Goal: Task Accomplishment & Management: Manage account settings

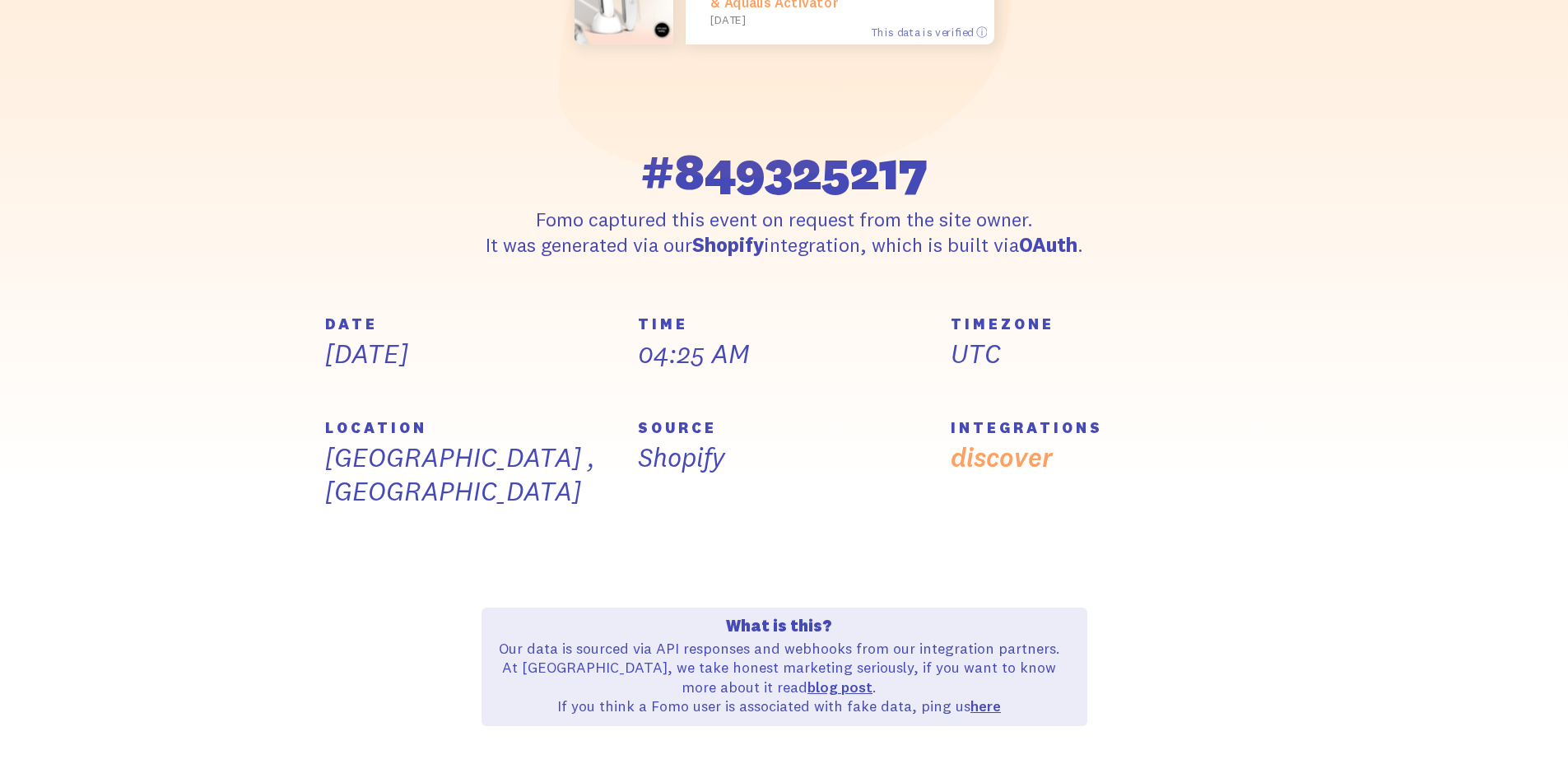
scroll to position [494, 0]
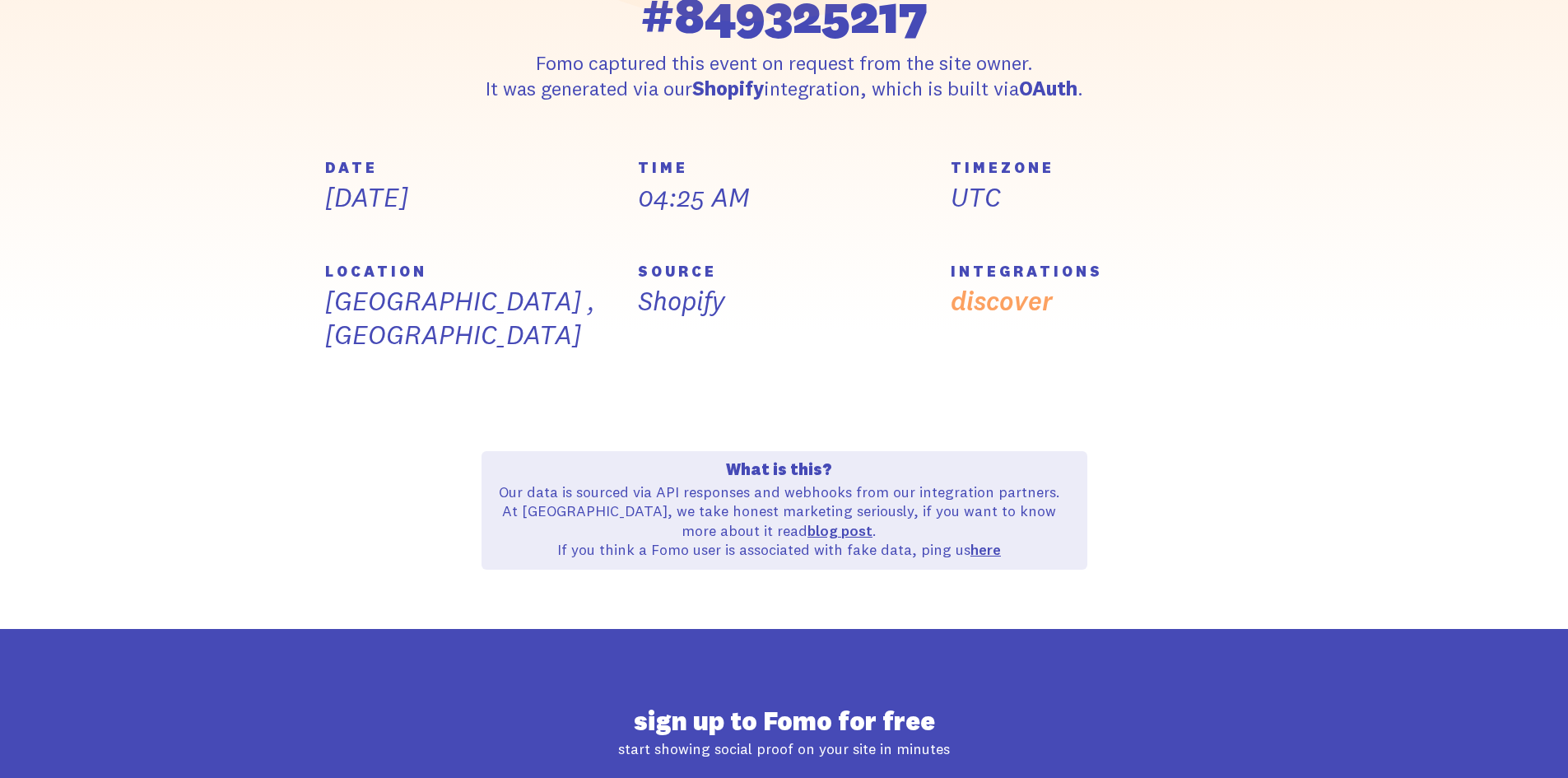
click at [477, 316] on p "[GEOGRAPHIC_DATA] , [GEOGRAPHIC_DATA]" at bounding box center [471, 318] width 293 height 69
click at [460, 316] on p "[GEOGRAPHIC_DATA] , [GEOGRAPHIC_DATA]" at bounding box center [471, 318] width 293 height 69
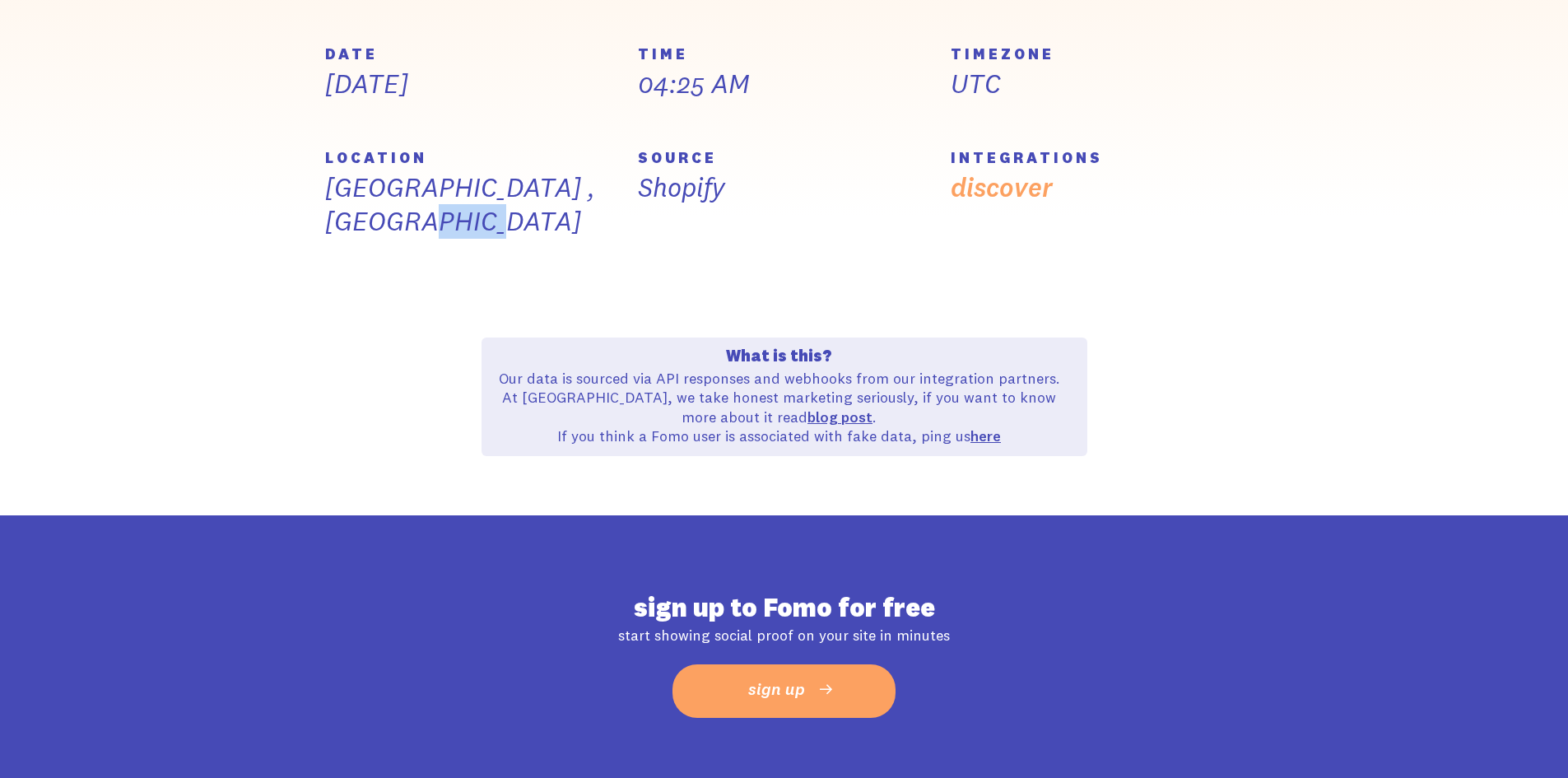
scroll to position [452, 0]
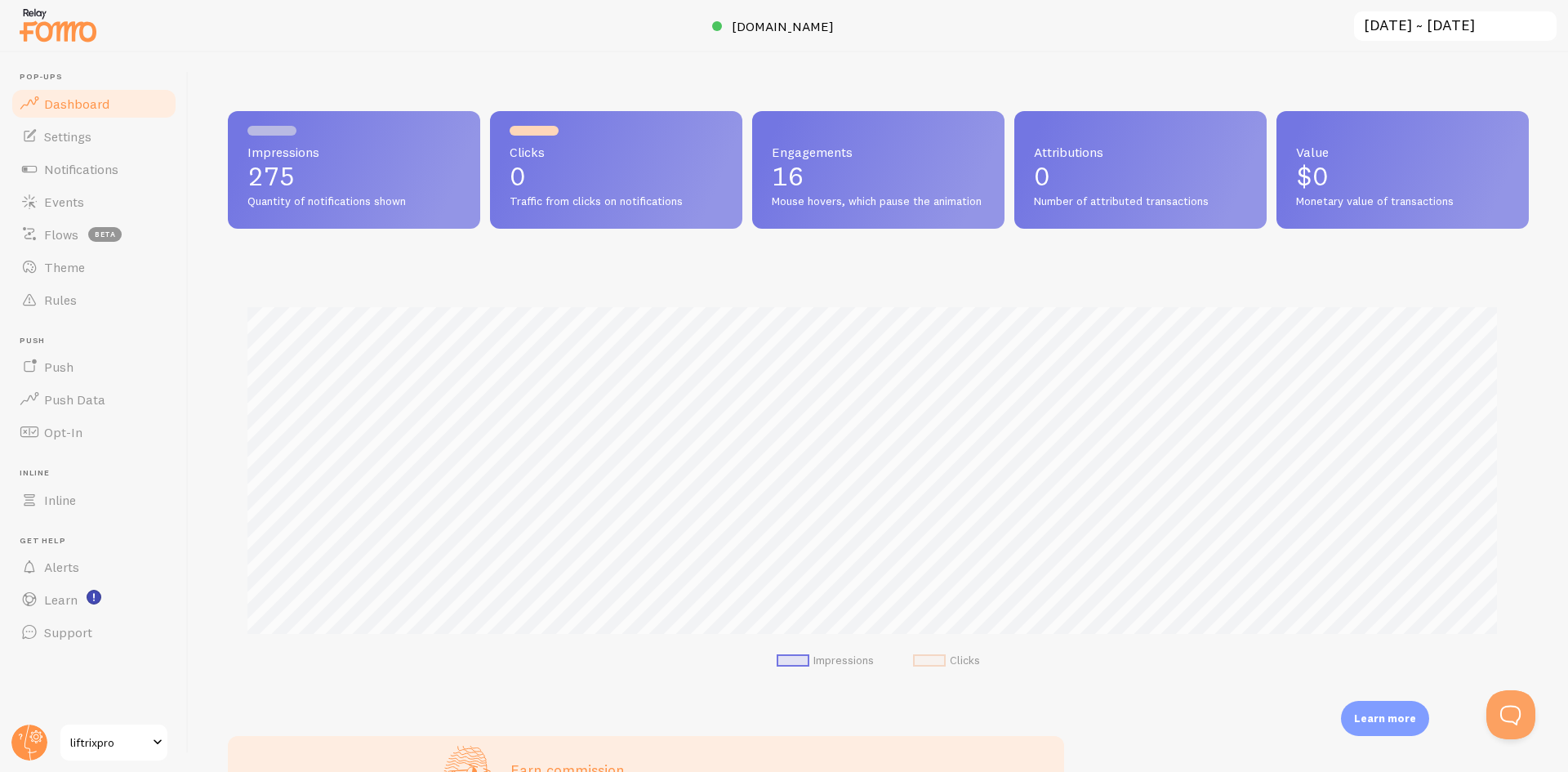
scroll to position [429, 1289]
click at [81, 167] on span "Notifications" at bounding box center [81, 169] width 74 height 17
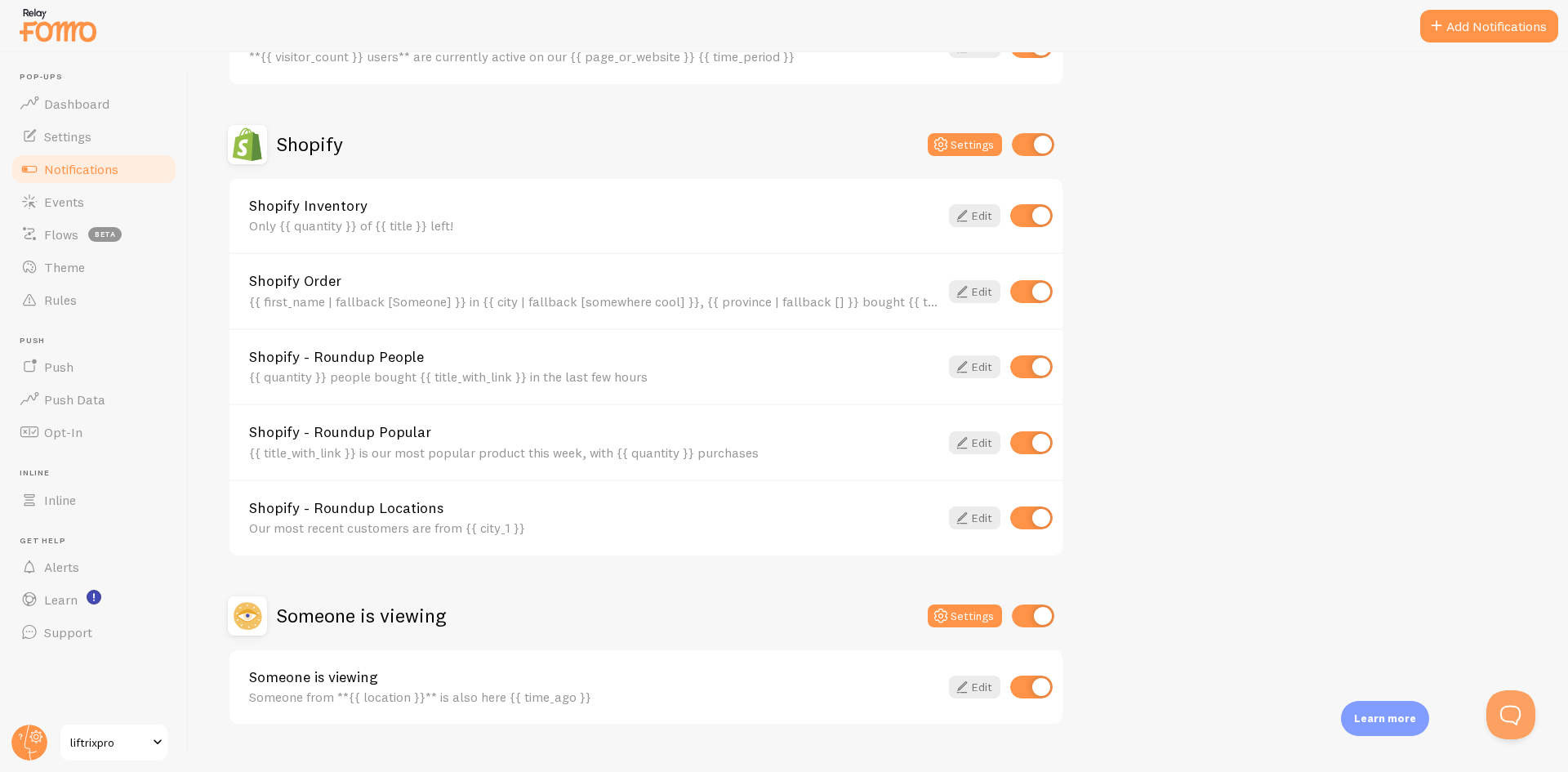
scroll to position [544, 0]
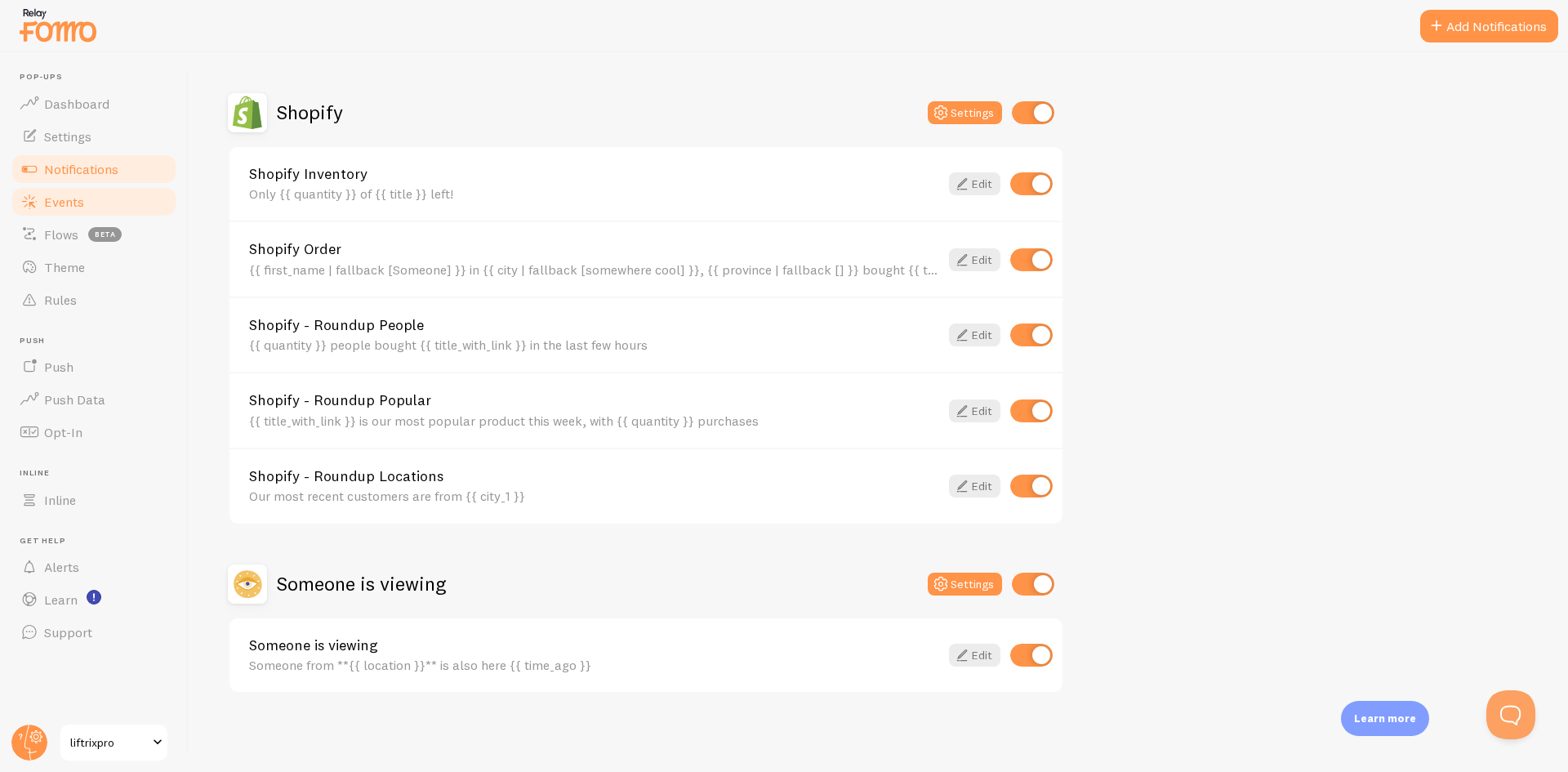
click at [118, 209] on link "Events" at bounding box center [93, 202] width 168 height 33
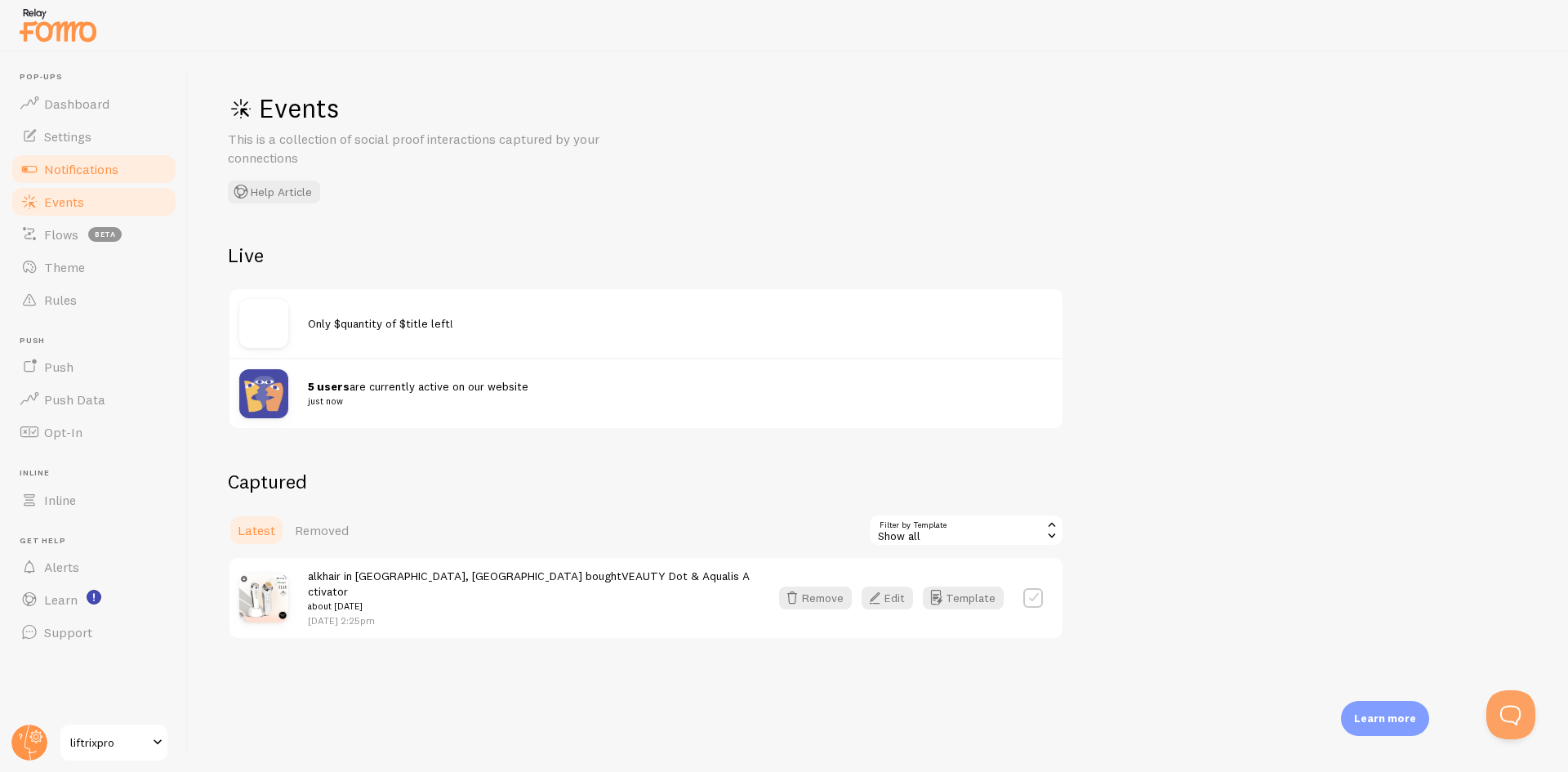
click at [115, 162] on span "Notifications" at bounding box center [81, 169] width 74 height 17
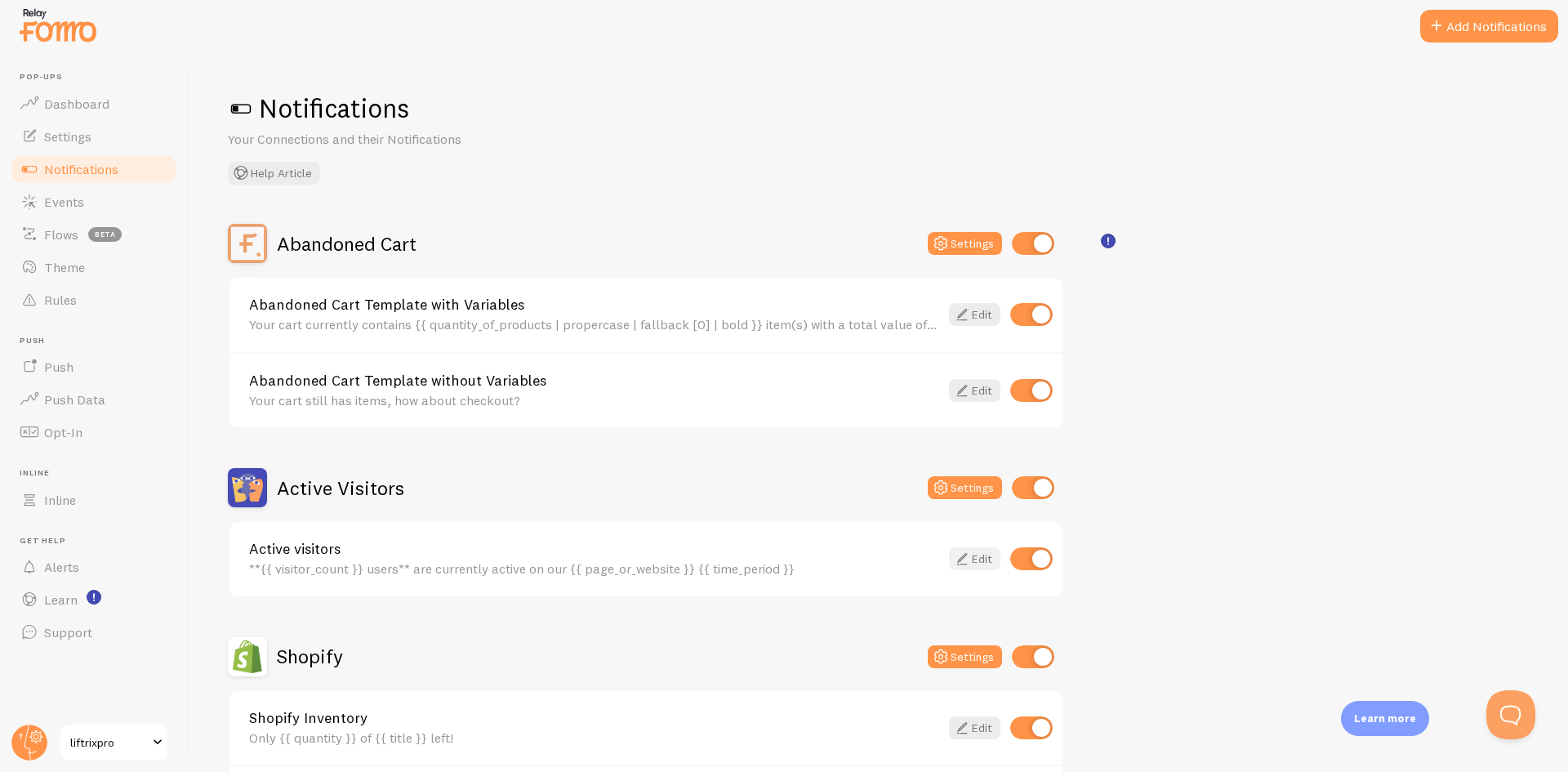
click at [972, 555] on link "Edit" at bounding box center [974, 559] width 52 height 23
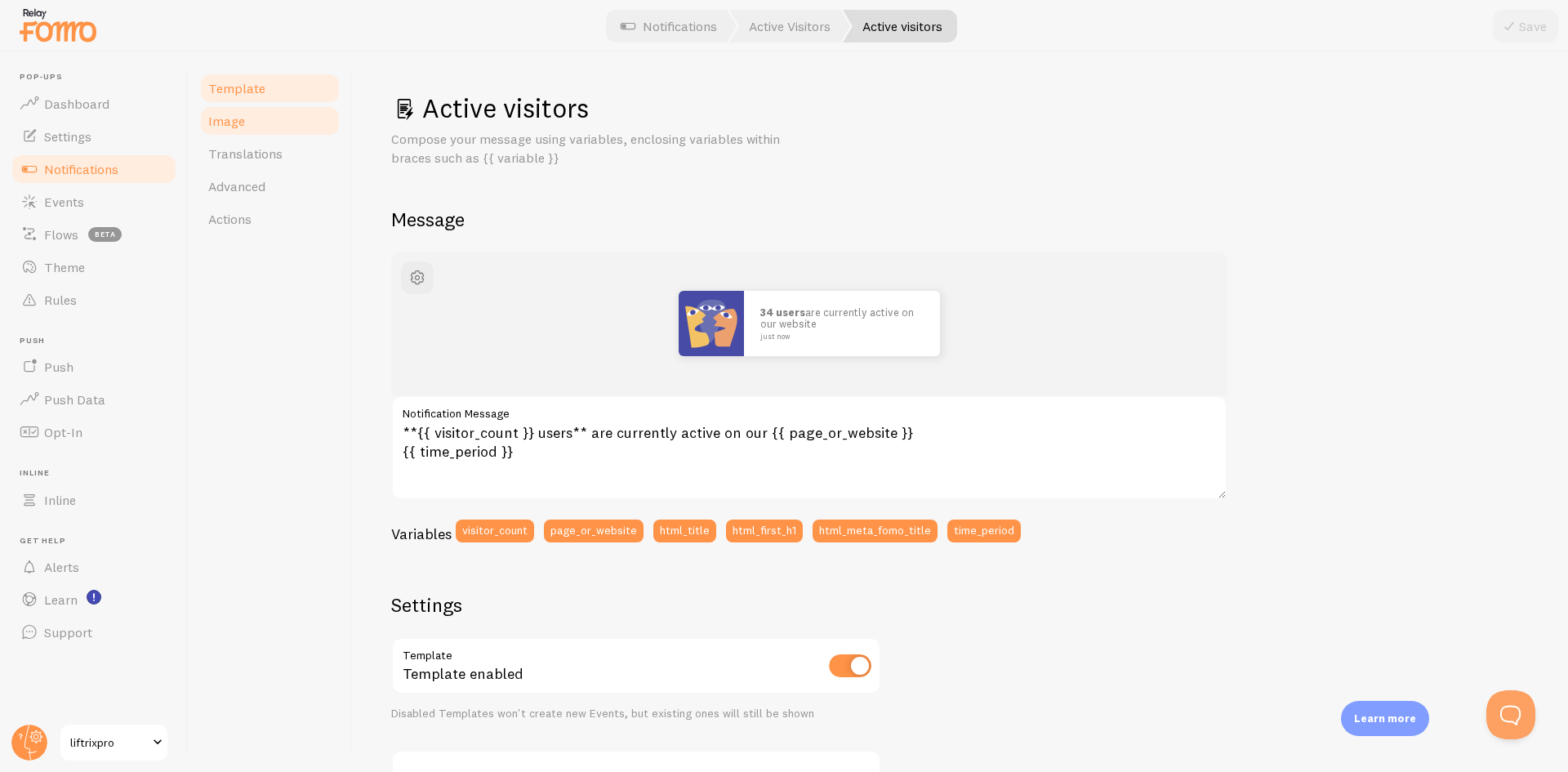
click at [230, 115] on span "Image" at bounding box center [226, 121] width 37 height 17
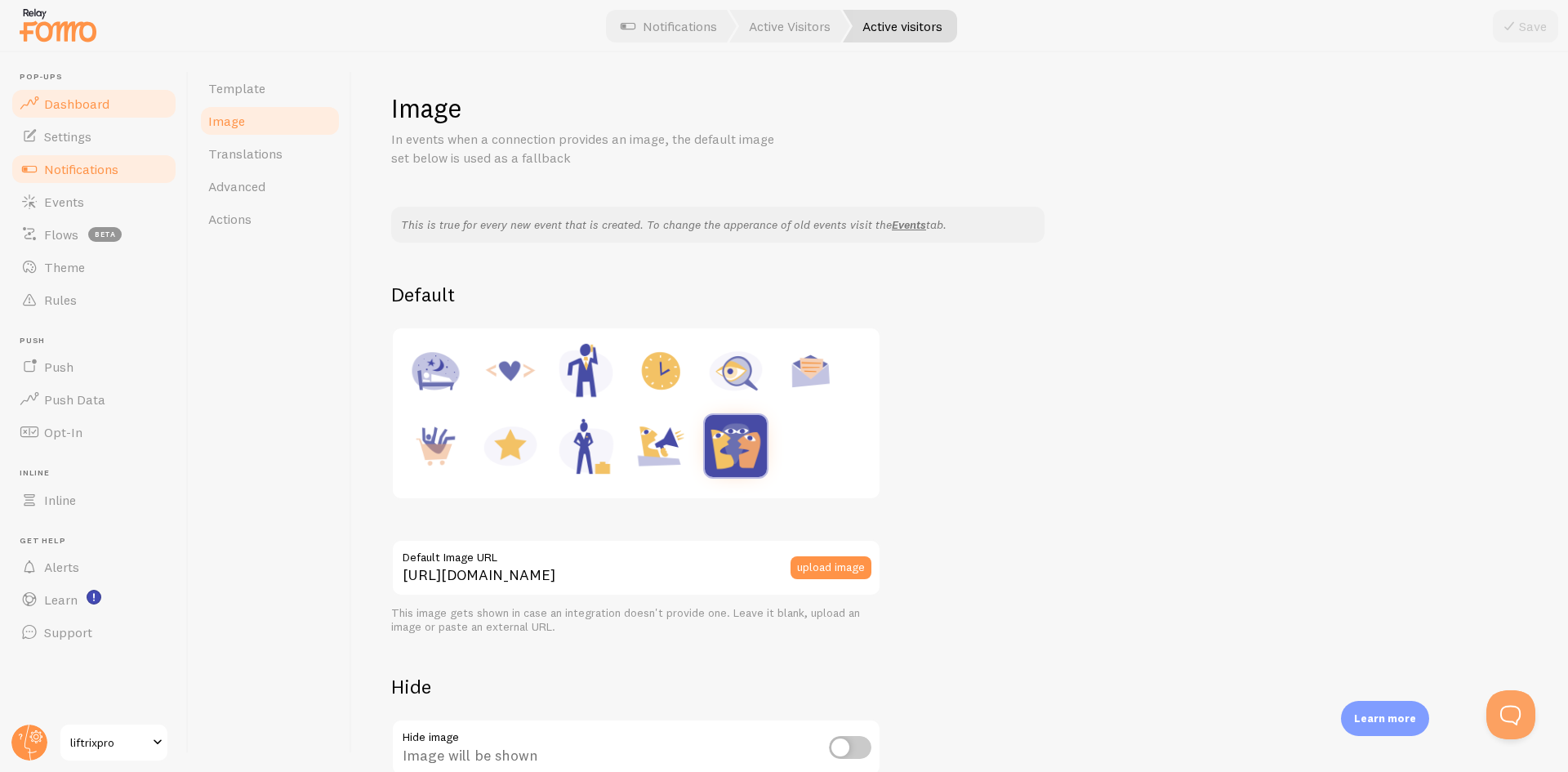
click at [70, 110] on span "Dashboard" at bounding box center [76, 103] width 65 height 17
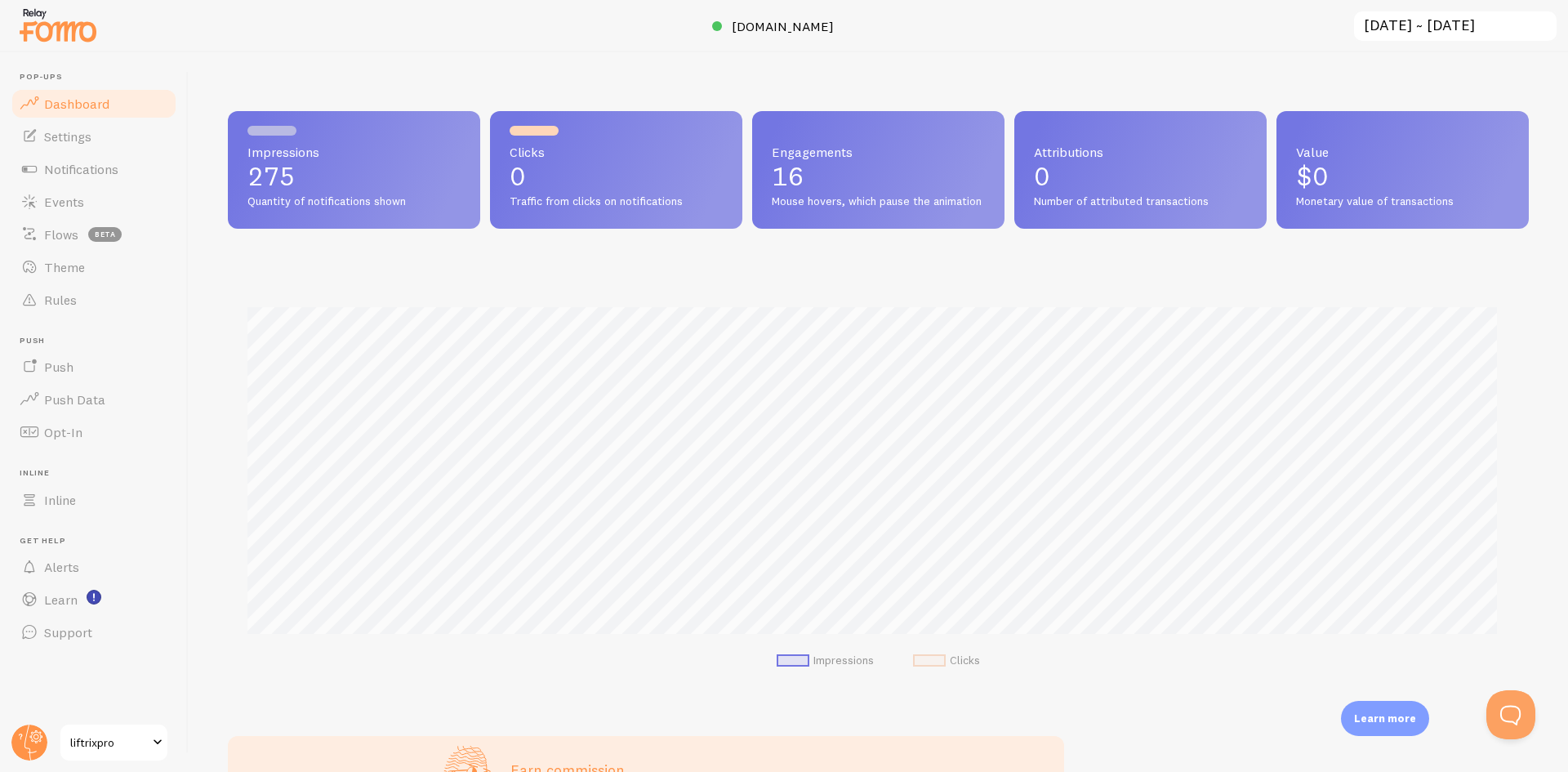
scroll to position [429, 1289]
click at [370, 205] on span "Quantity of notifications shown" at bounding box center [354, 201] width 213 height 15
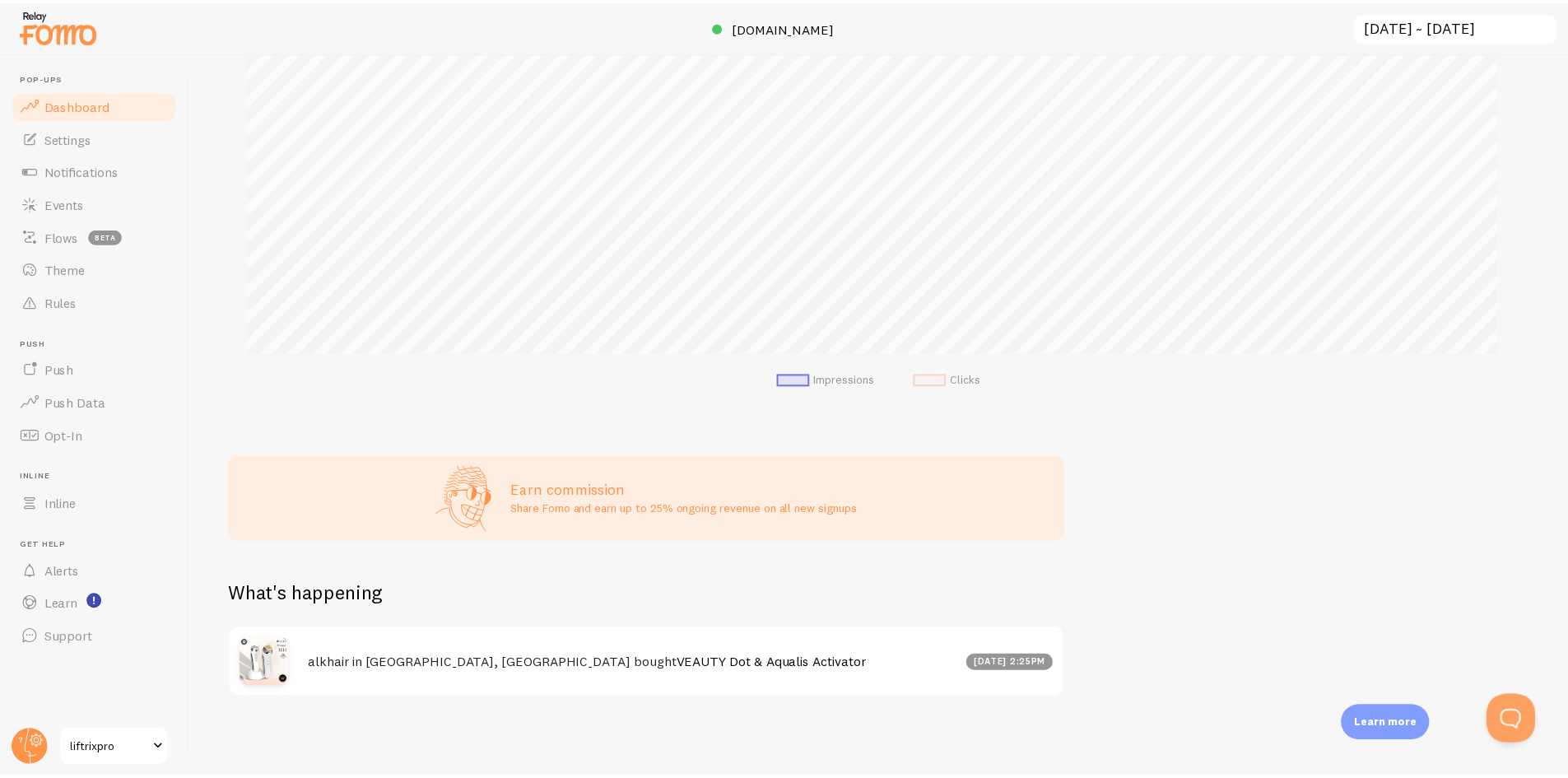
scroll to position [300, 0]
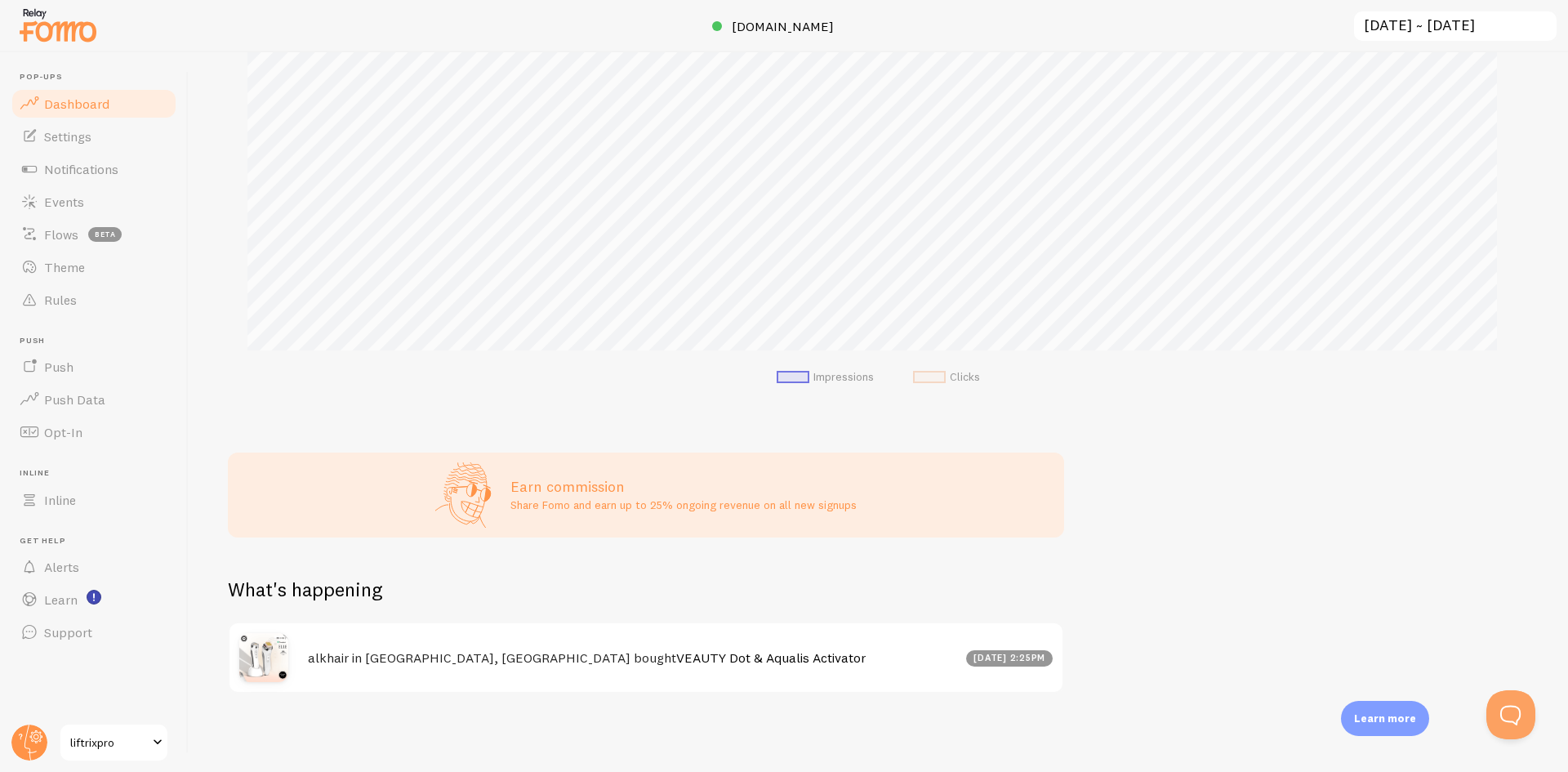
drag, startPoint x: 581, startPoint y: 661, endPoint x: 548, endPoint y: 662, distance: 33.0
click at [677, 661] on link "VEAUTY Dot & Aqualis Activator" at bounding box center [771, 657] width 190 height 17
click at [453, 668] on div "alkhair in Inala, Queensland bought VEAUTY Dot & Aqualis Activator Oct 5th @ 2:…" at bounding box center [645, 657] width 833 height 69
click at [431, 649] on div "alkhair in Inala, Queensland bought VEAUTY Dot & Aqualis Activator Oct 5th @ 2:…" at bounding box center [645, 657] width 833 height 69
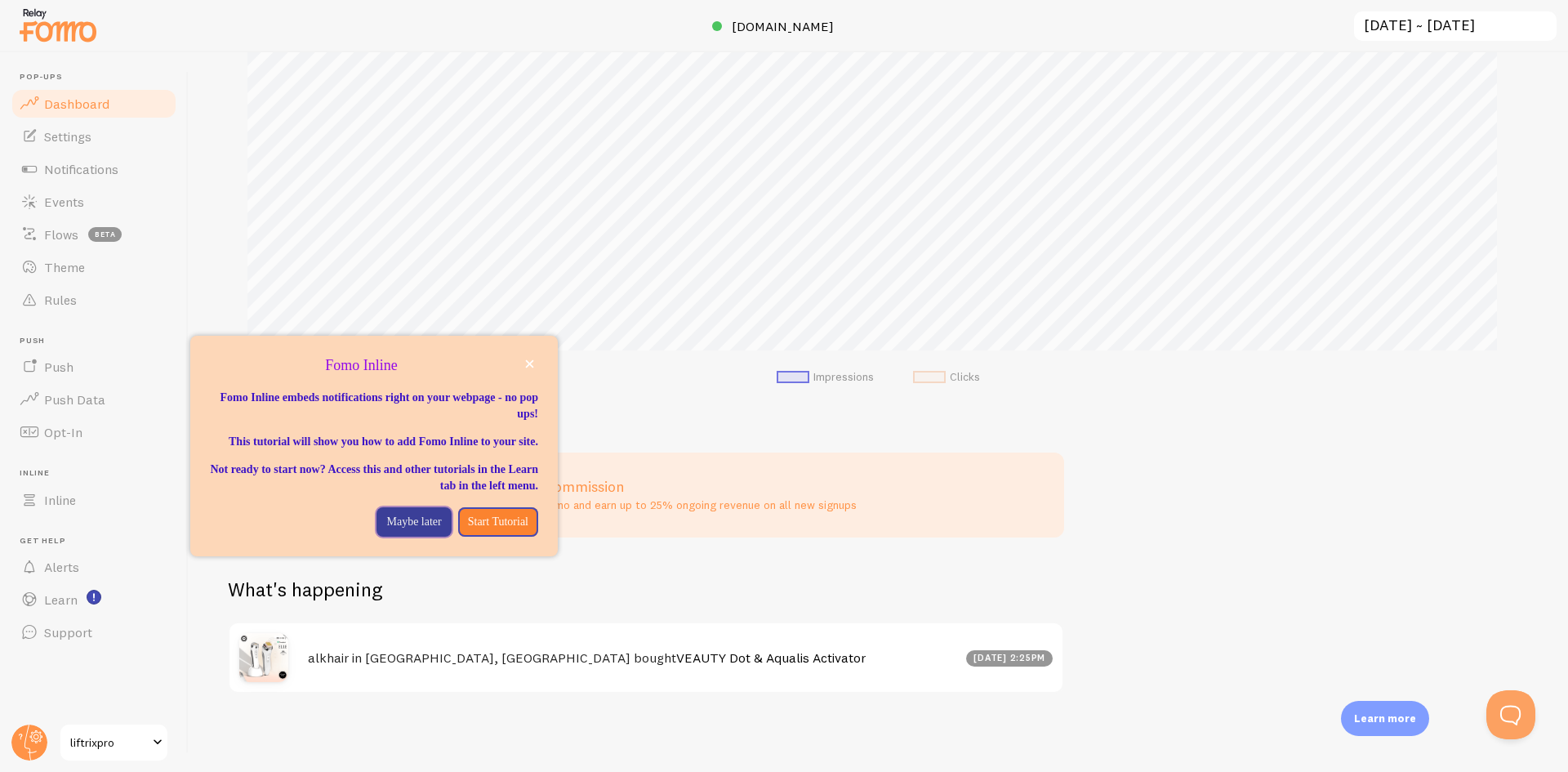
click at [401, 530] on p "Maybe later" at bounding box center [413, 522] width 54 height 17
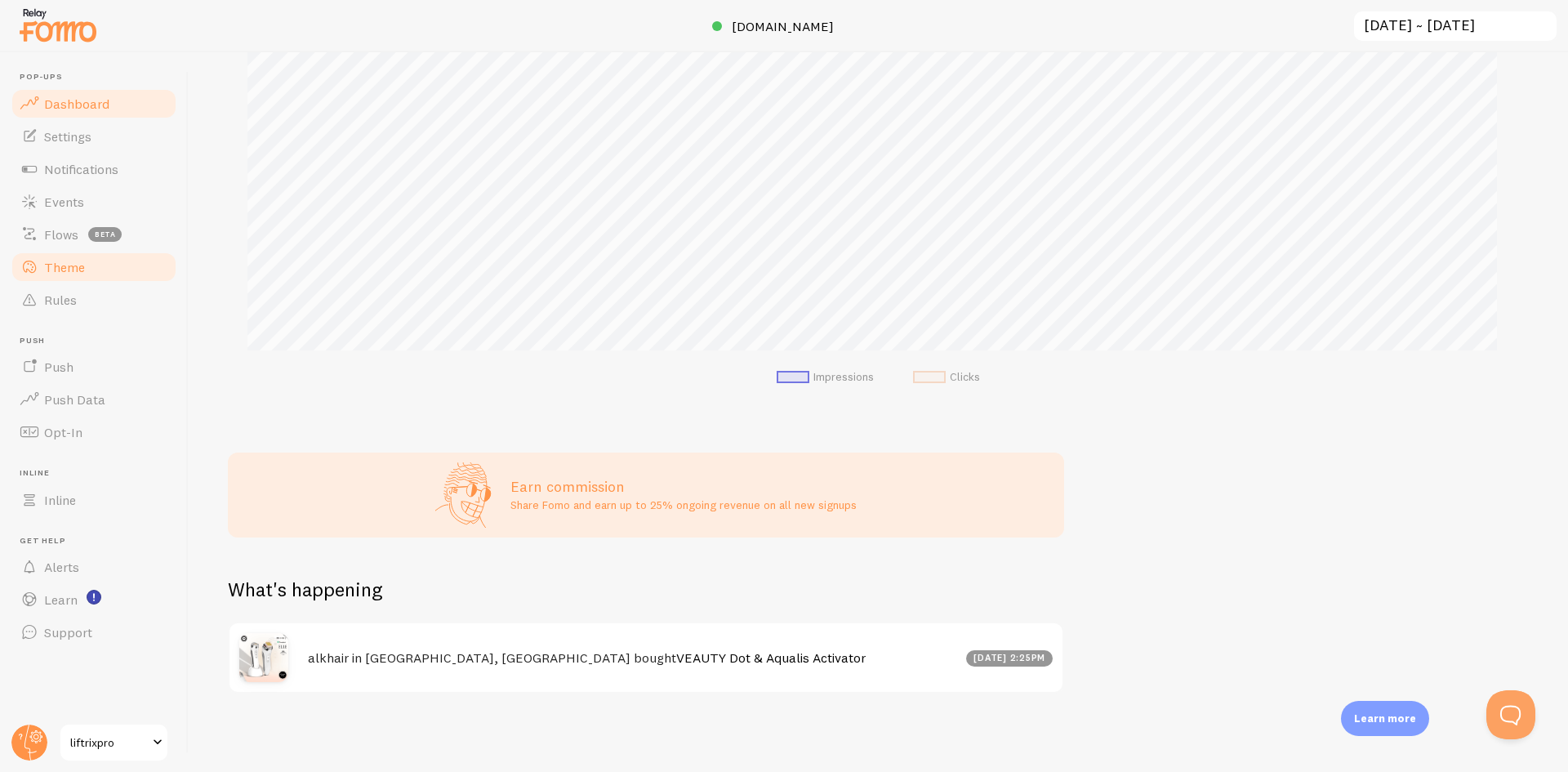
click at [88, 261] on link "Theme" at bounding box center [93, 267] width 168 height 33
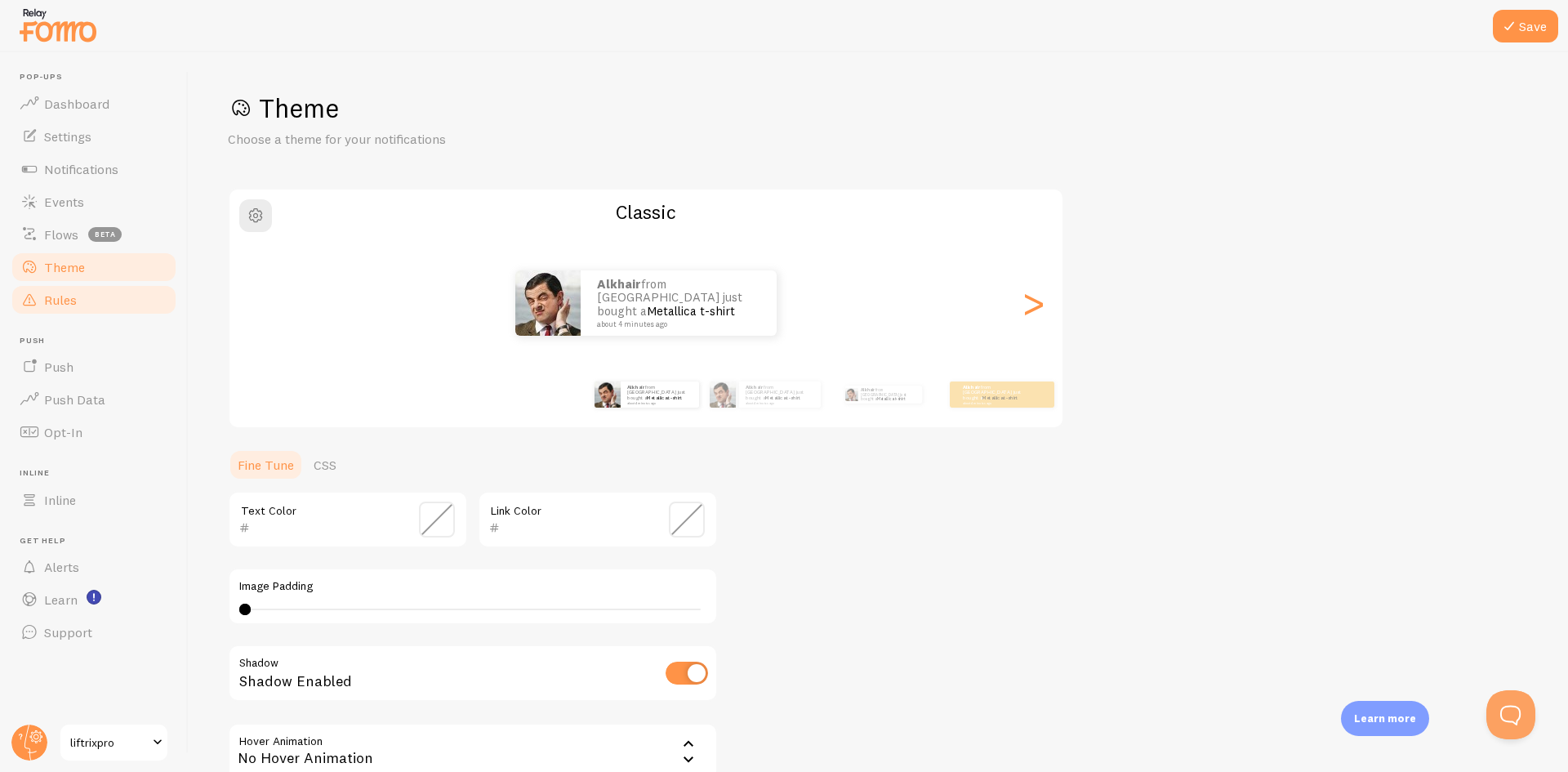
click at [88, 297] on link "Rules" at bounding box center [93, 300] width 168 height 33
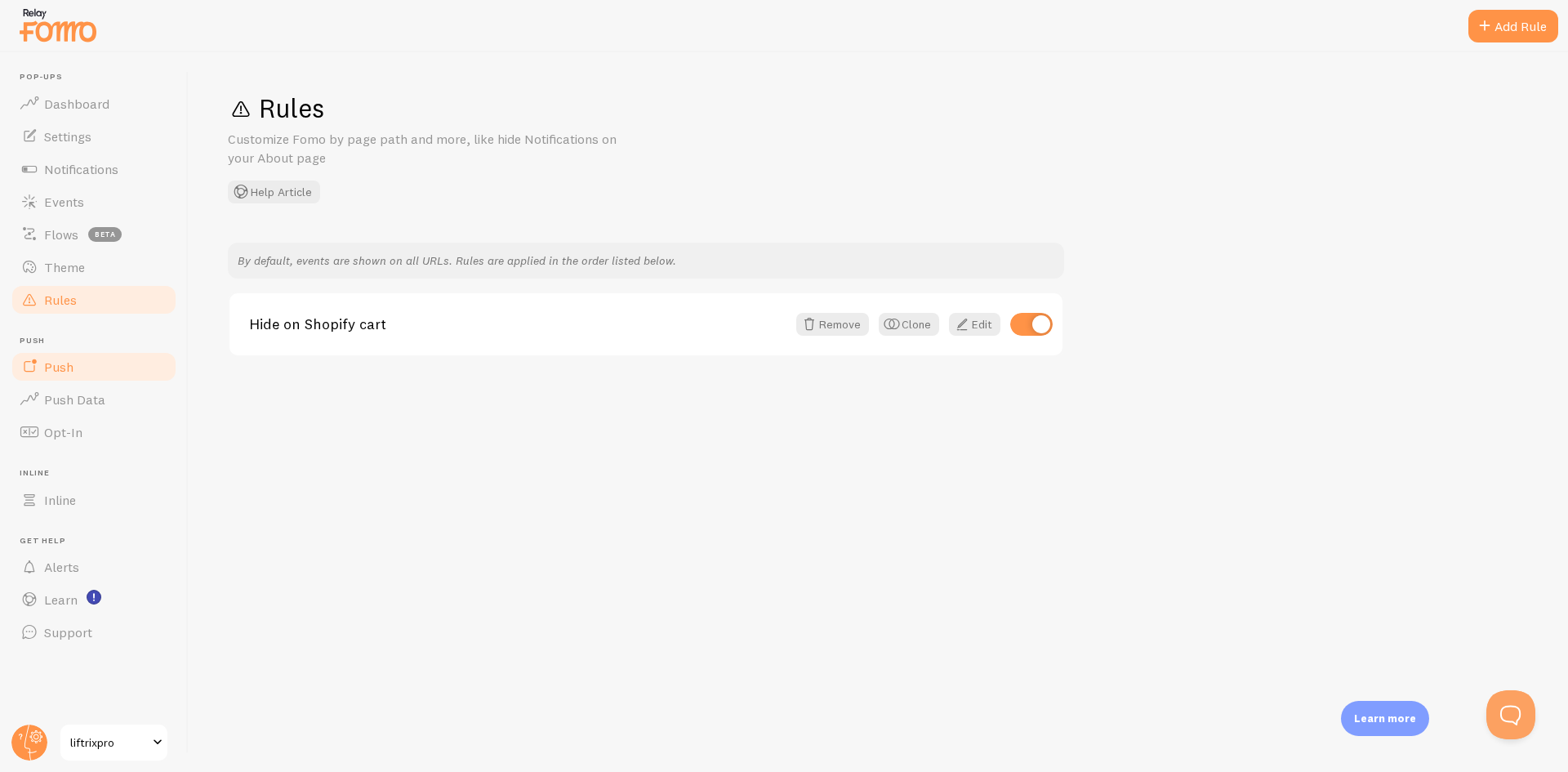
click at [64, 364] on span "Push" at bounding box center [58, 367] width 29 height 17
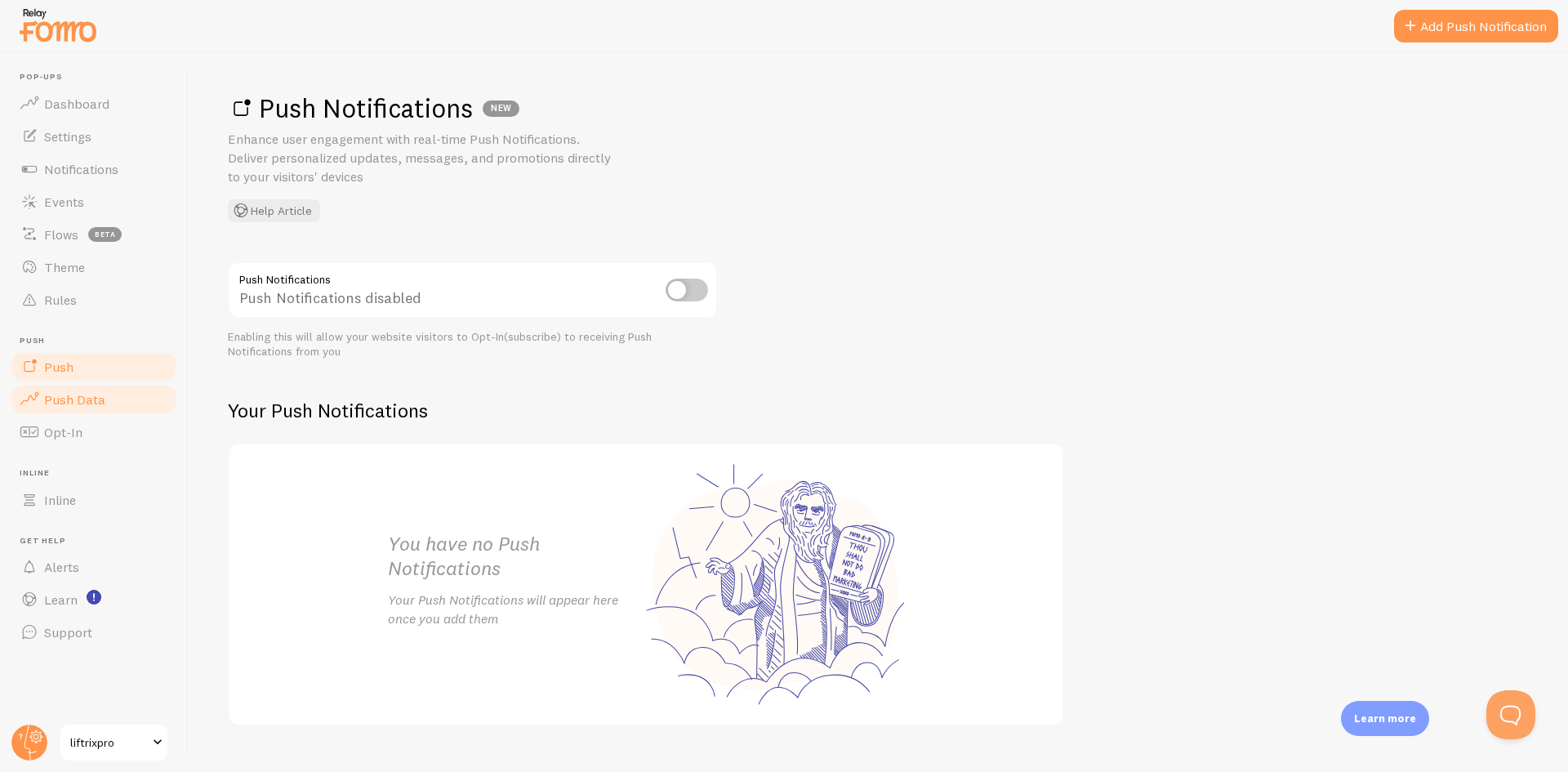
click at [89, 388] on link "Push Data" at bounding box center [93, 400] width 168 height 33
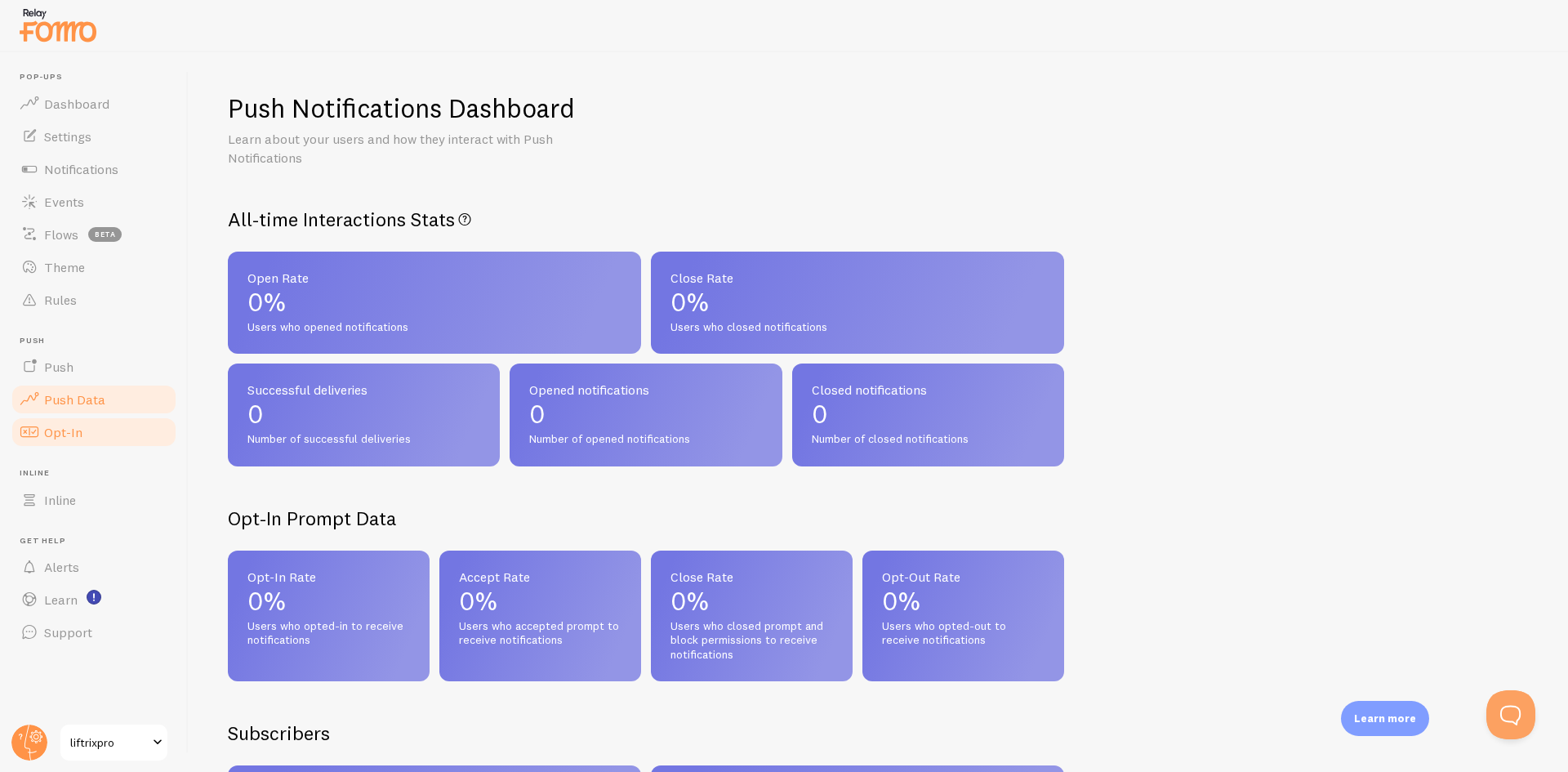
click at [87, 439] on link "Opt-In" at bounding box center [93, 433] width 168 height 33
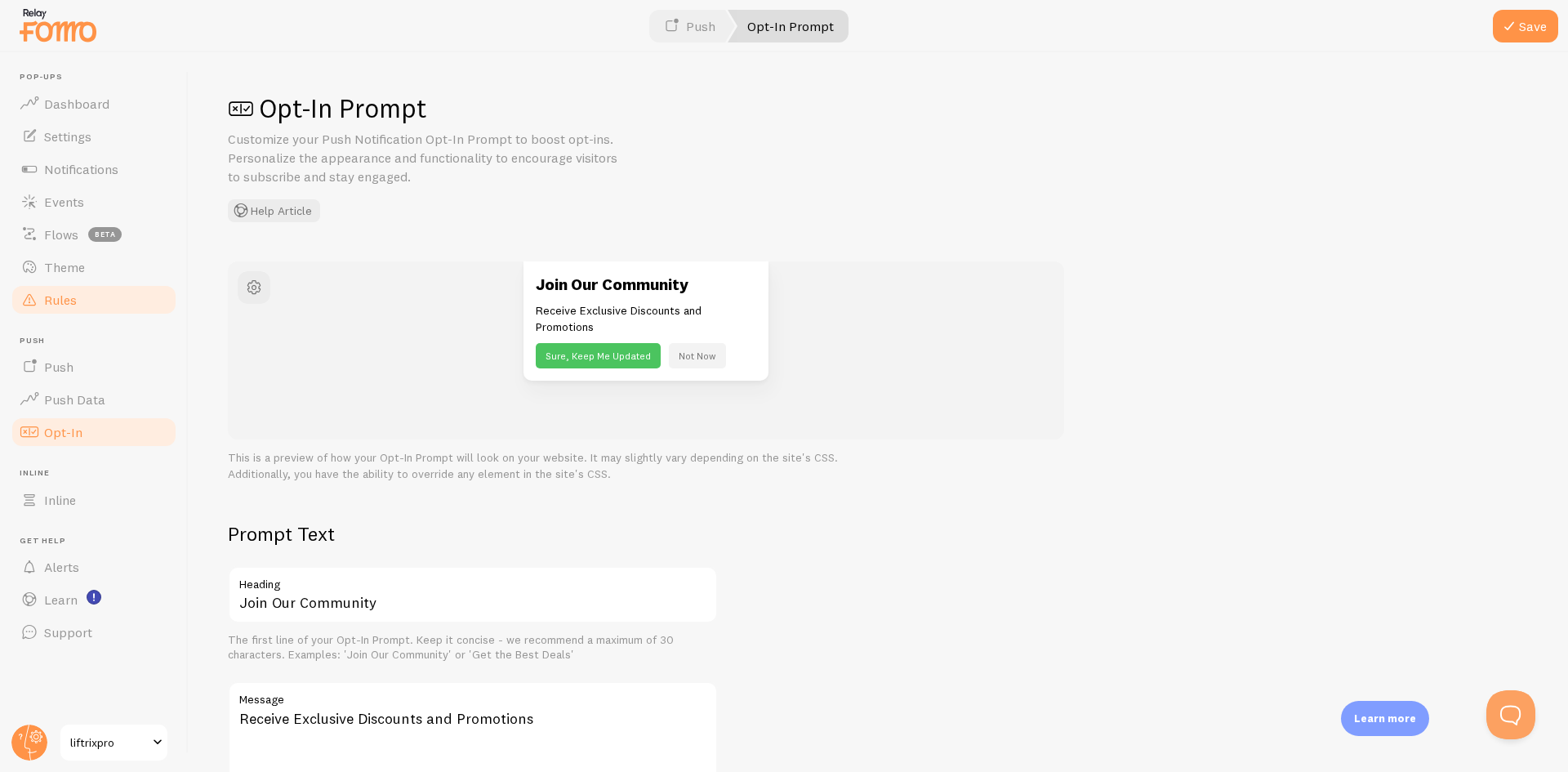
click at [88, 298] on link "Rules" at bounding box center [93, 300] width 168 height 33
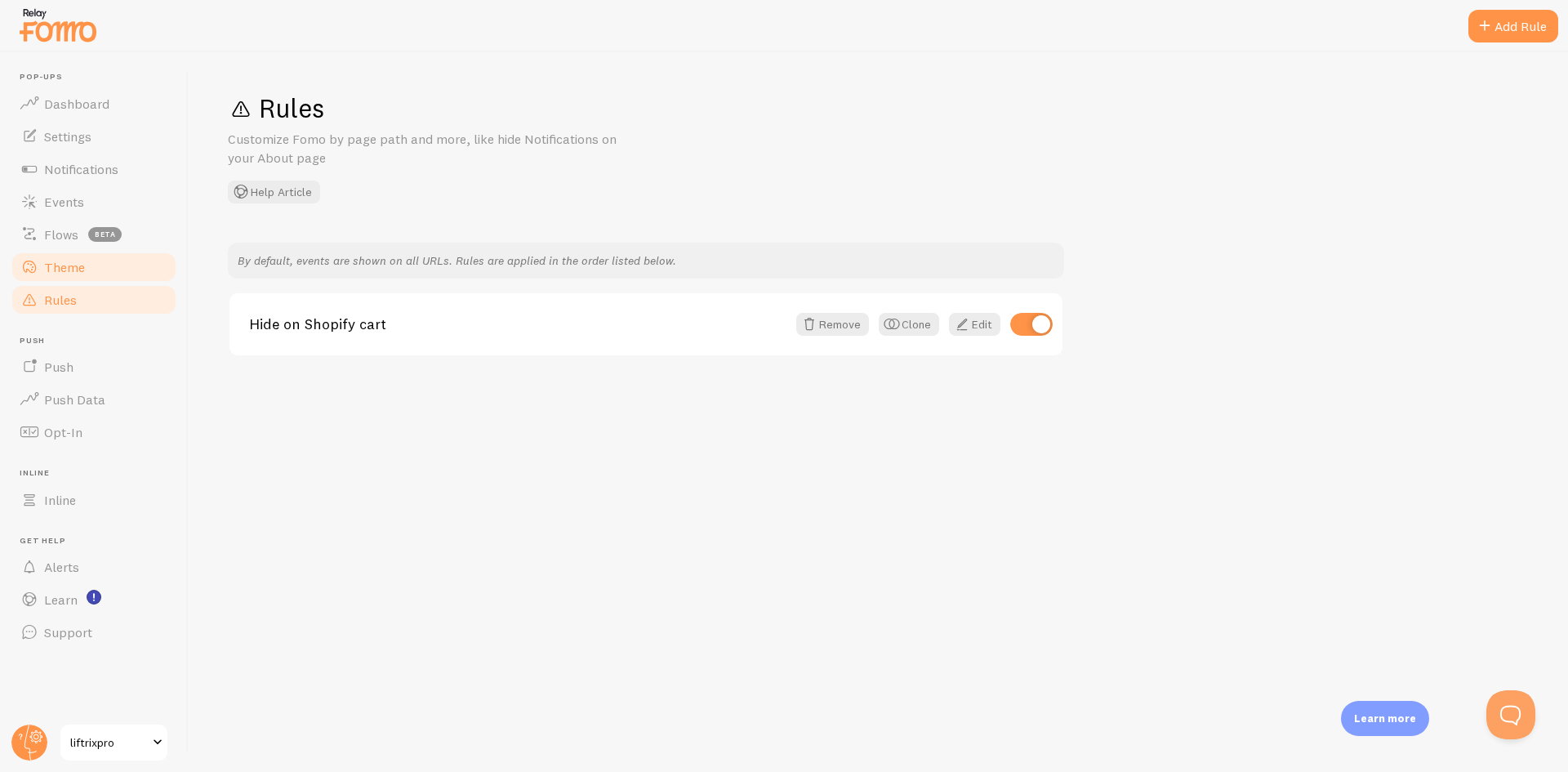
click at [93, 266] on link "Theme" at bounding box center [93, 267] width 168 height 33
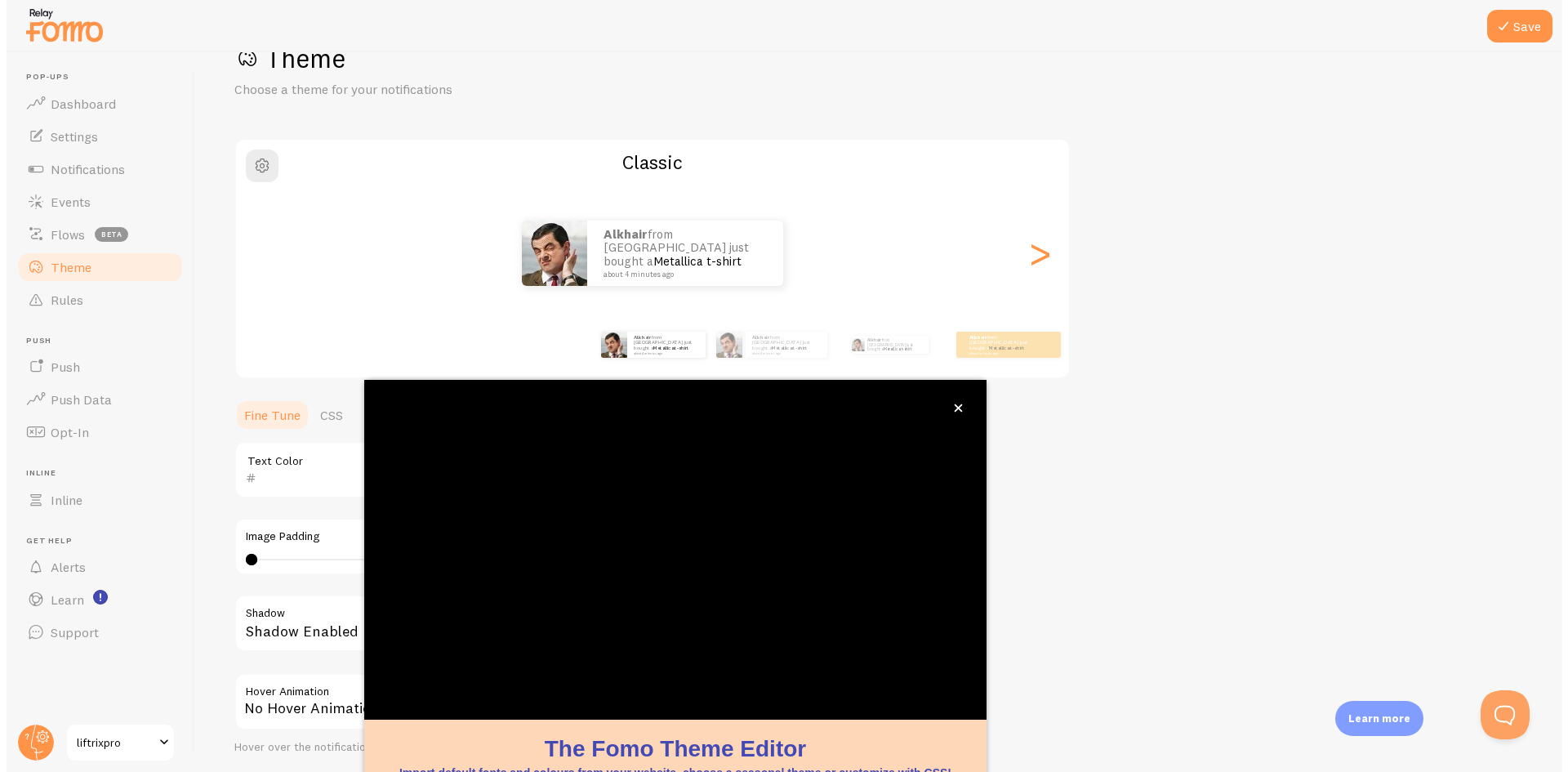
scroll to position [53, 0]
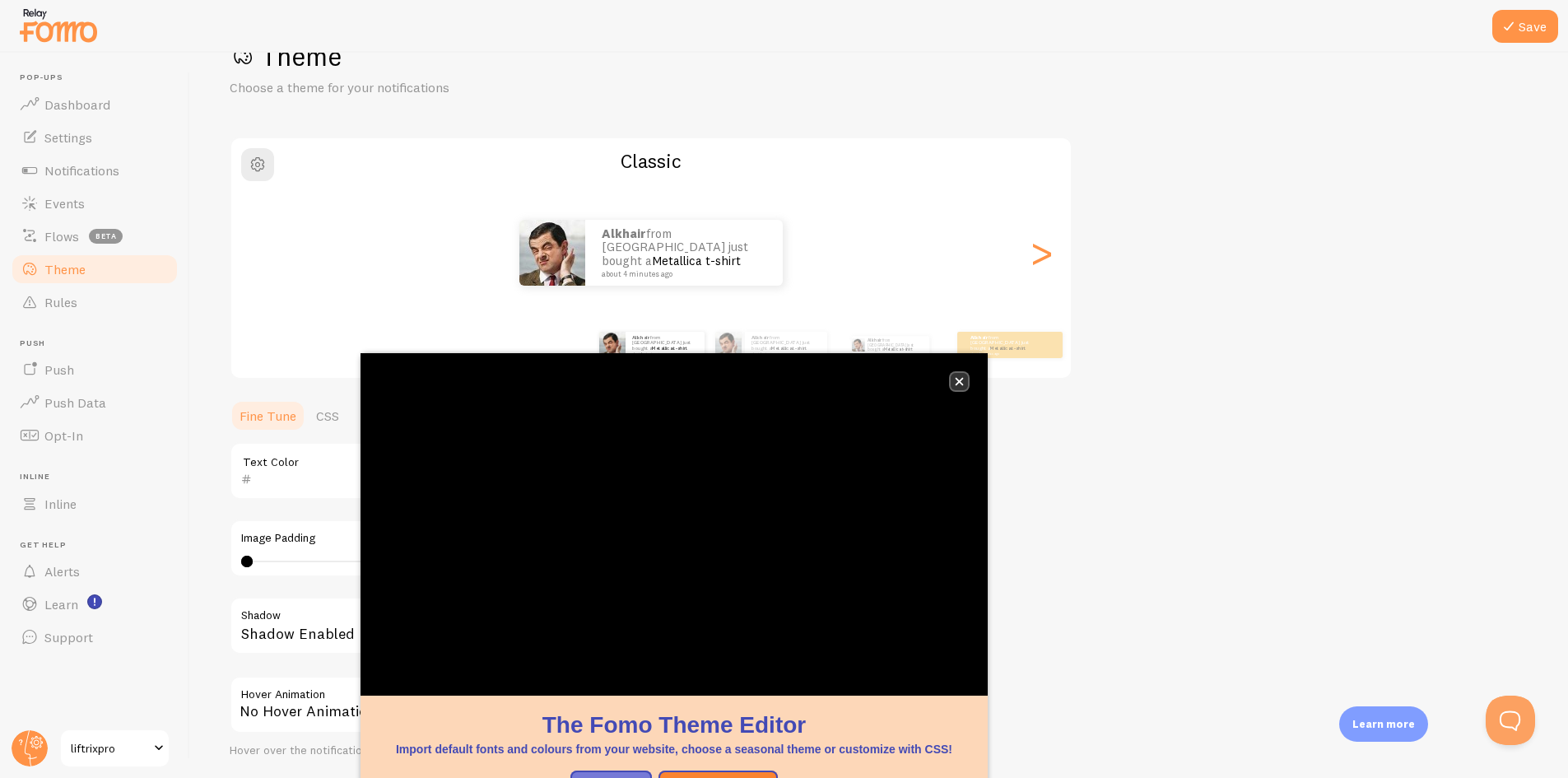
click at [956, 387] on button "close," at bounding box center [960, 382] width 18 height 18
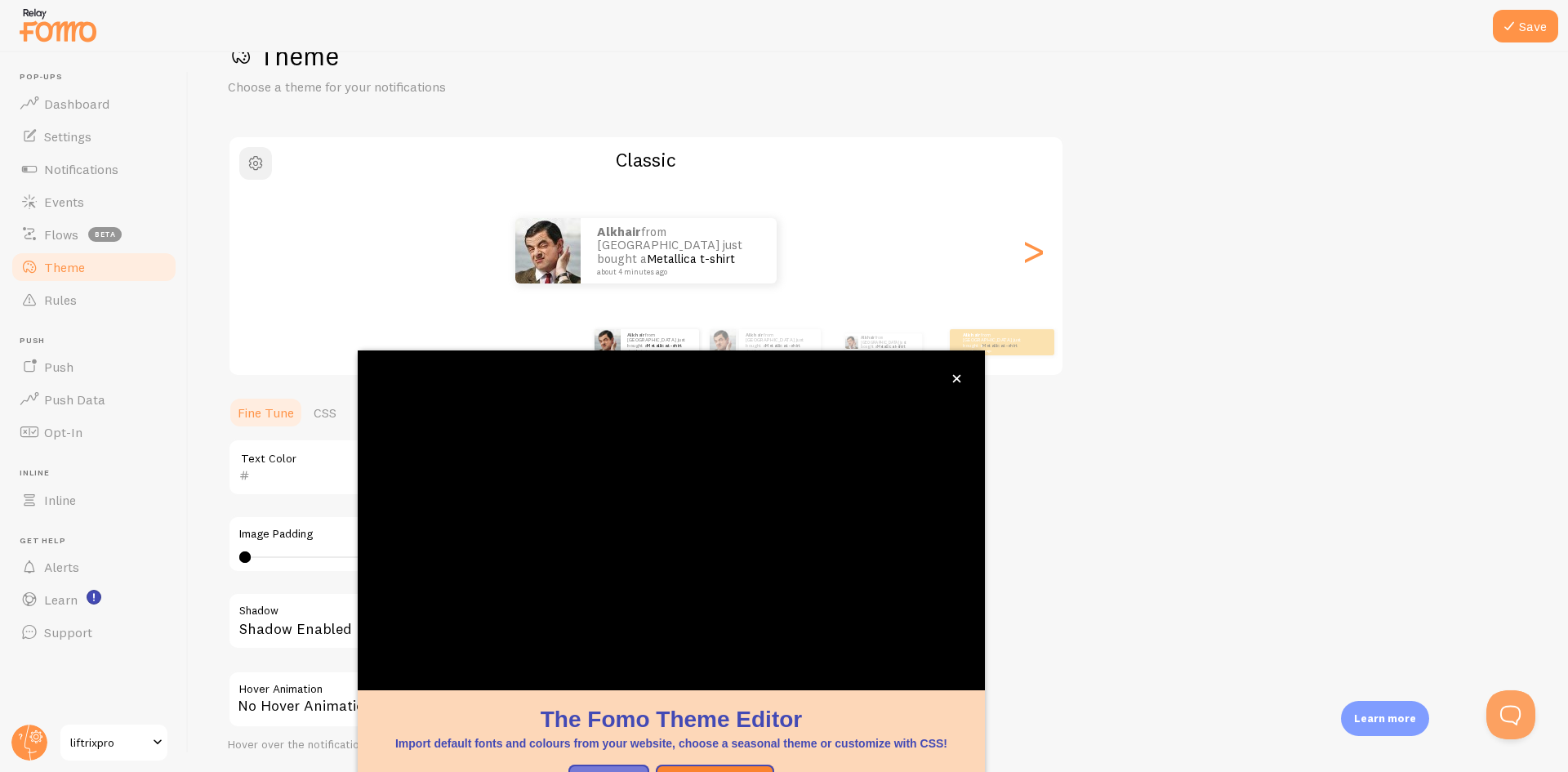
click at [259, 165] on span "button" at bounding box center [256, 163] width 19 height 19
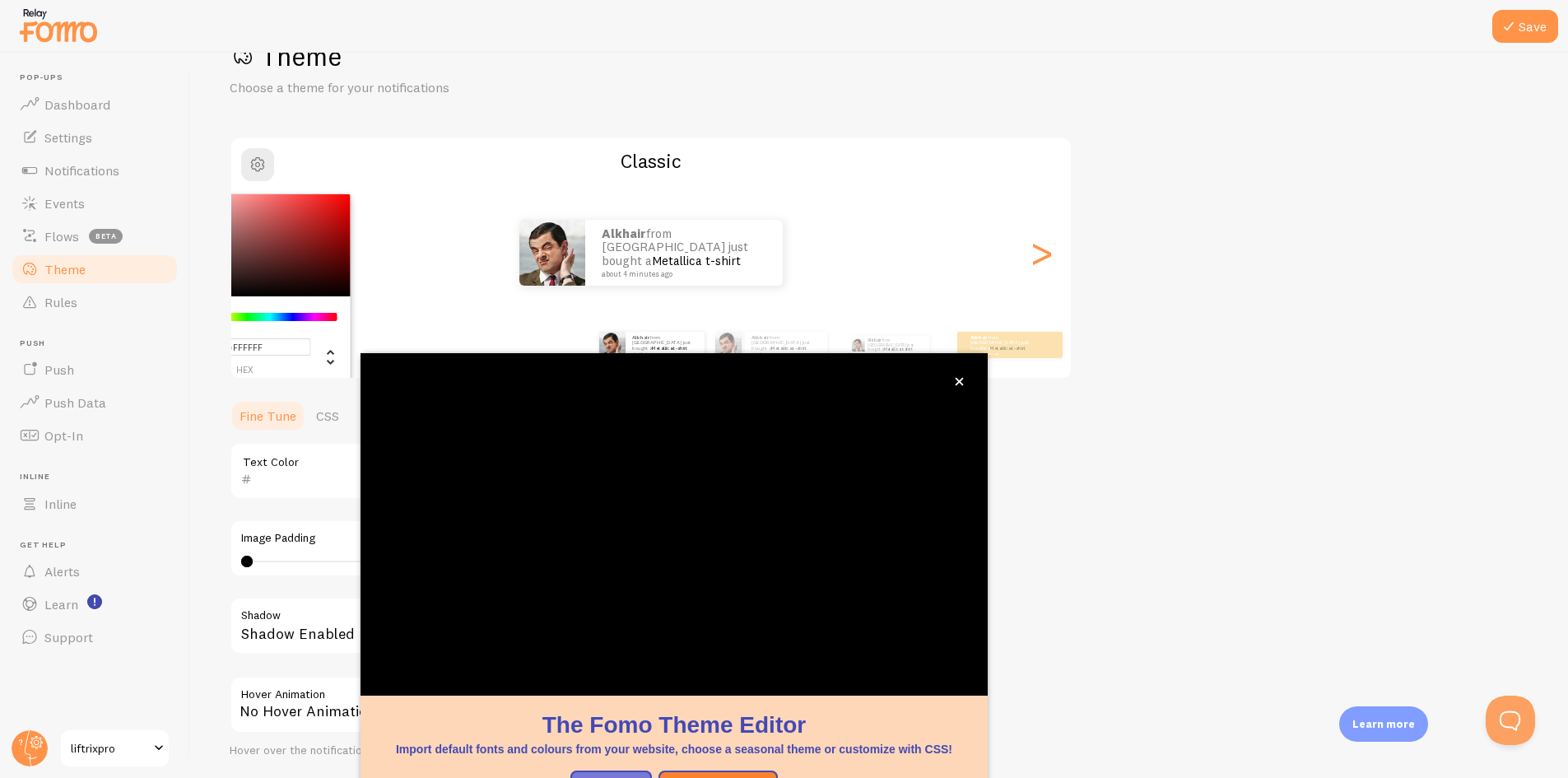
click at [1306, 569] on div "Theme Choose a theme for your notifications #FFFFFF hex 255 r 255 g 255 b 0 h 0…" at bounding box center [879, 429] width 1299 height 781
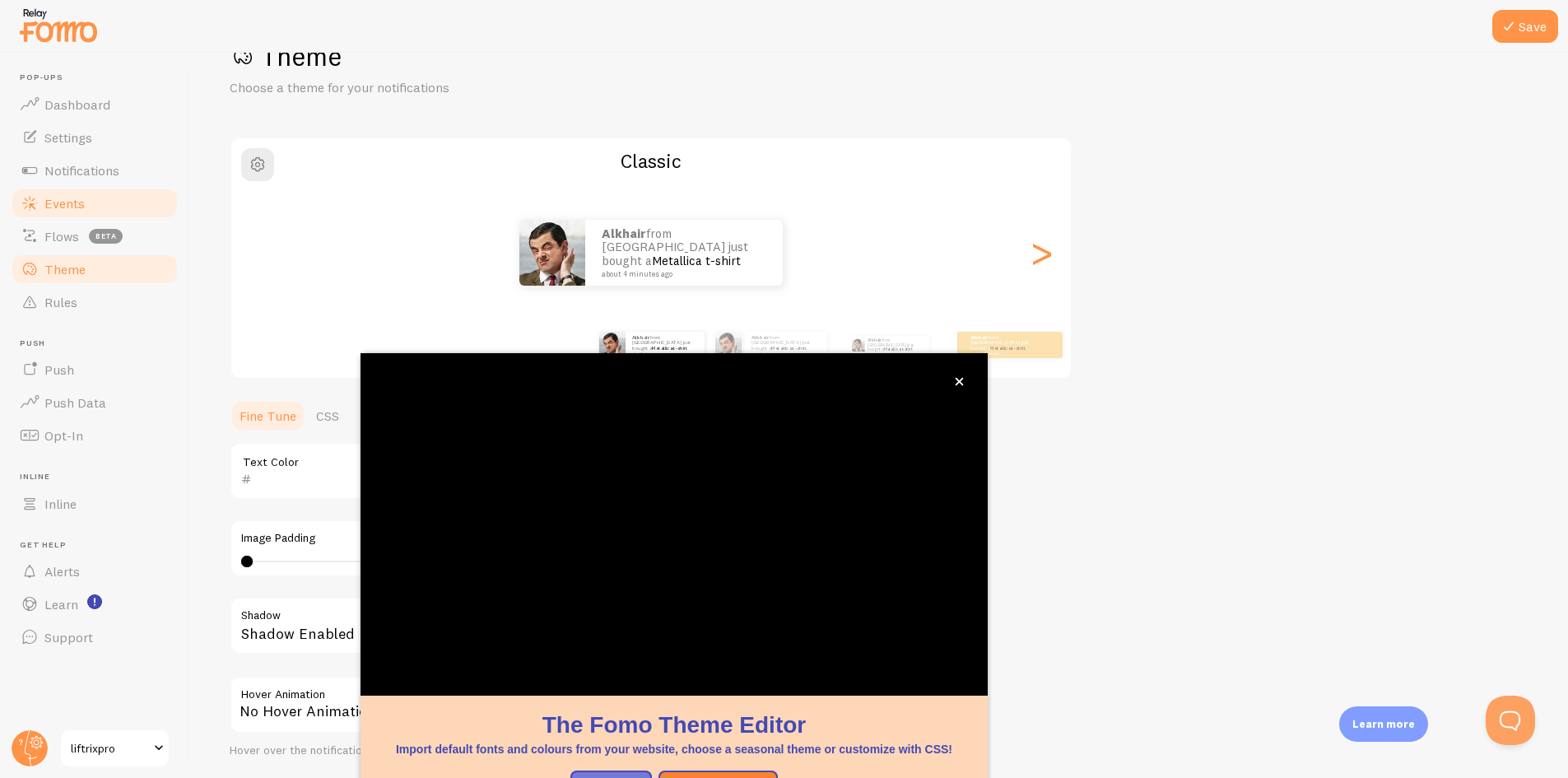
click at [118, 214] on link "Events" at bounding box center [94, 204] width 169 height 33
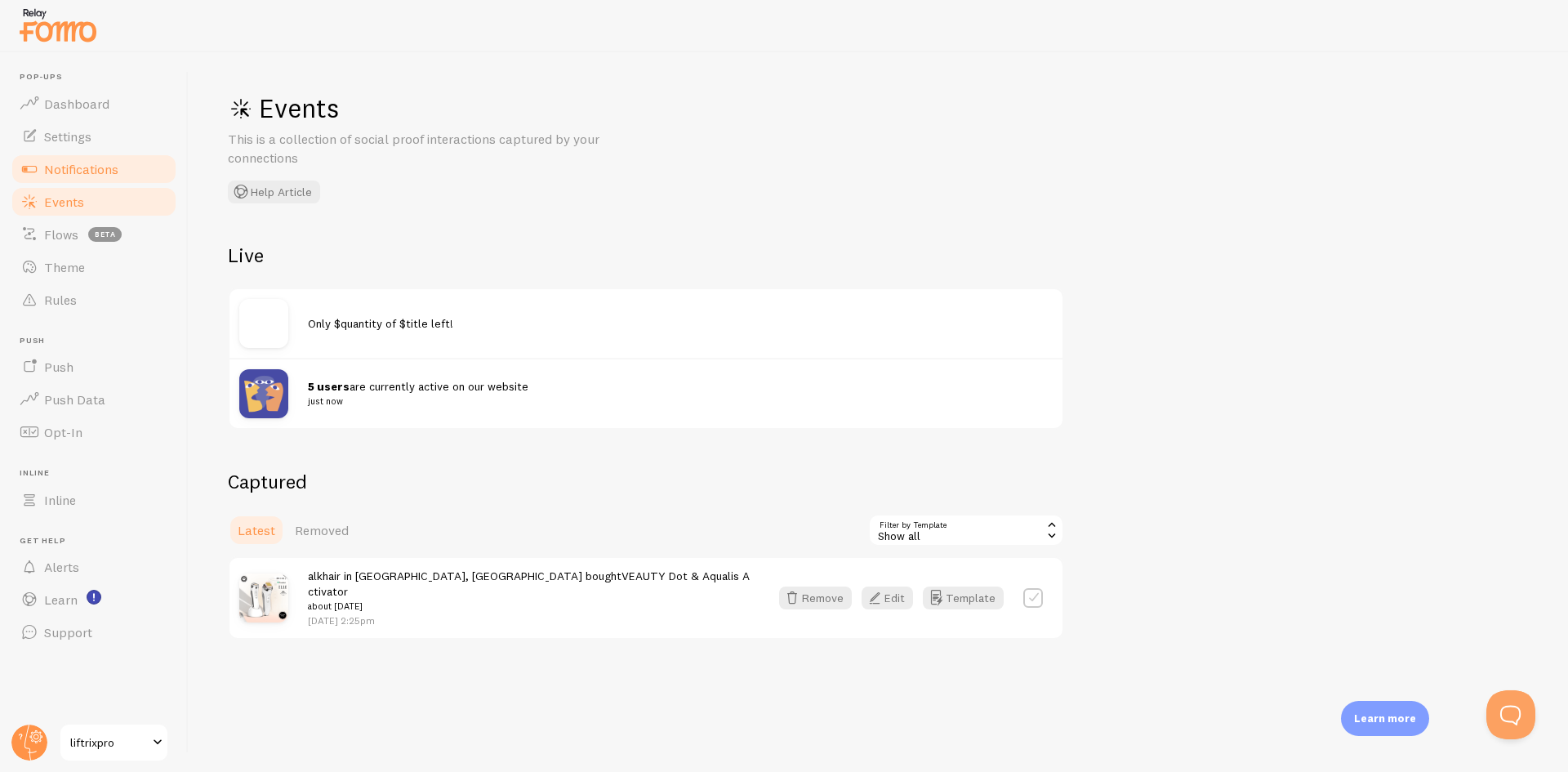
click at [150, 179] on link "Notifications" at bounding box center [93, 169] width 168 height 33
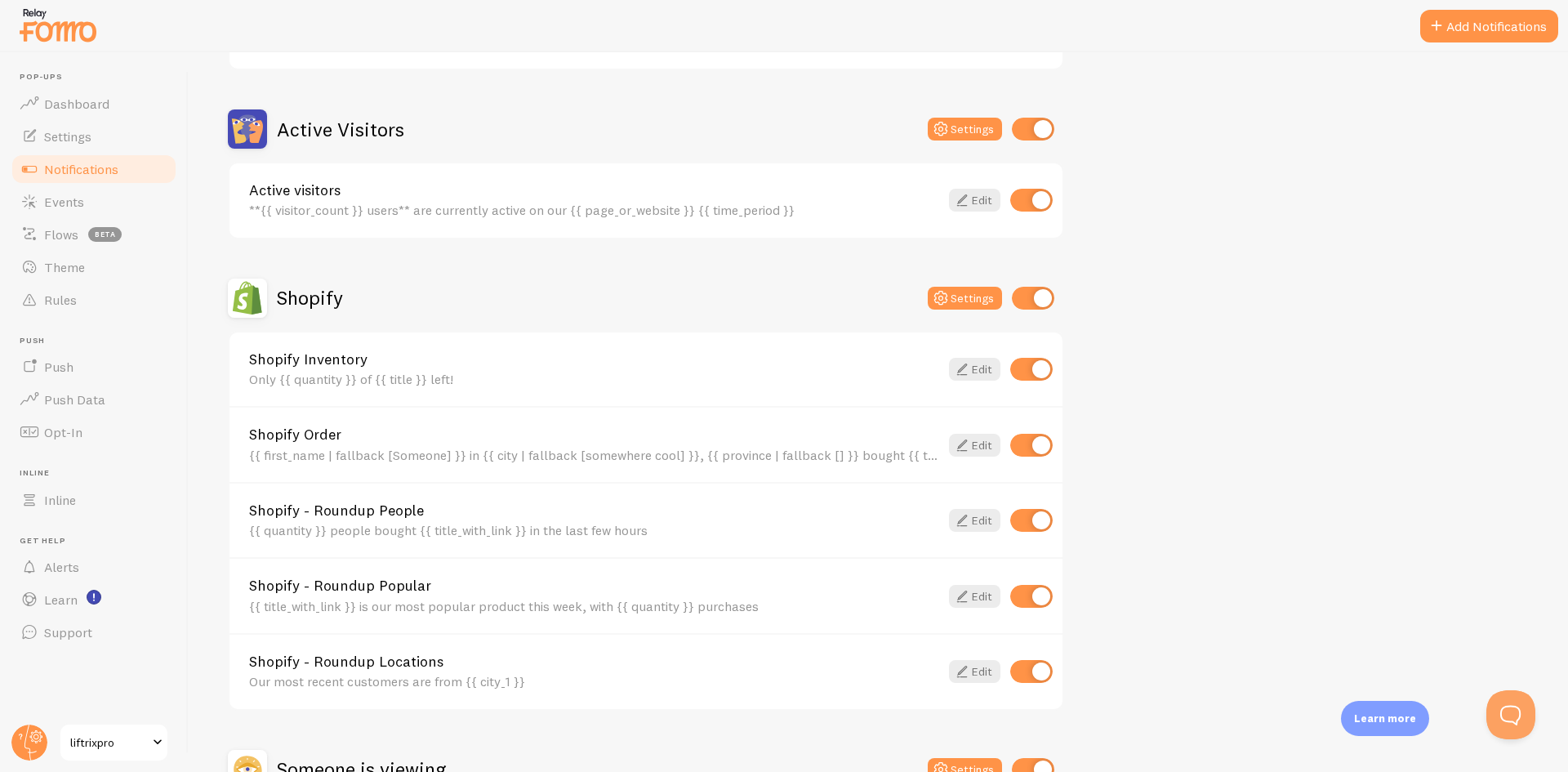
scroll to position [544, 0]
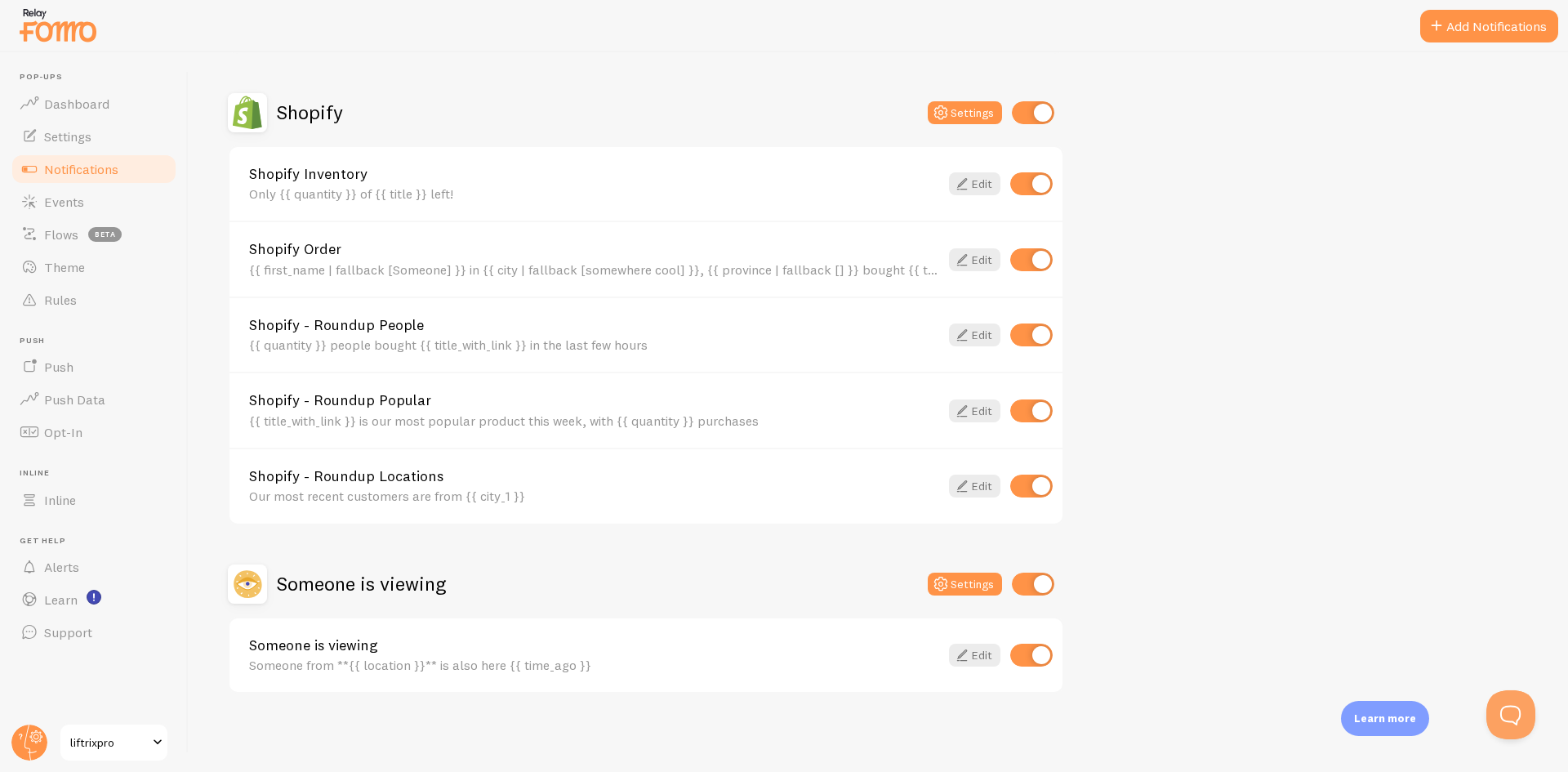
click at [699, 658] on div "Someone from **{{ location }}** is also here {{ time_ago }}" at bounding box center [594, 664] width 690 height 15
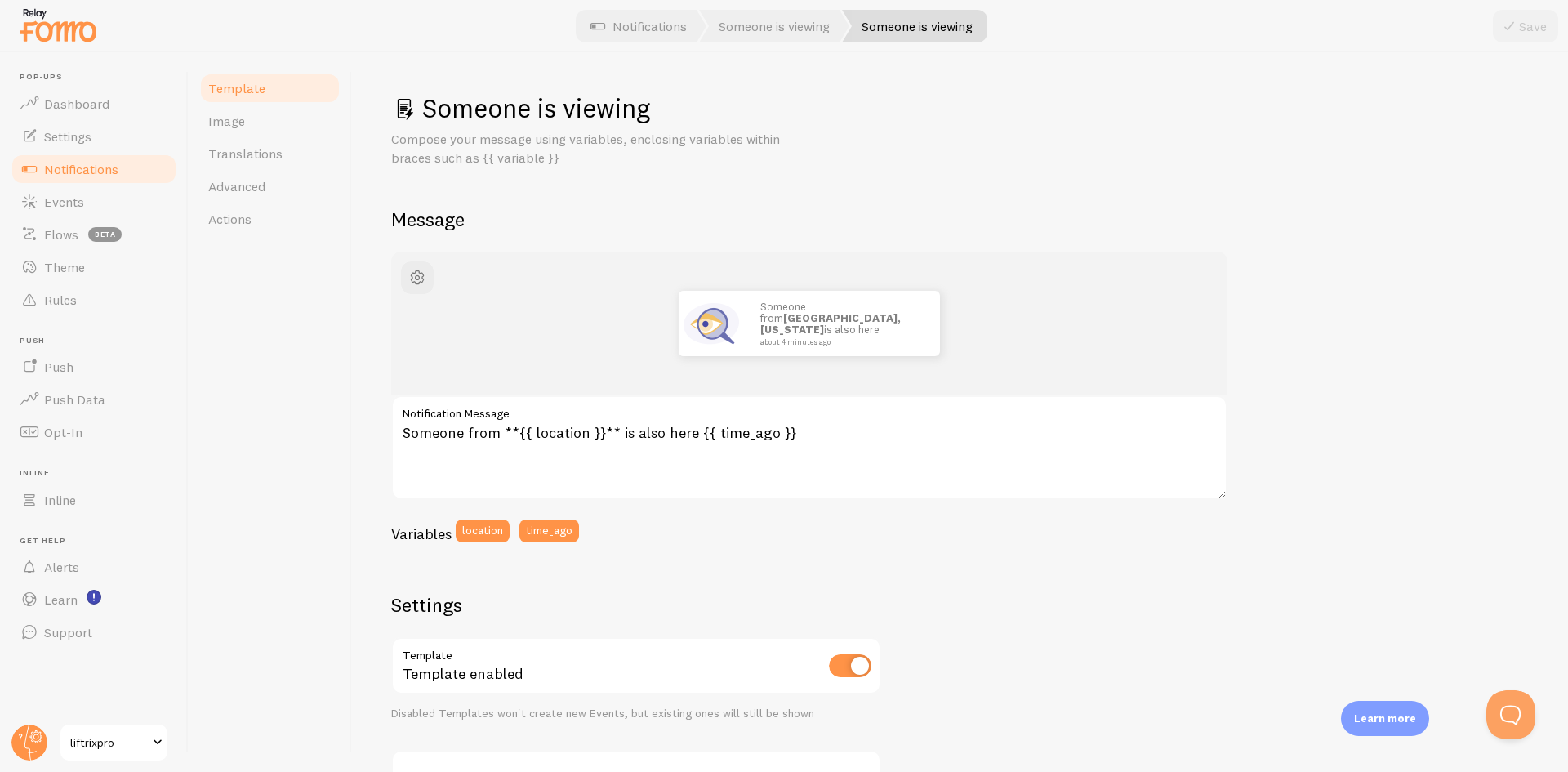
click at [940, 24] on link "Someone is viewing" at bounding box center [915, 26] width 146 height 33
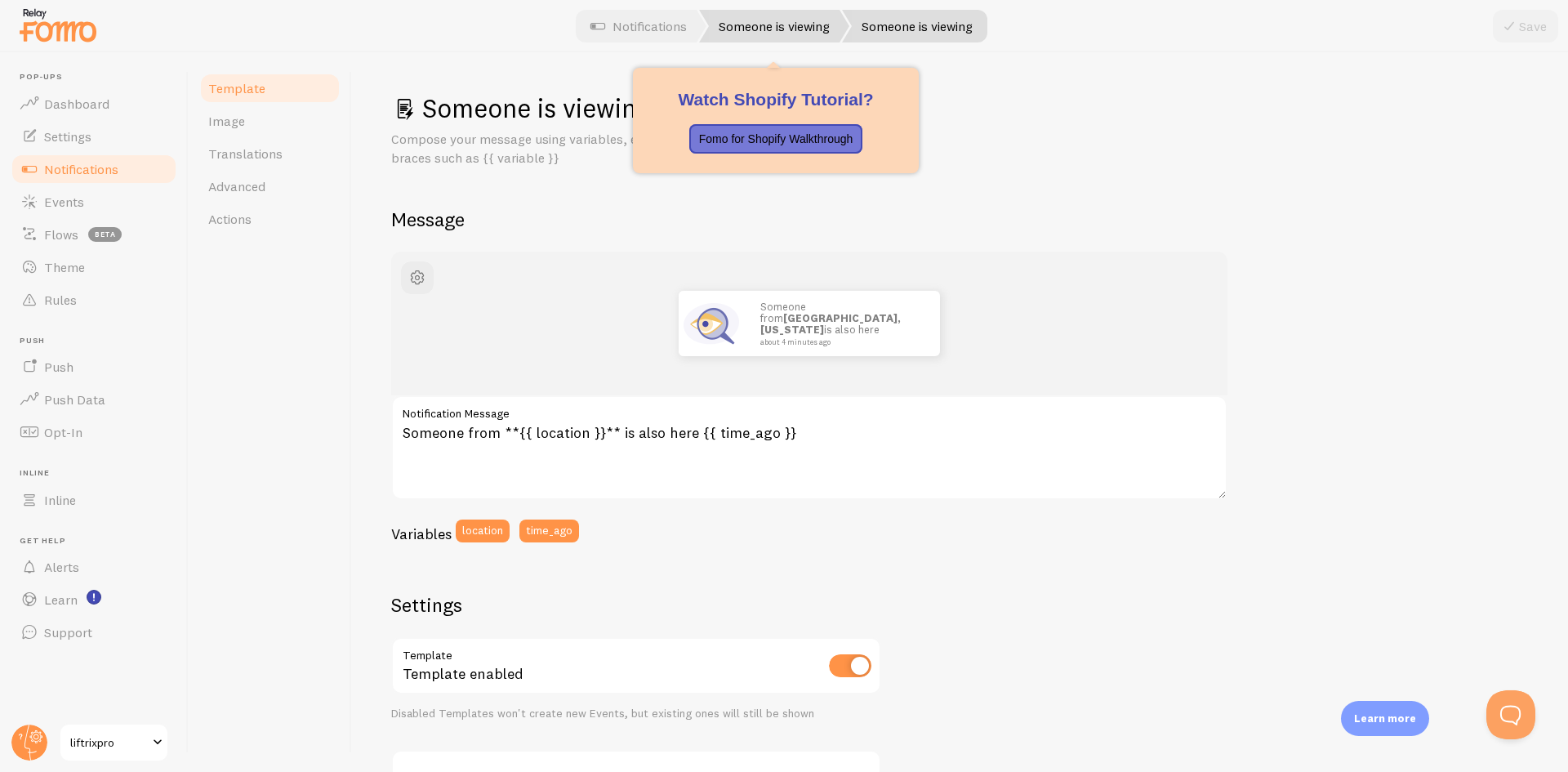
click at [798, 20] on link "Someone is viewing" at bounding box center [774, 26] width 151 height 33
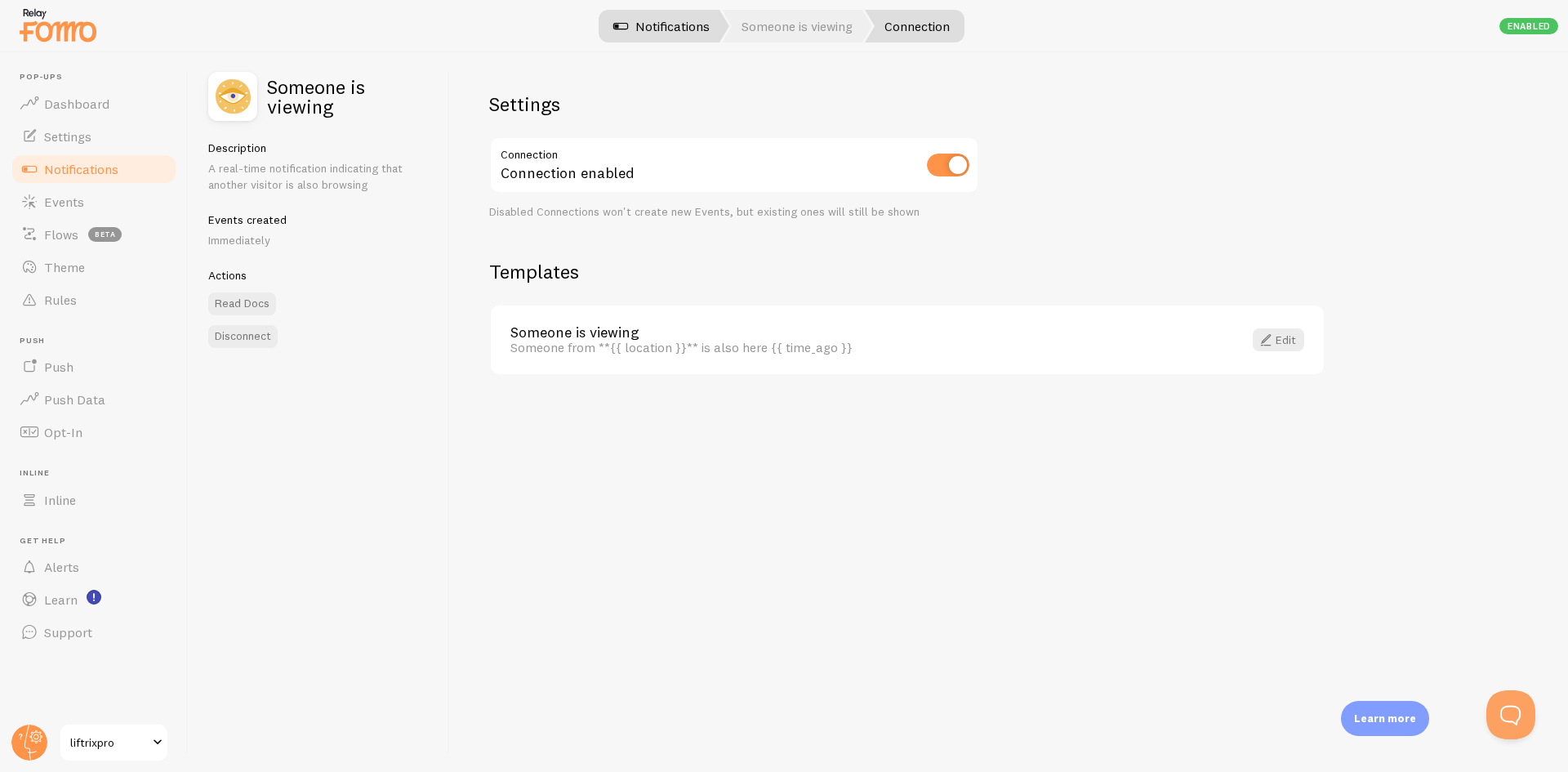
click at [648, 29] on link "Notifications" at bounding box center [661, 26] width 135 height 33
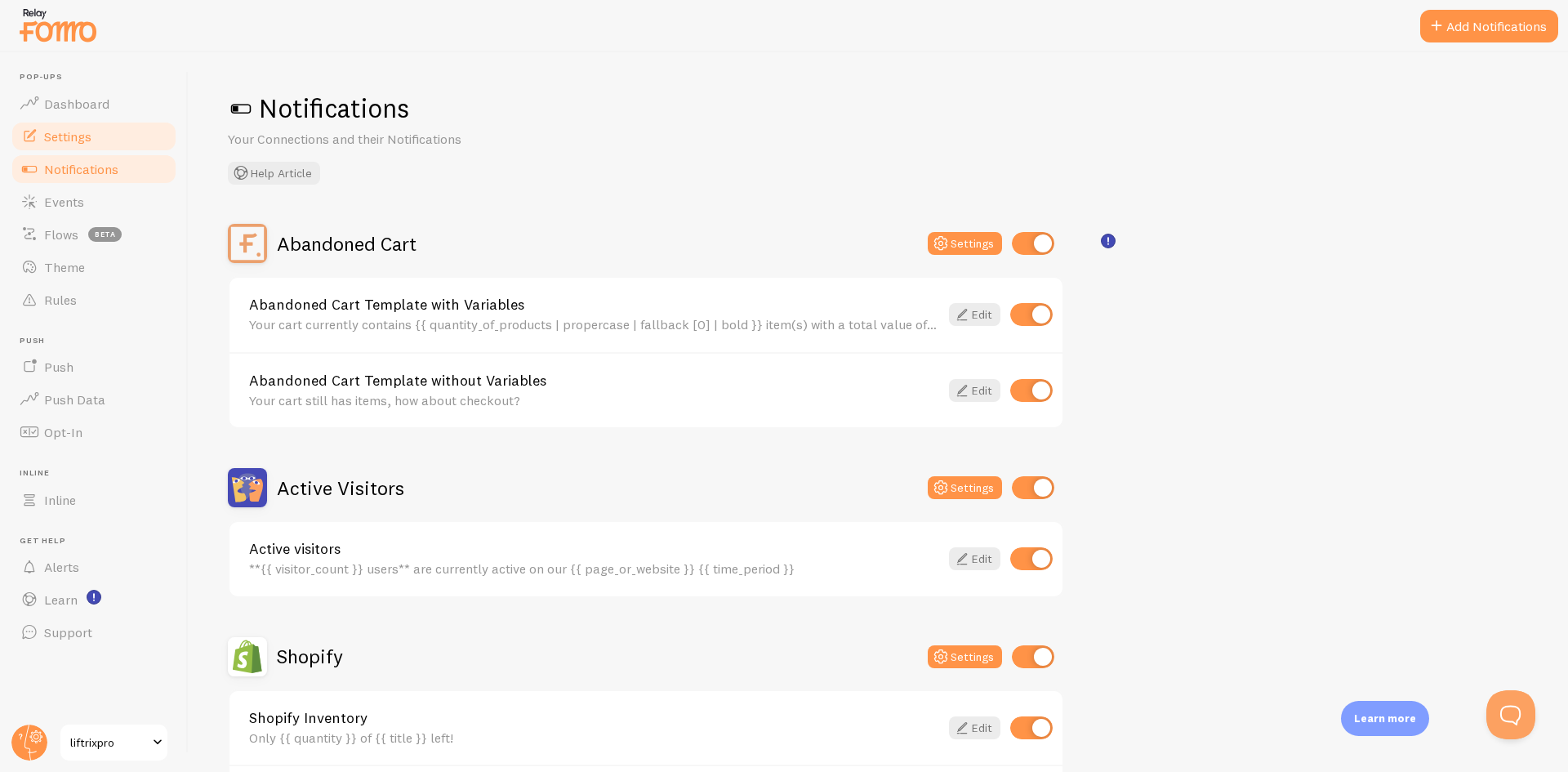
click at [83, 130] on span "Settings" at bounding box center [67, 136] width 48 height 17
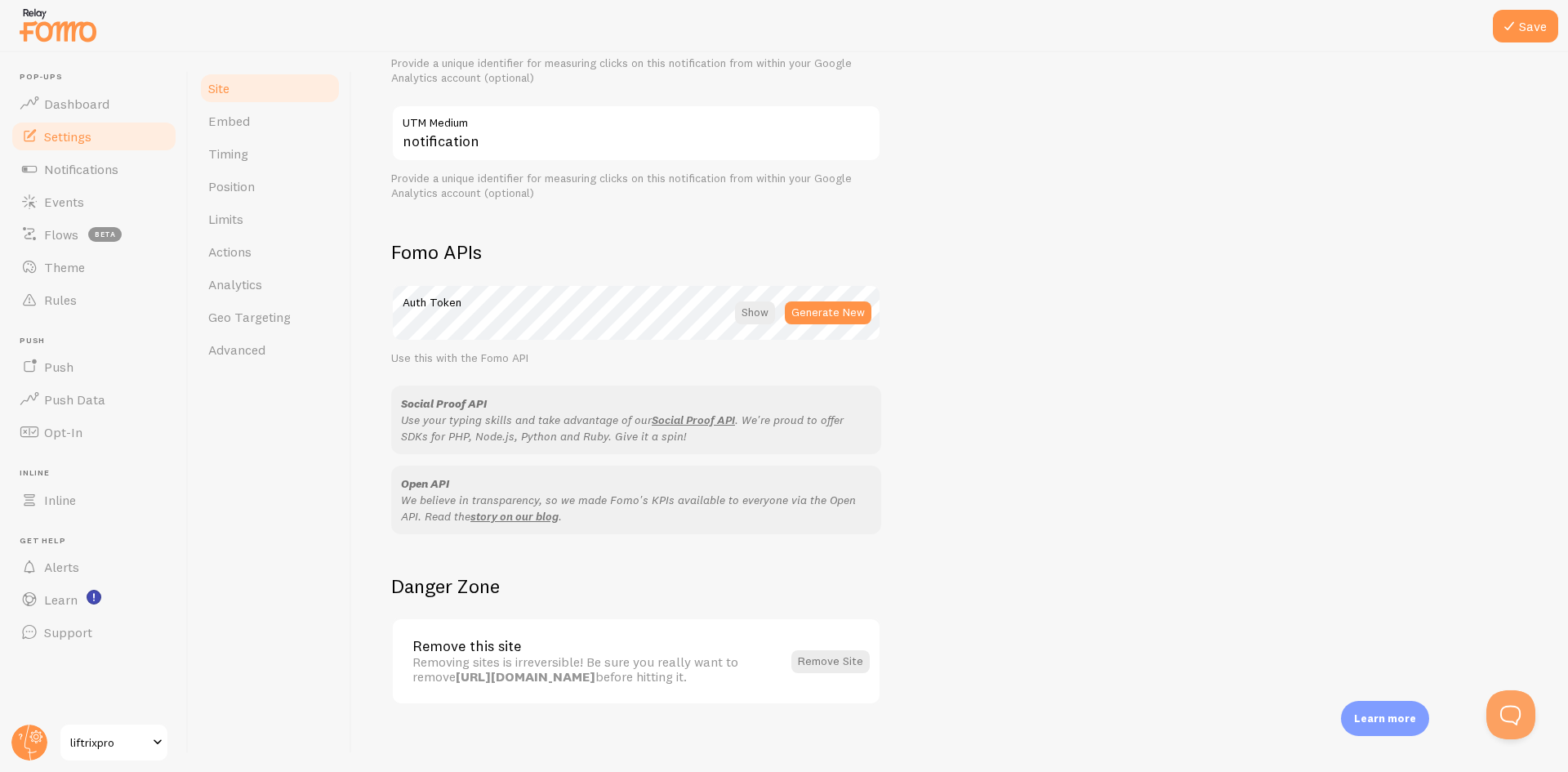
scroll to position [770, 0]
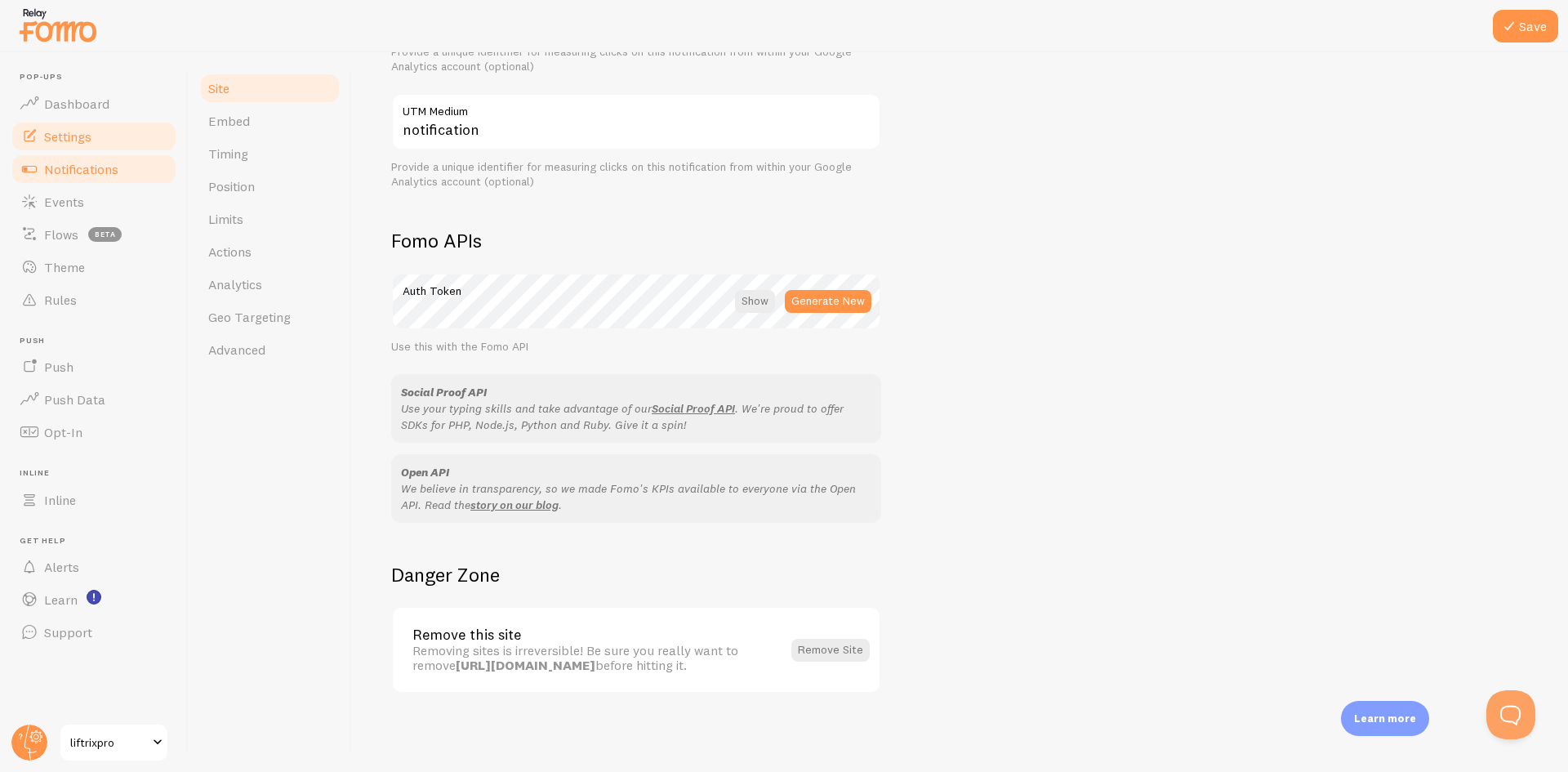
click at [122, 168] on link "Notifications" at bounding box center [93, 169] width 168 height 33
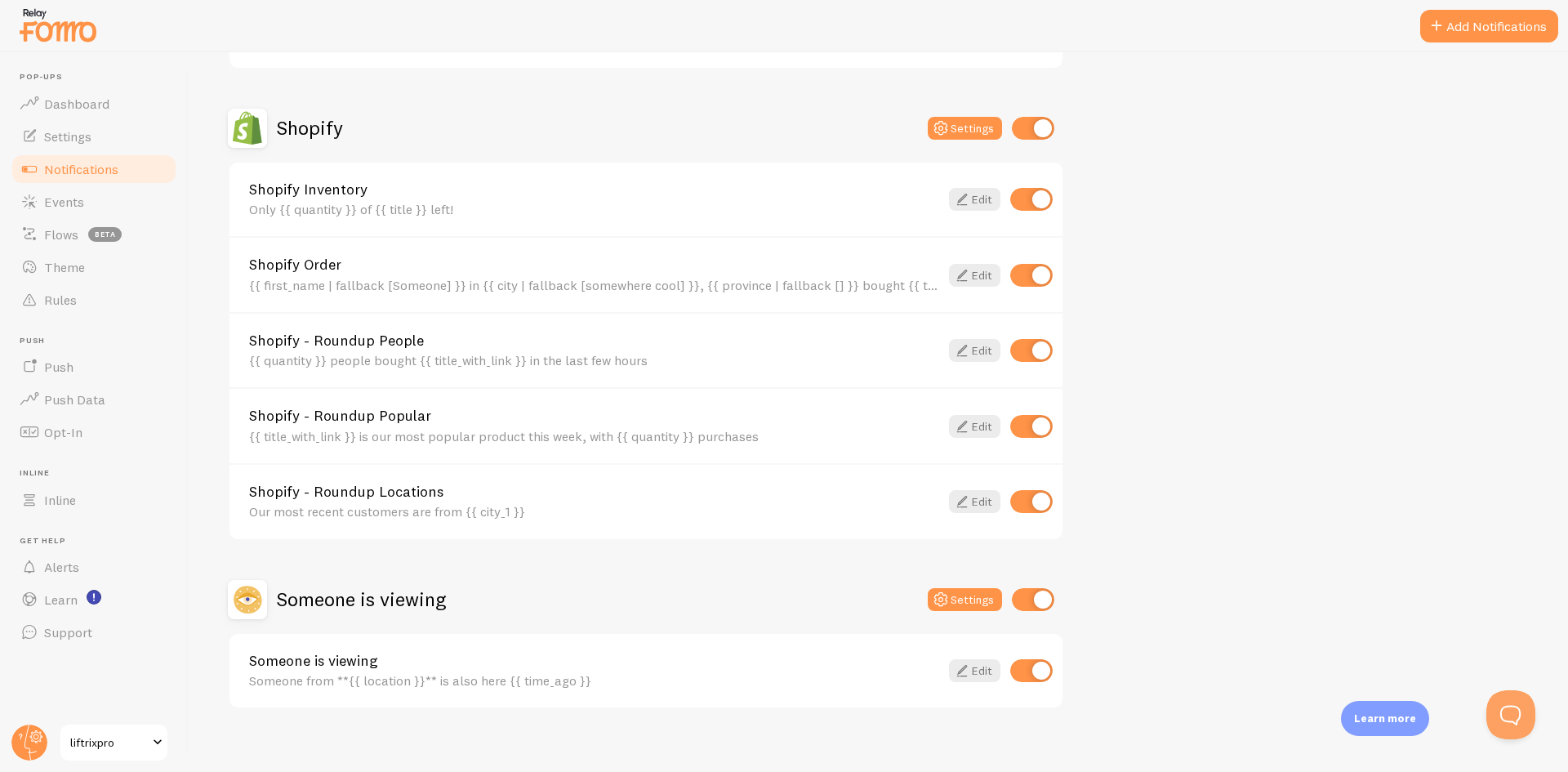
scroll to position [544, 0]
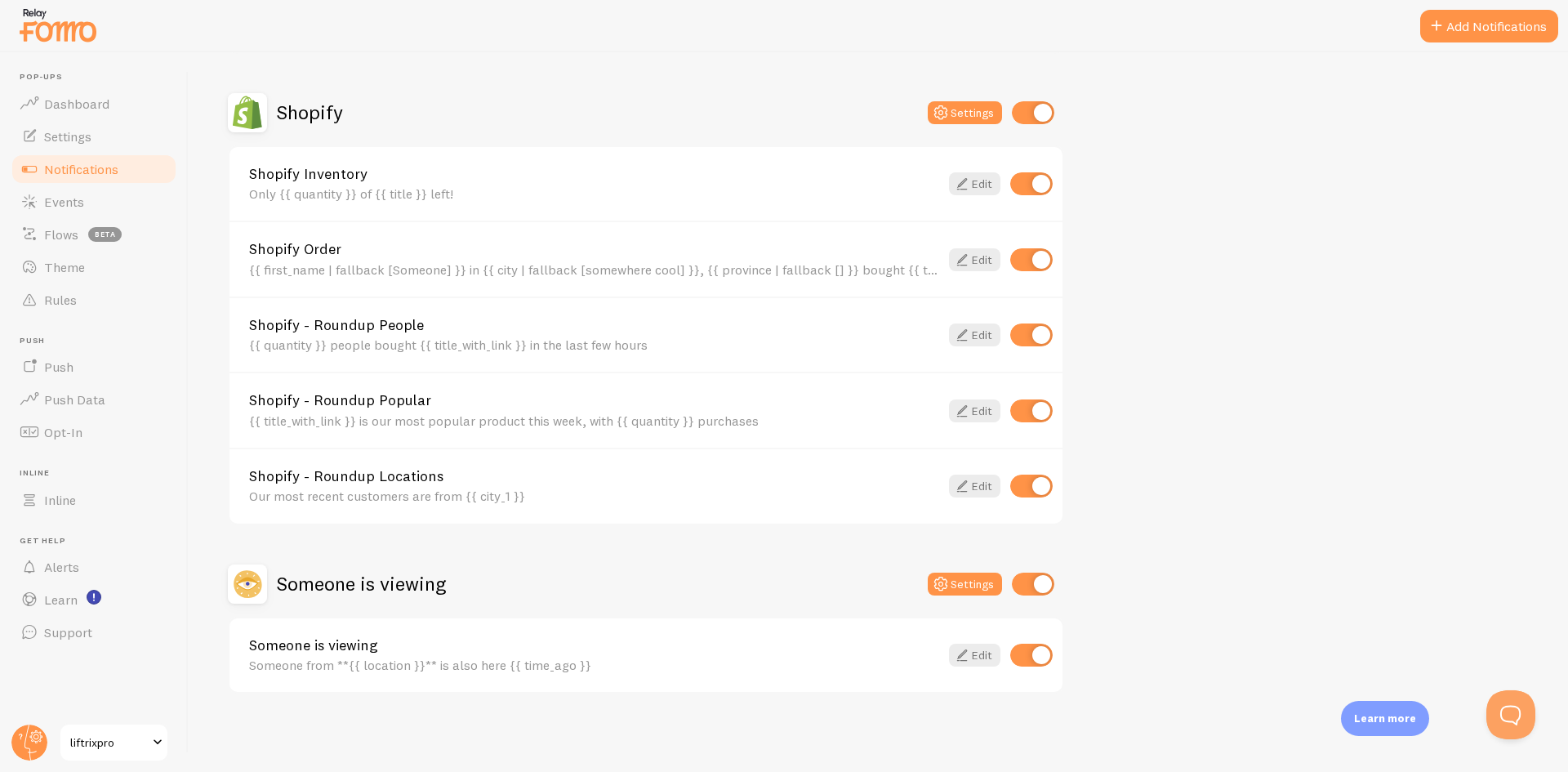
click at [1479, 264] on div "Abandoned Cart Settings Abandoned Cart Template with Variables Your cart curren…" at bounding box center [878, 187] width 1302 height 1014
click at [967, 255] on icon at bounding box center [962, 260] width 19 height 19
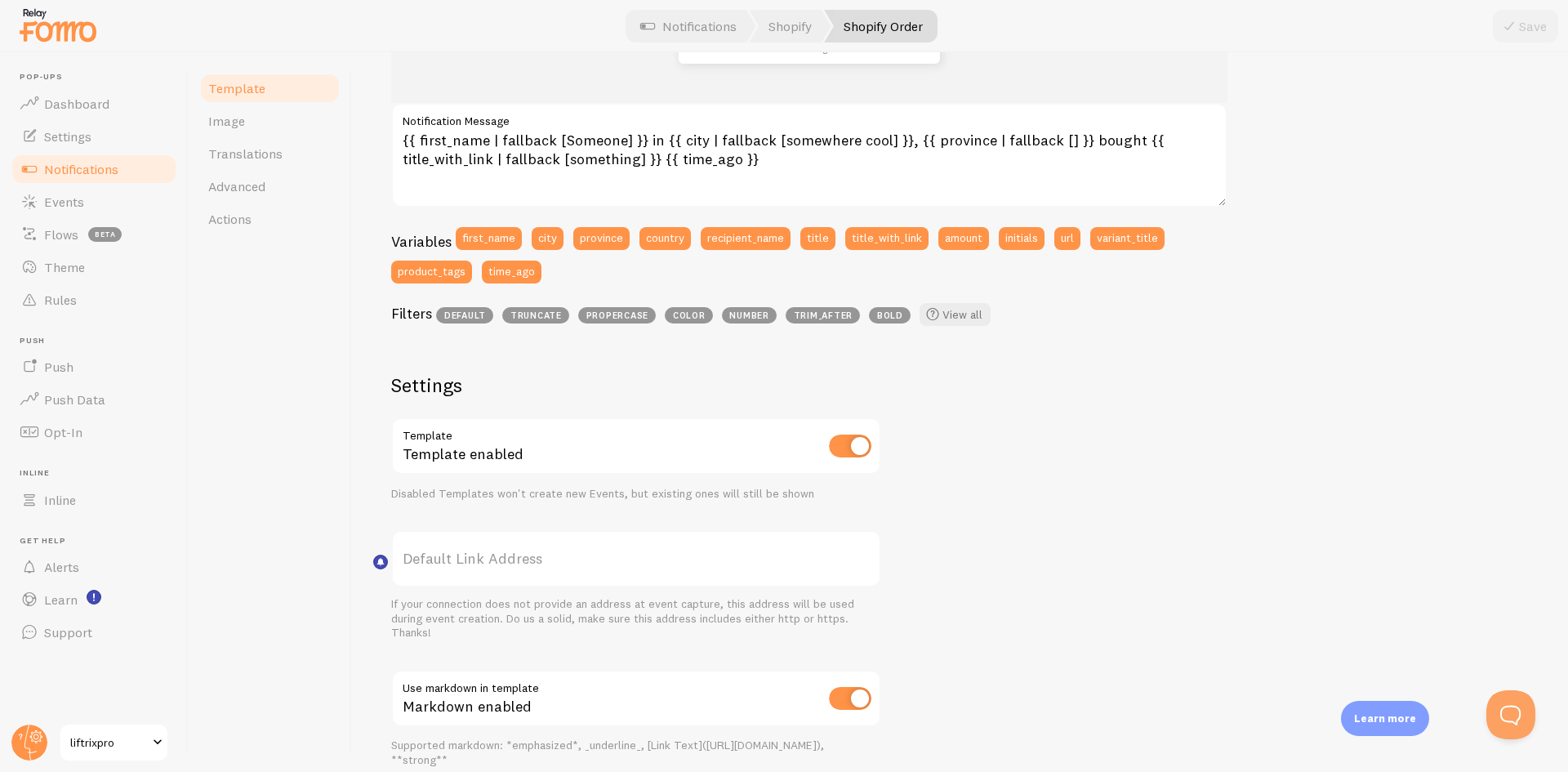
scroll to position [481, 0]
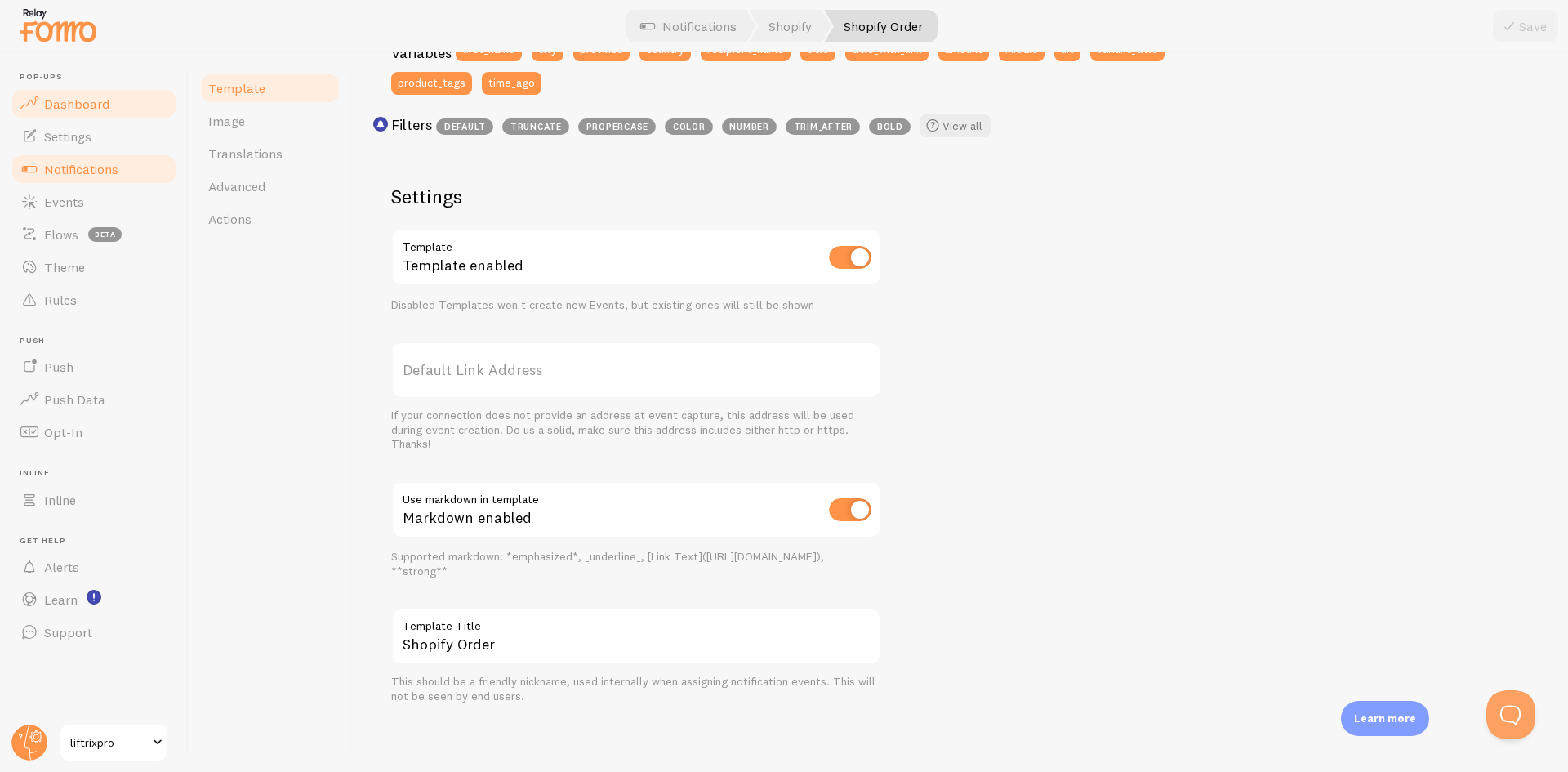
click at [120, 88] on link "Dashboard" at bounding box center [93, 104] width 168 height 33
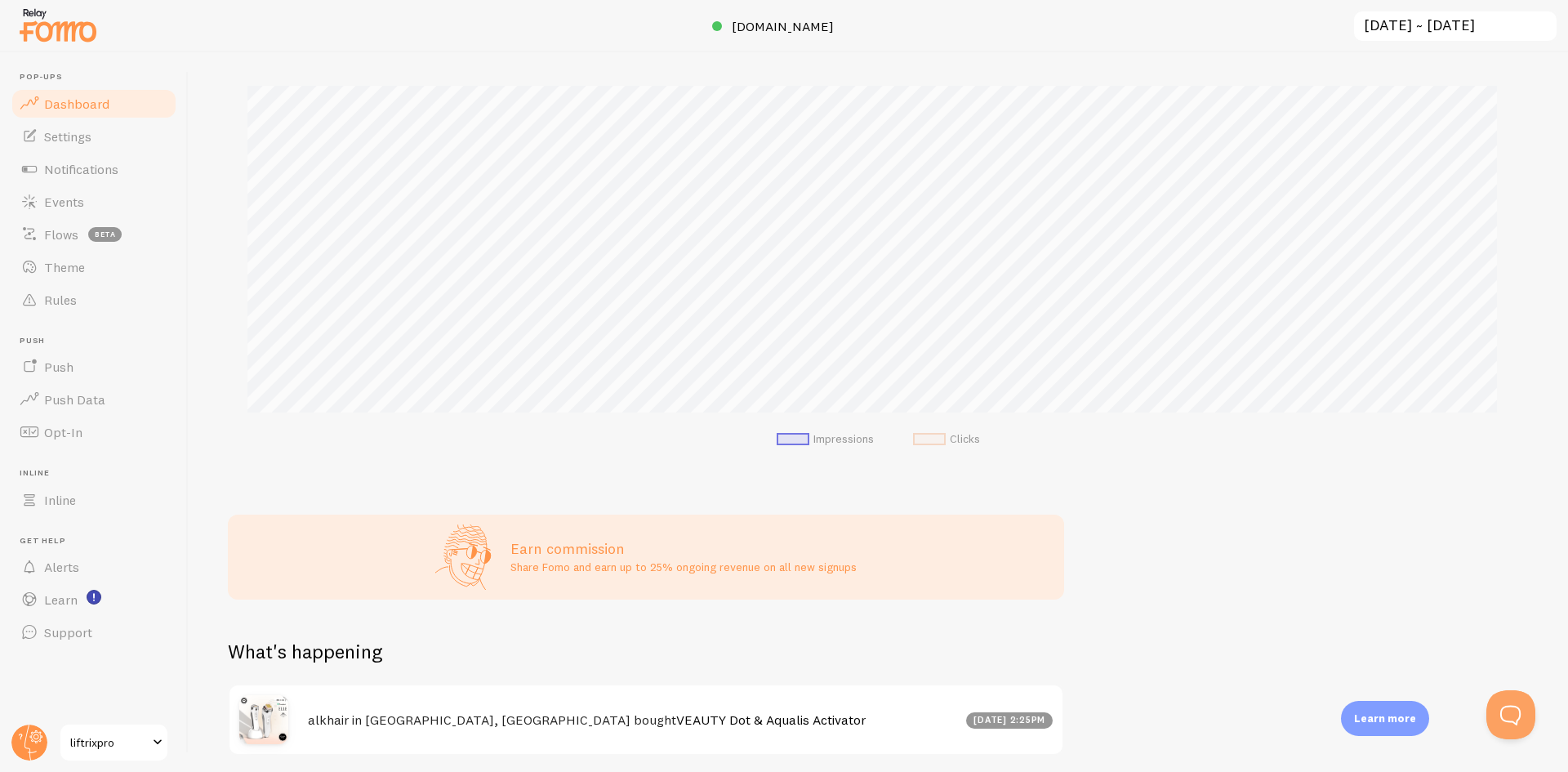
scroll to position [298, 0]
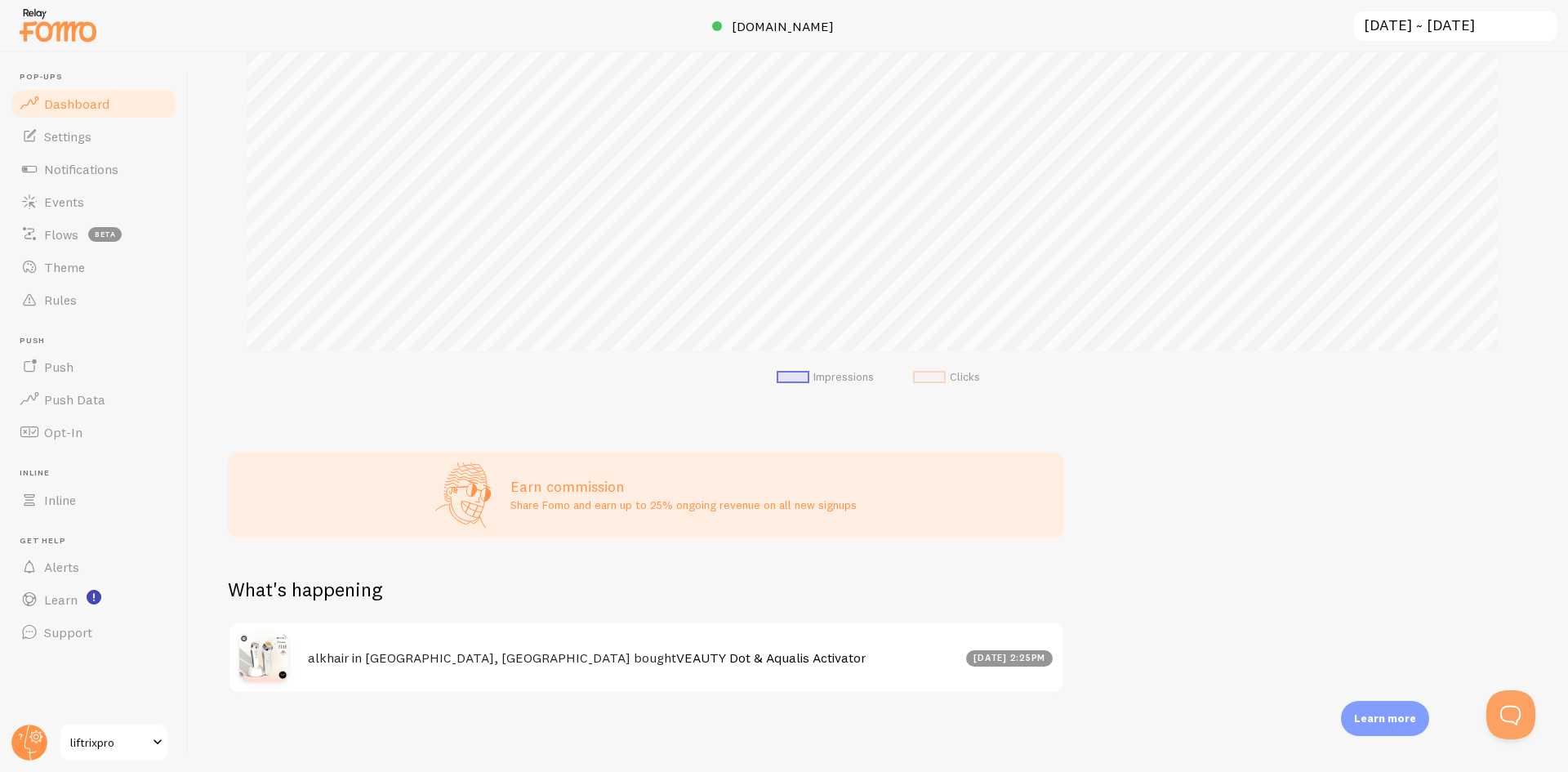
click at [122, 754] on link "liftrixpro" at bounding box center [113, 743] width 110 height 39
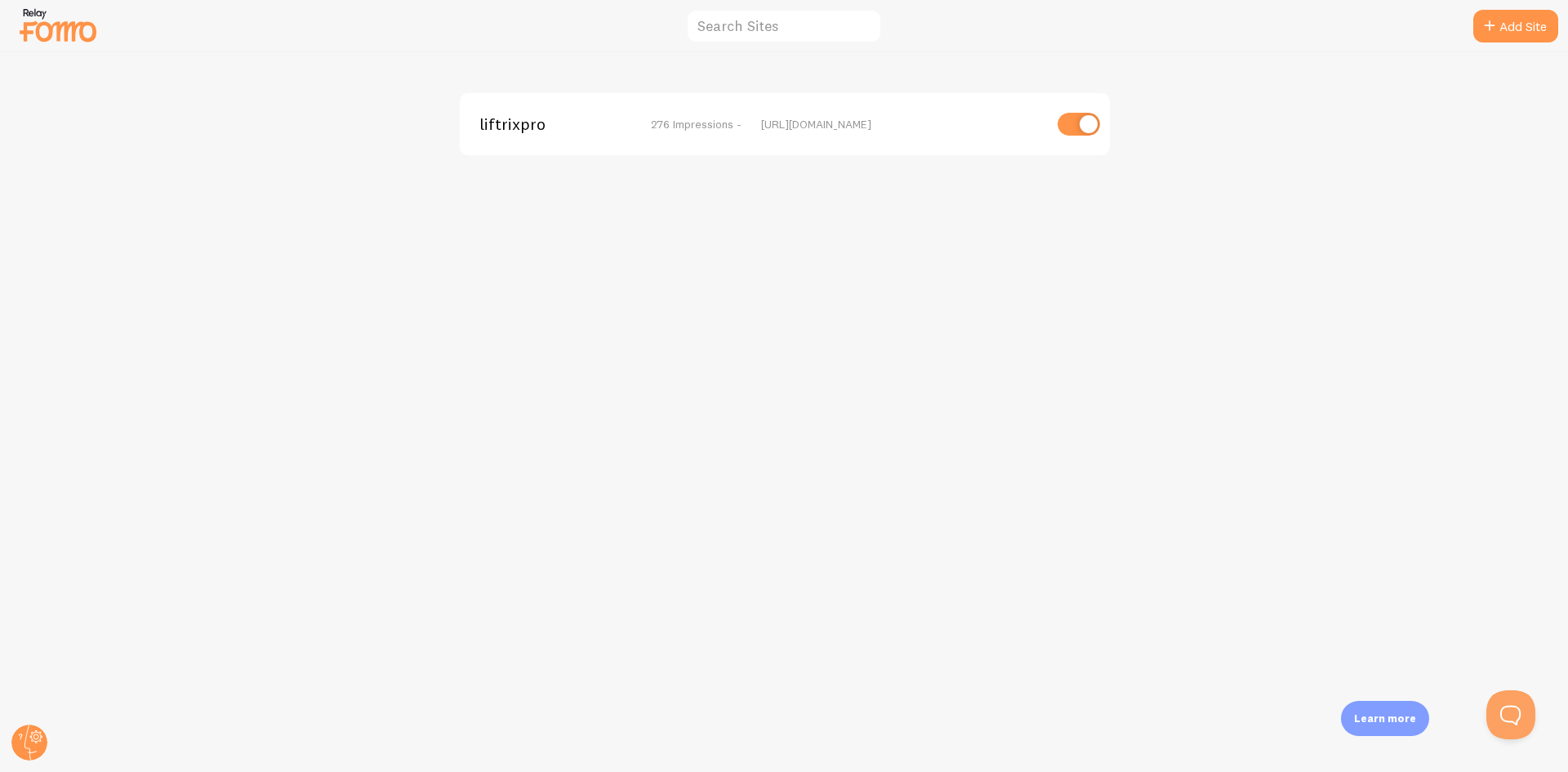
click at [667, 125] on span "276 Impressions -" at bounding box center [696, 123] width 90 height 15
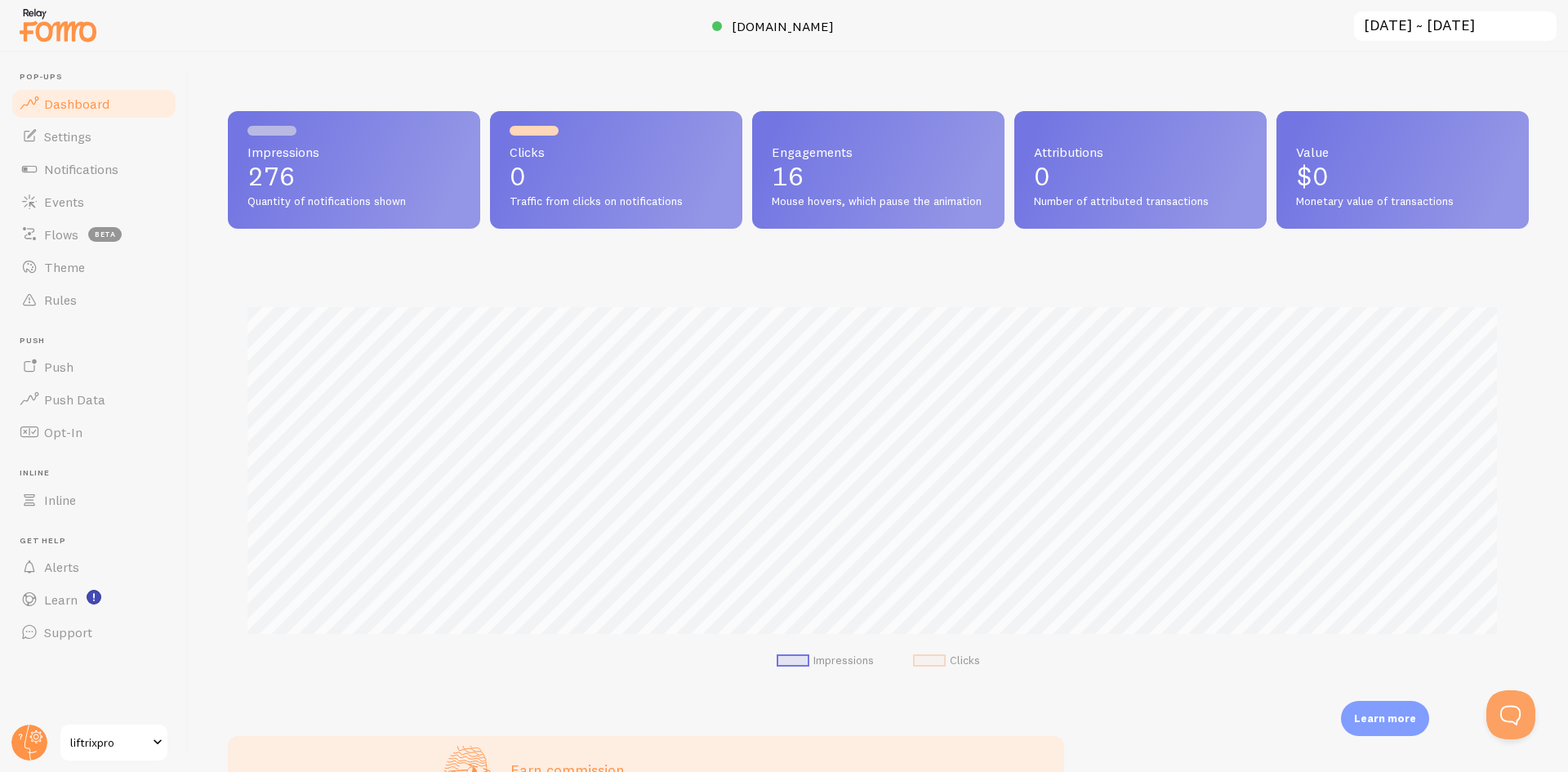
scroll to position [429, 1289]
click at [74, 478] on li "Inline Inline" at bounding box center [93, 492] width 168 height 49
click at [80, 504] on link "Inline" at bounding box center [93, 500] width 168 height 33
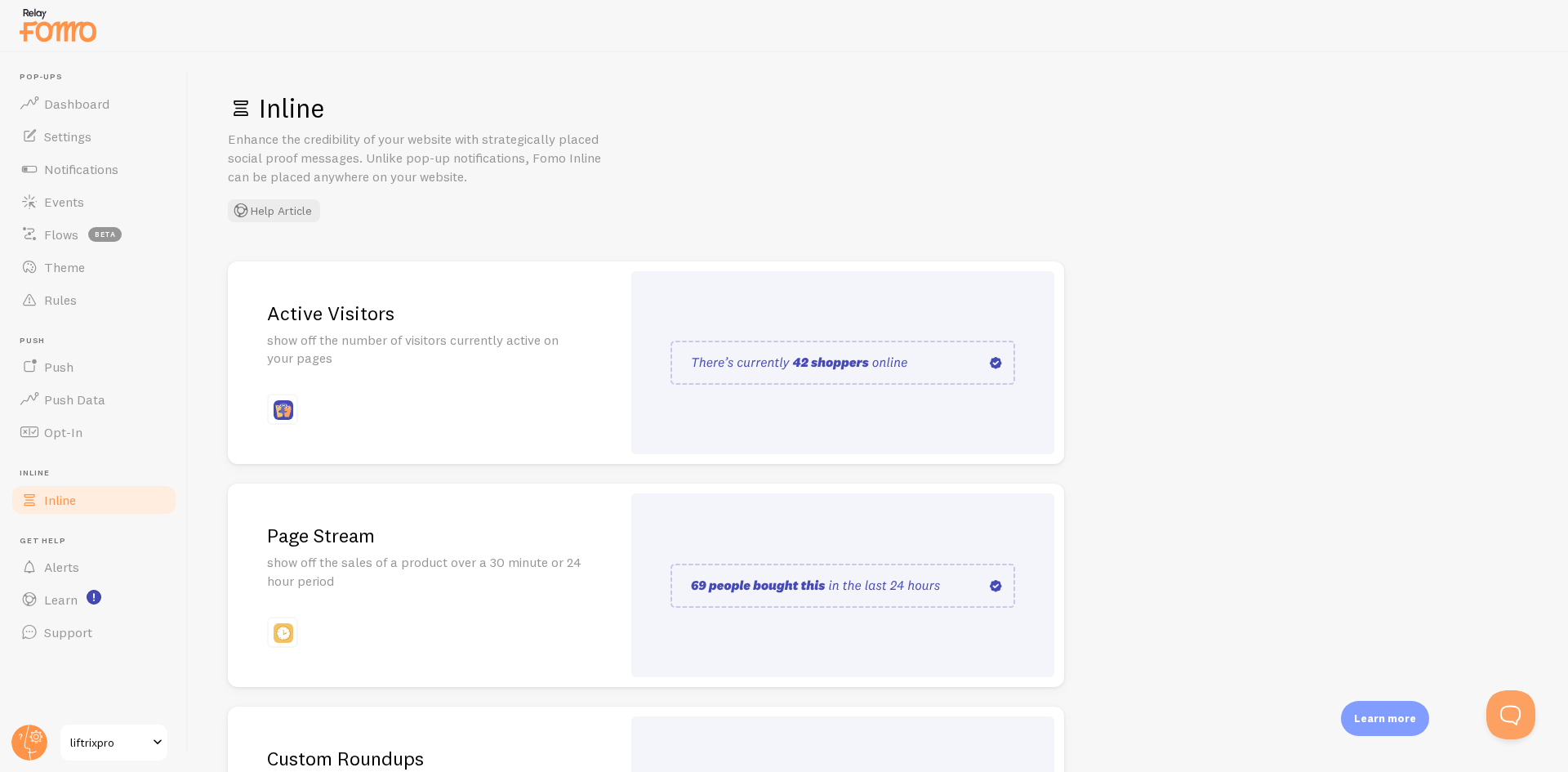
click at [915, 359] on img at bounding box center [843, 362] width 345 height 44
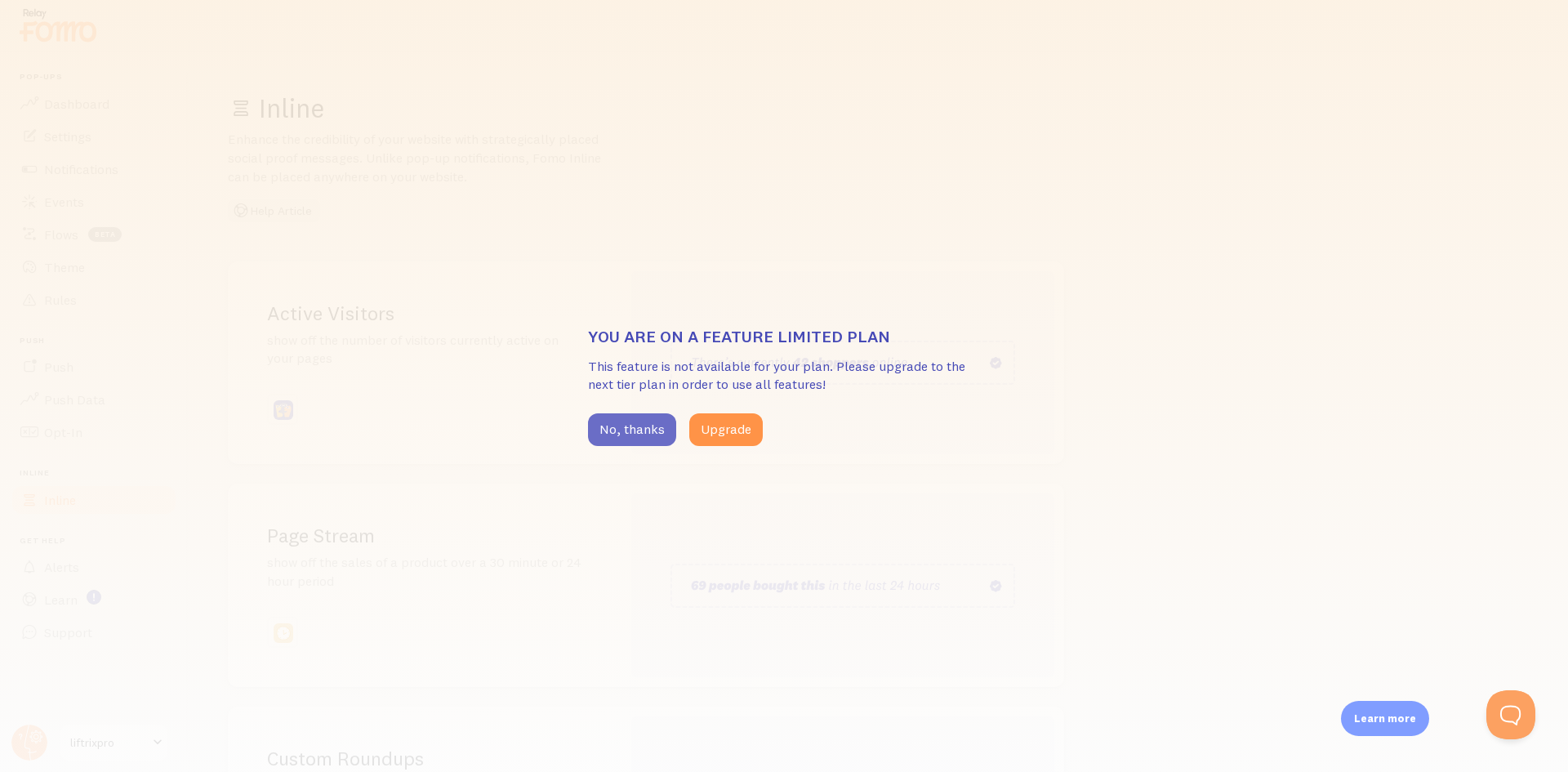
click at [621, 433] on button "No, thanks" at bounding box center [632, 430] width 88 height 33
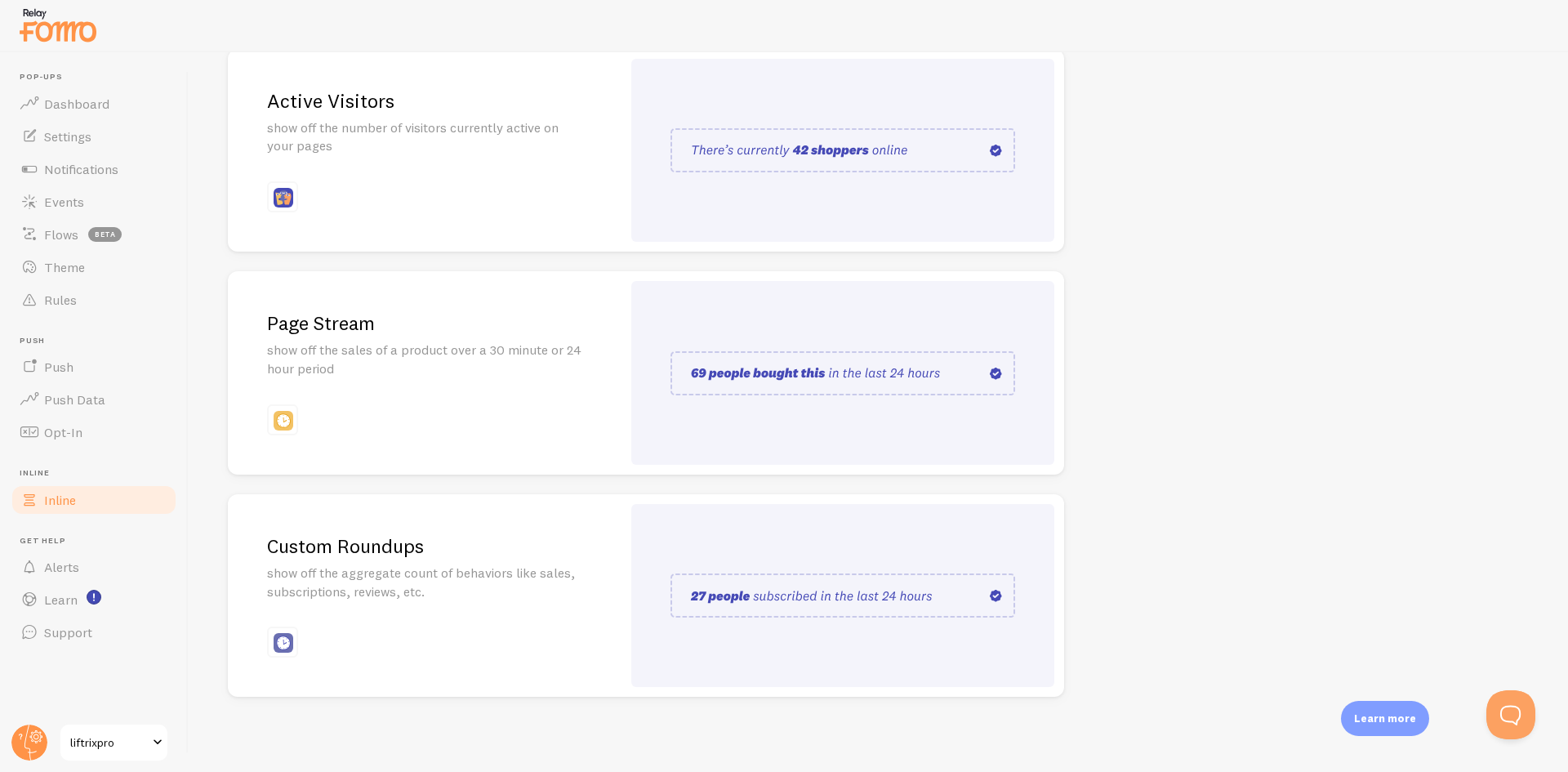
scroll to position [216, 0]
click at [67, 430] on span "Opt-In" at bounding box center [62, 432] width 38 height 17
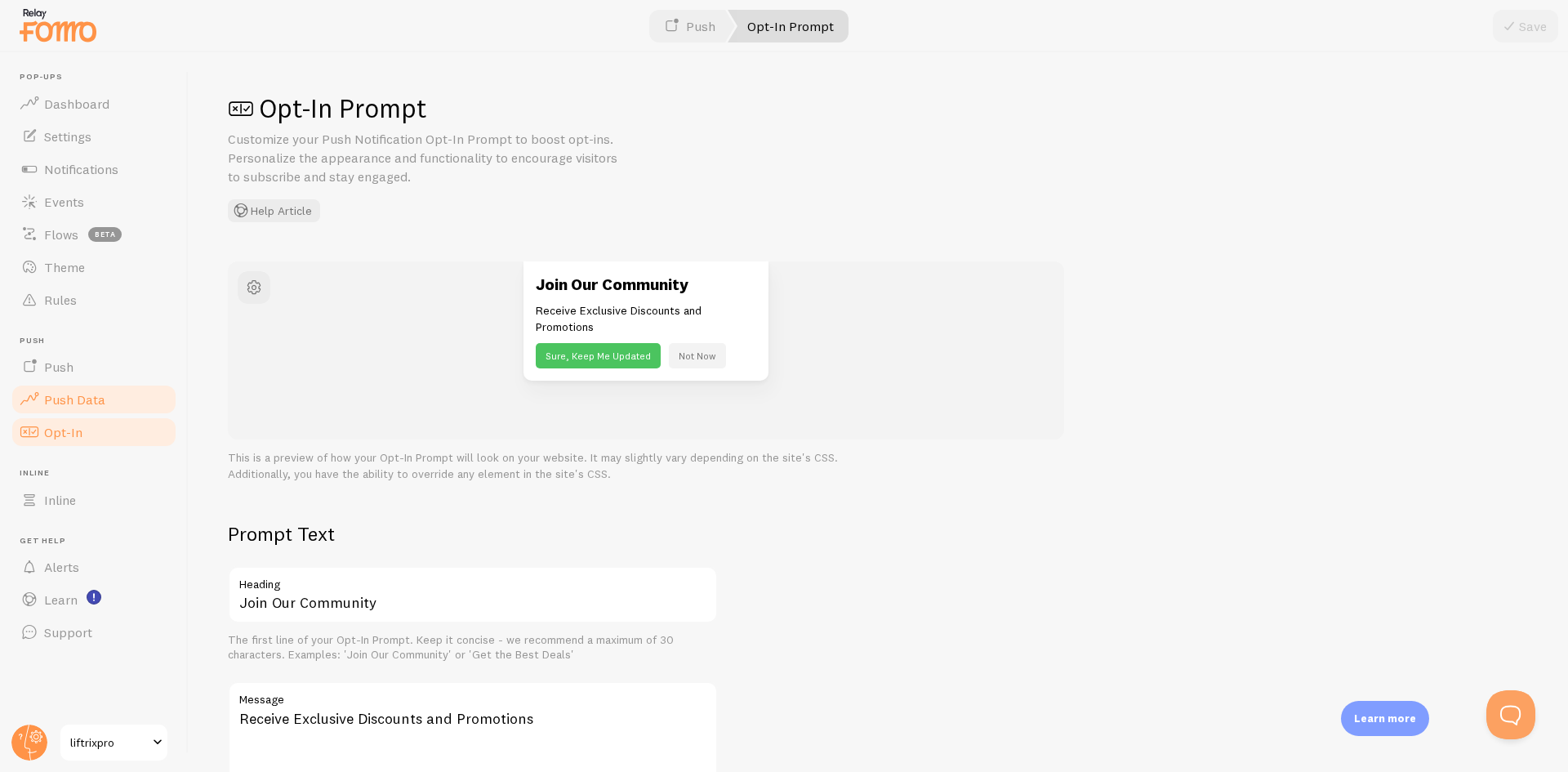
click at [88, 397] on span "Push Data" at bounding box center [74, 399] width 61 height 17
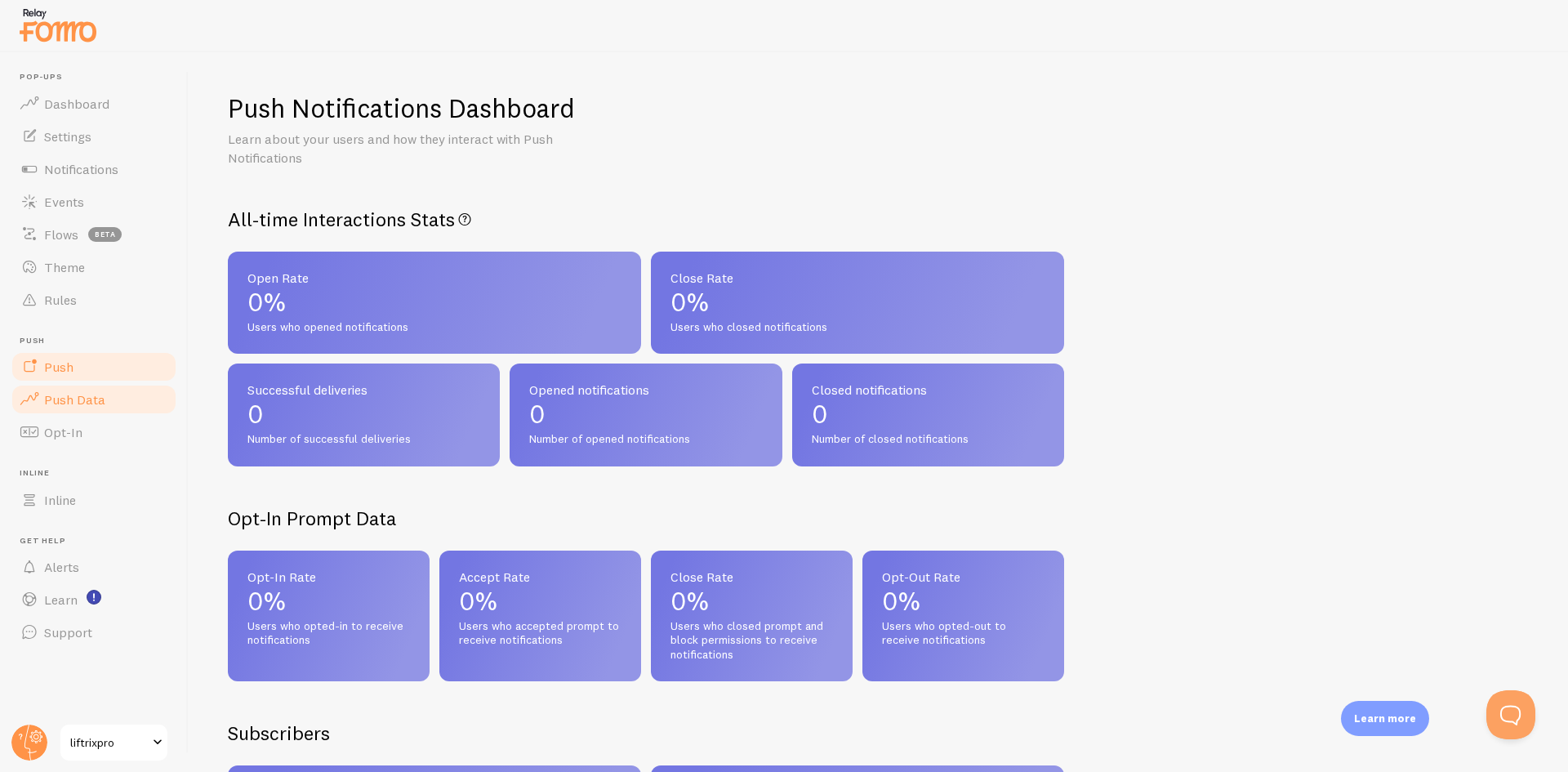
click at [86, 375] on link "Push" at bounding box center [93, 367] width 168 height 33
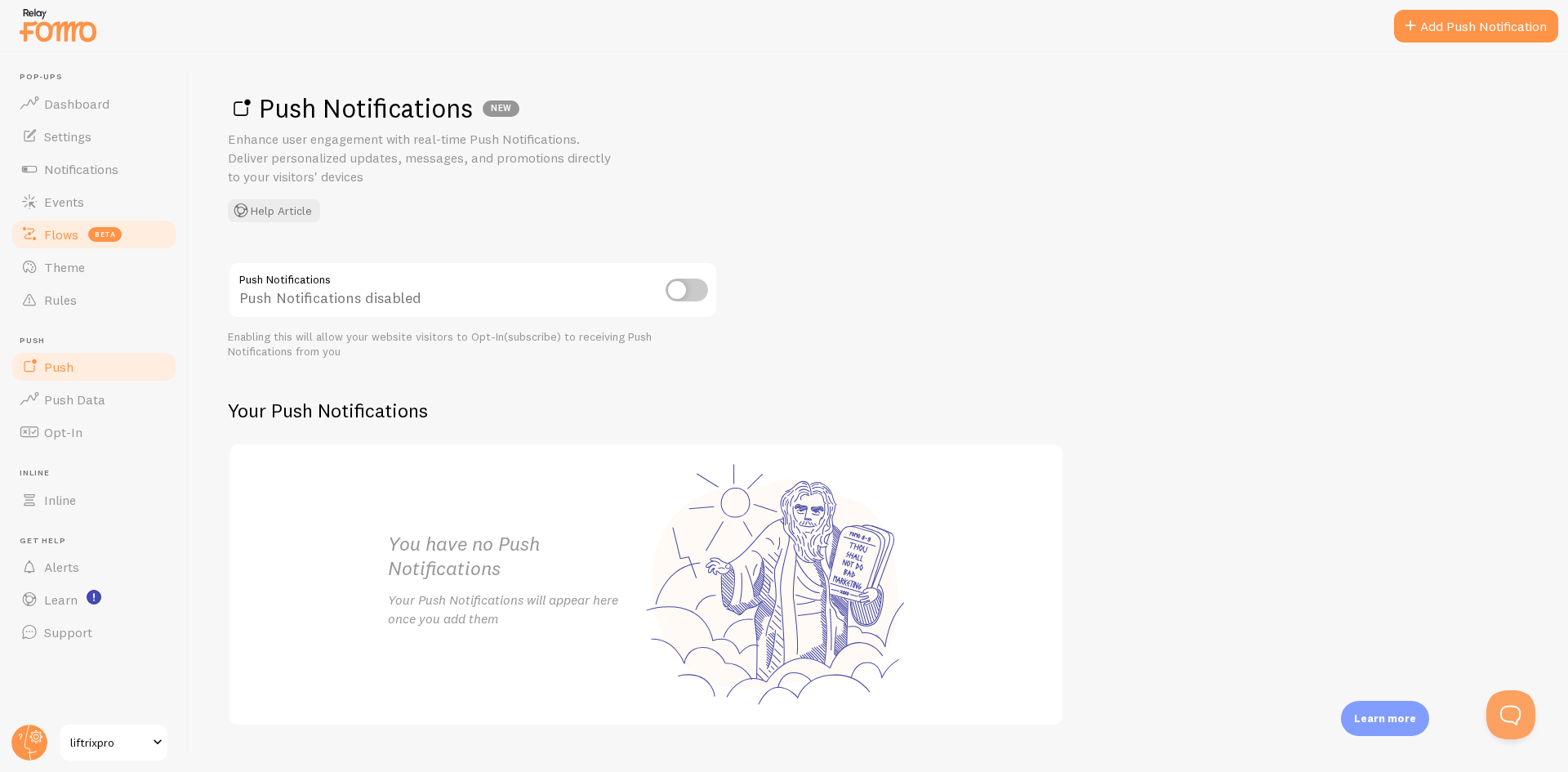
click at [89, 225] on link "Flows beta" at bounding box center [93, 234] width 168 height 33
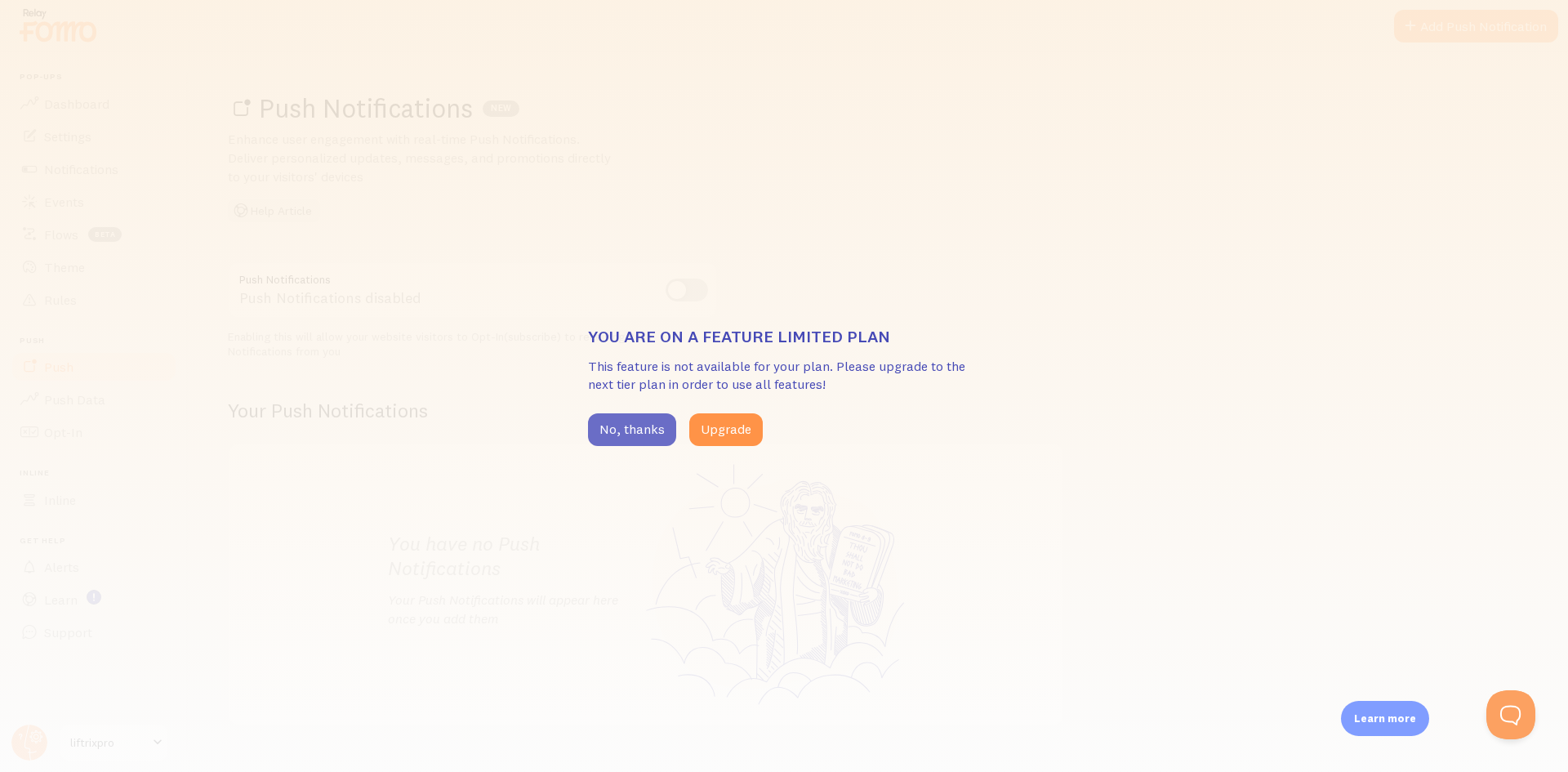
drag, startPoint x: 633, startPoint y: 427, endPoint x: 615, endPoint y: 418, distance: 20.1
click at [632, 426] on button "No, thanks" at bounding box center [632, 430] width 88 height 33
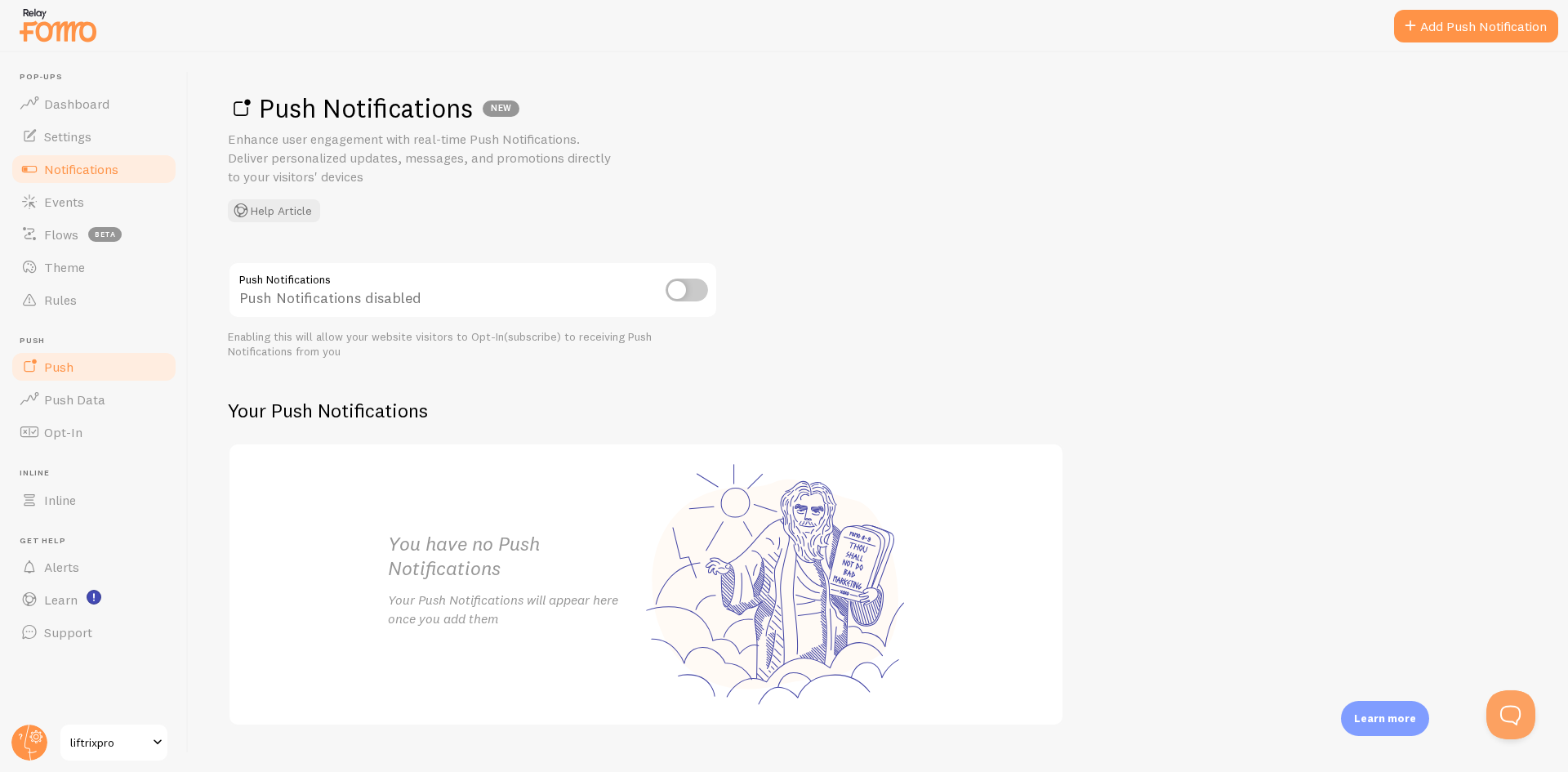
click at [86, 182] on link "Notifications" at bounding box center [93, 169] width 168 height 33
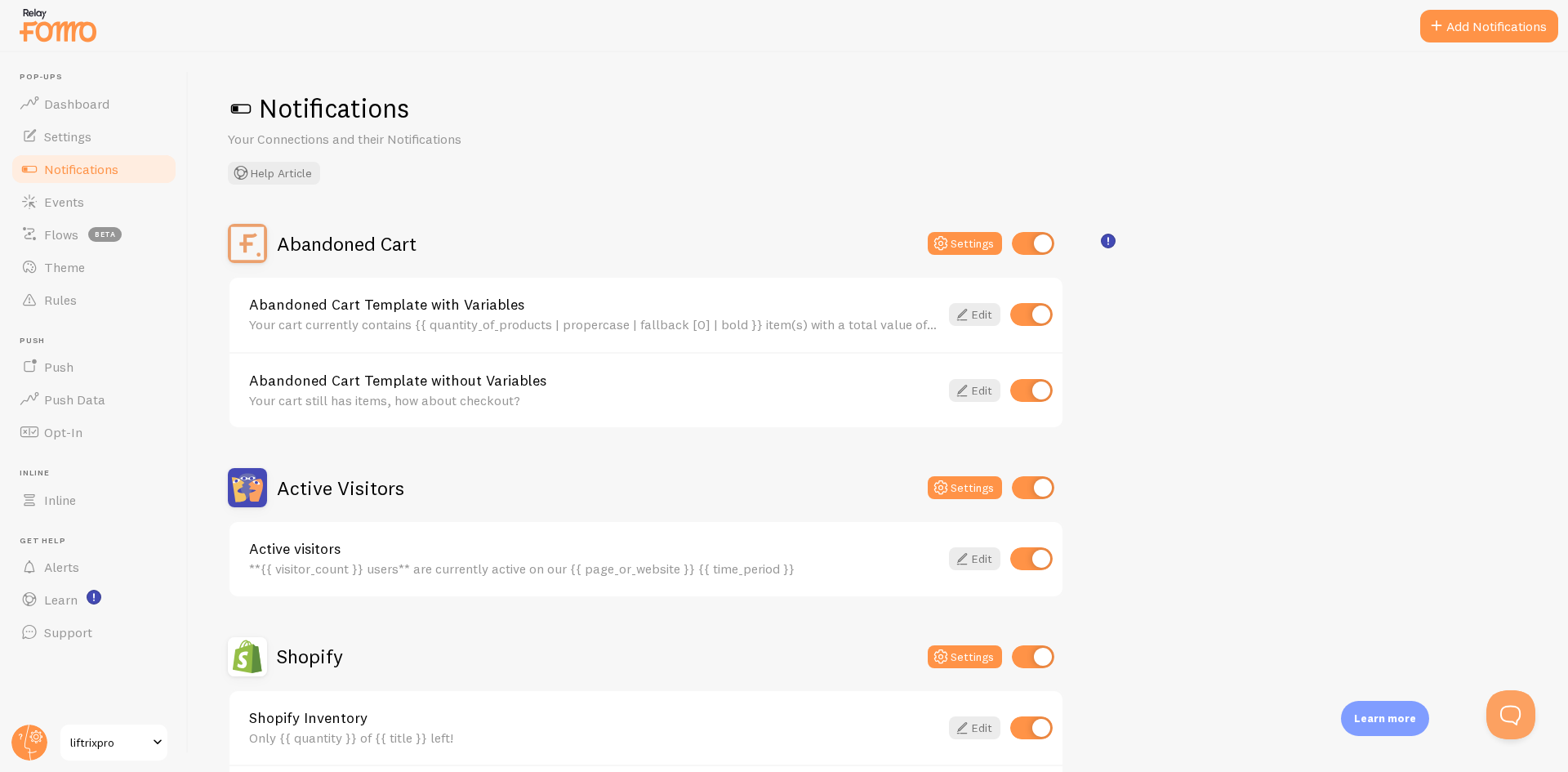
click at [10, 153] on link "Notifications" at bounding box center [93, 169] width 168 height 33
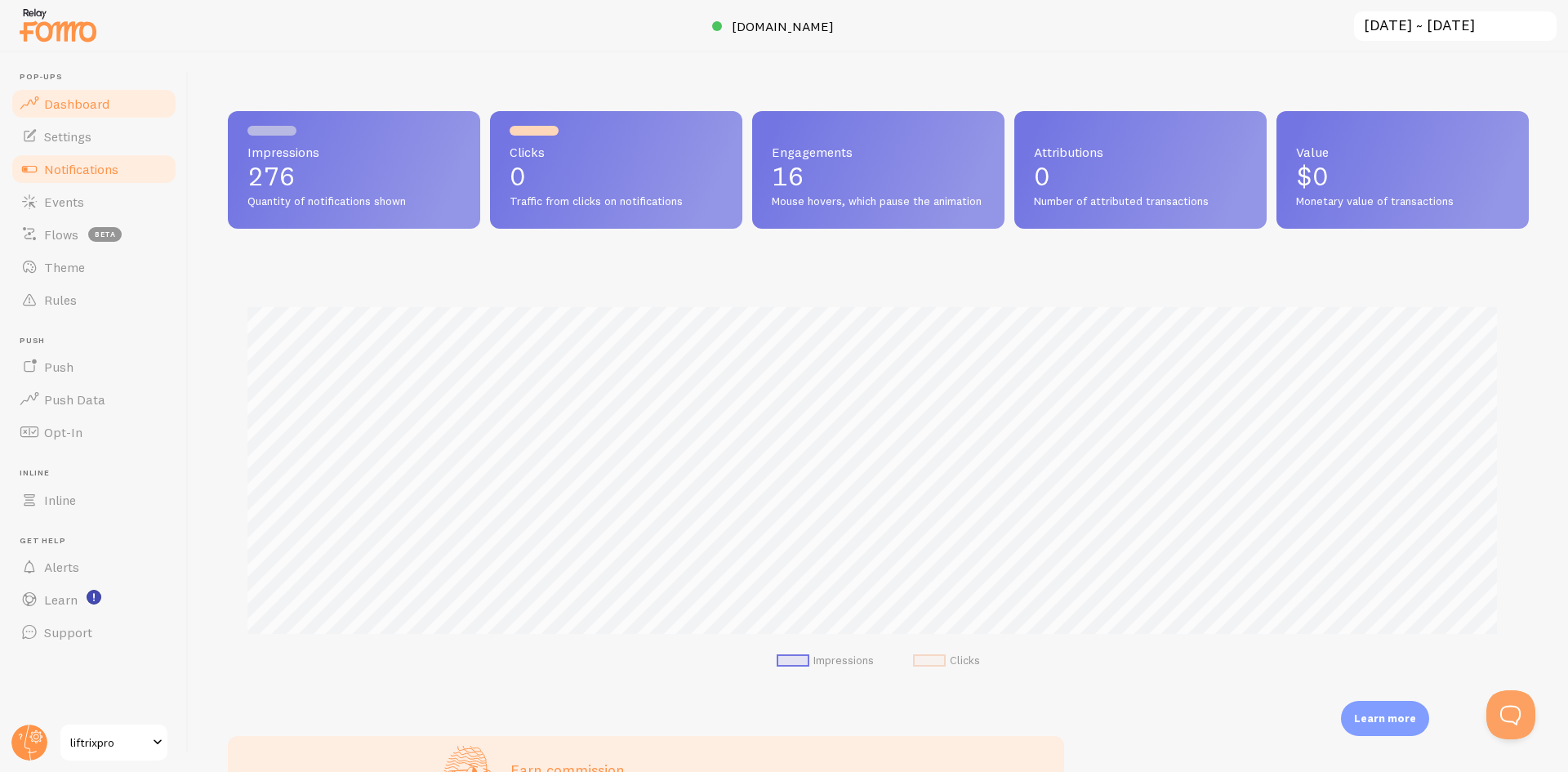
click at [124, 168] on link "Notifications" at bounding box center [93, 169] width 168 height 33
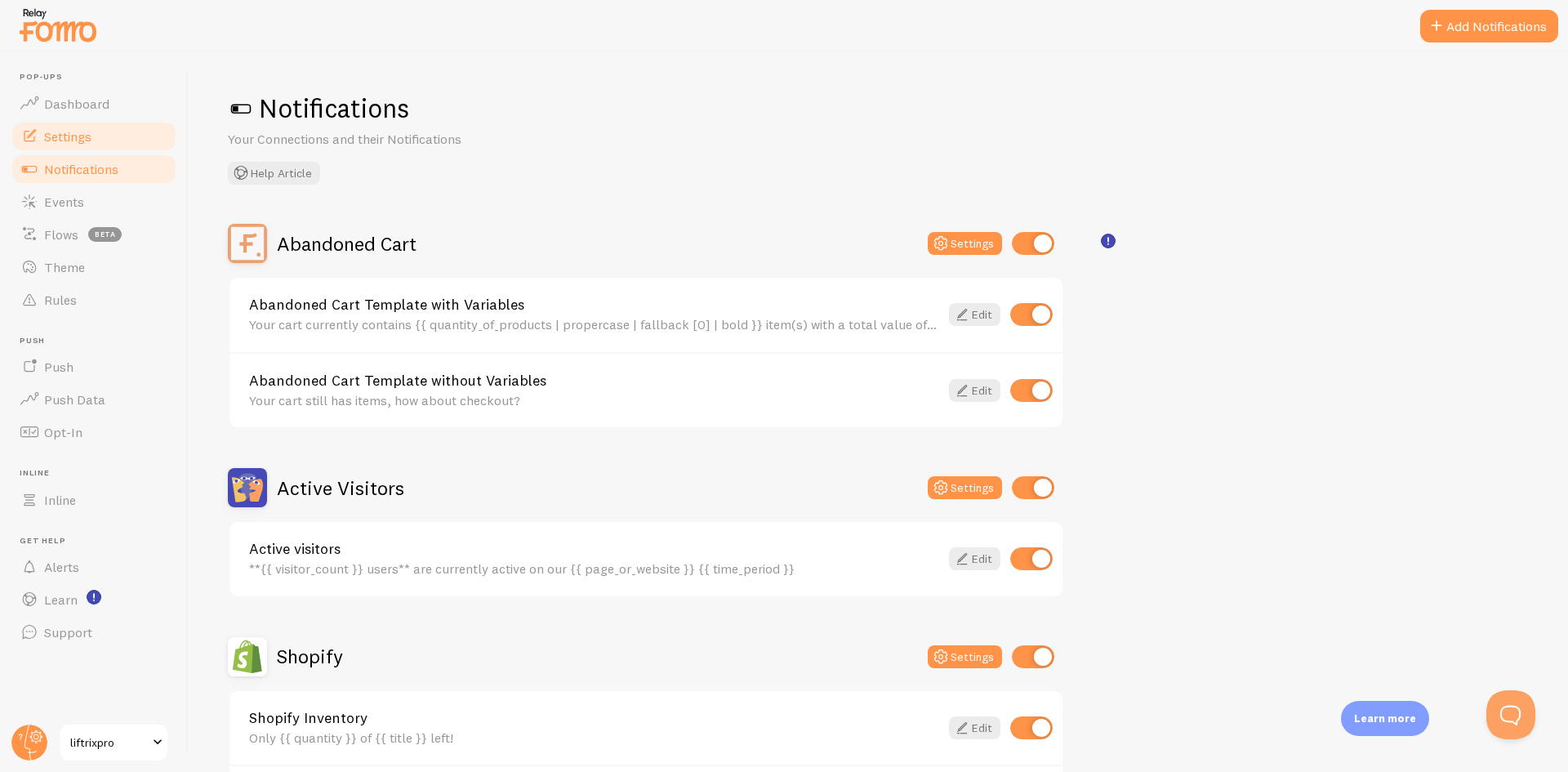
click at [110, 135] on link "Settings" at bounding box center [93, 137] width 168 height 33
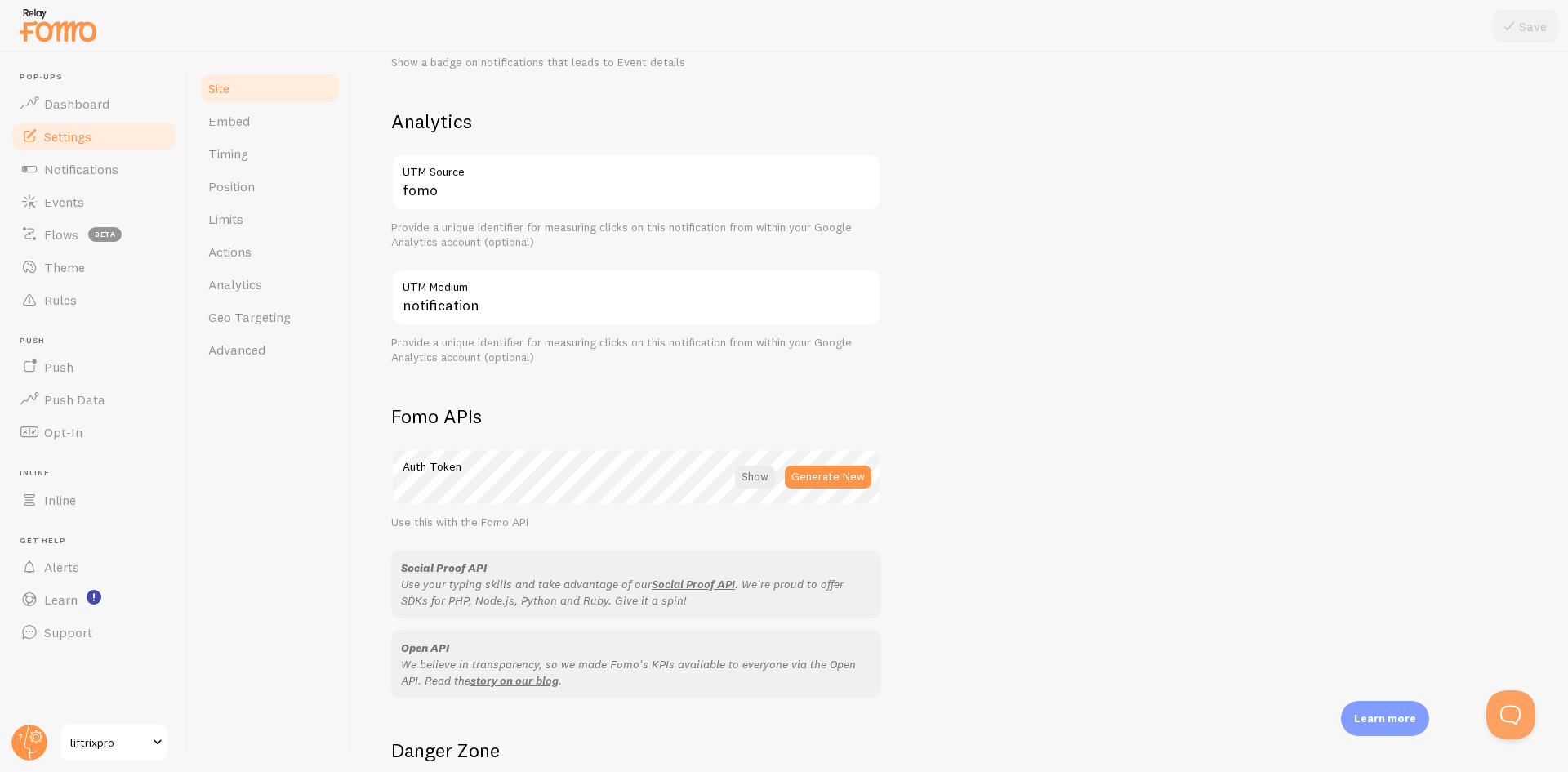
scroll to position [770, 0]
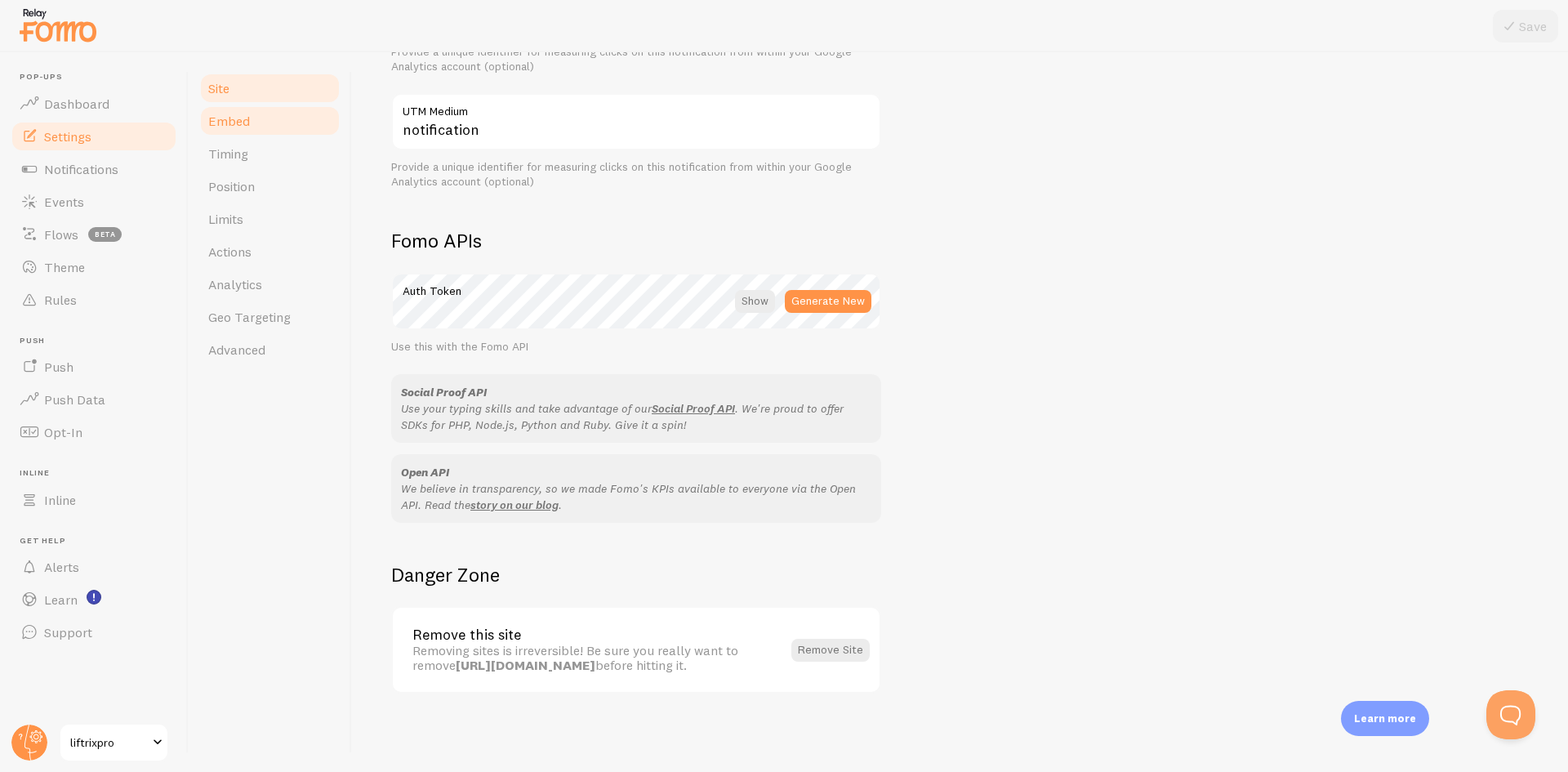
click at [242, 122] on span "Embed" at bounding box center [228, 121] width 42 height 17
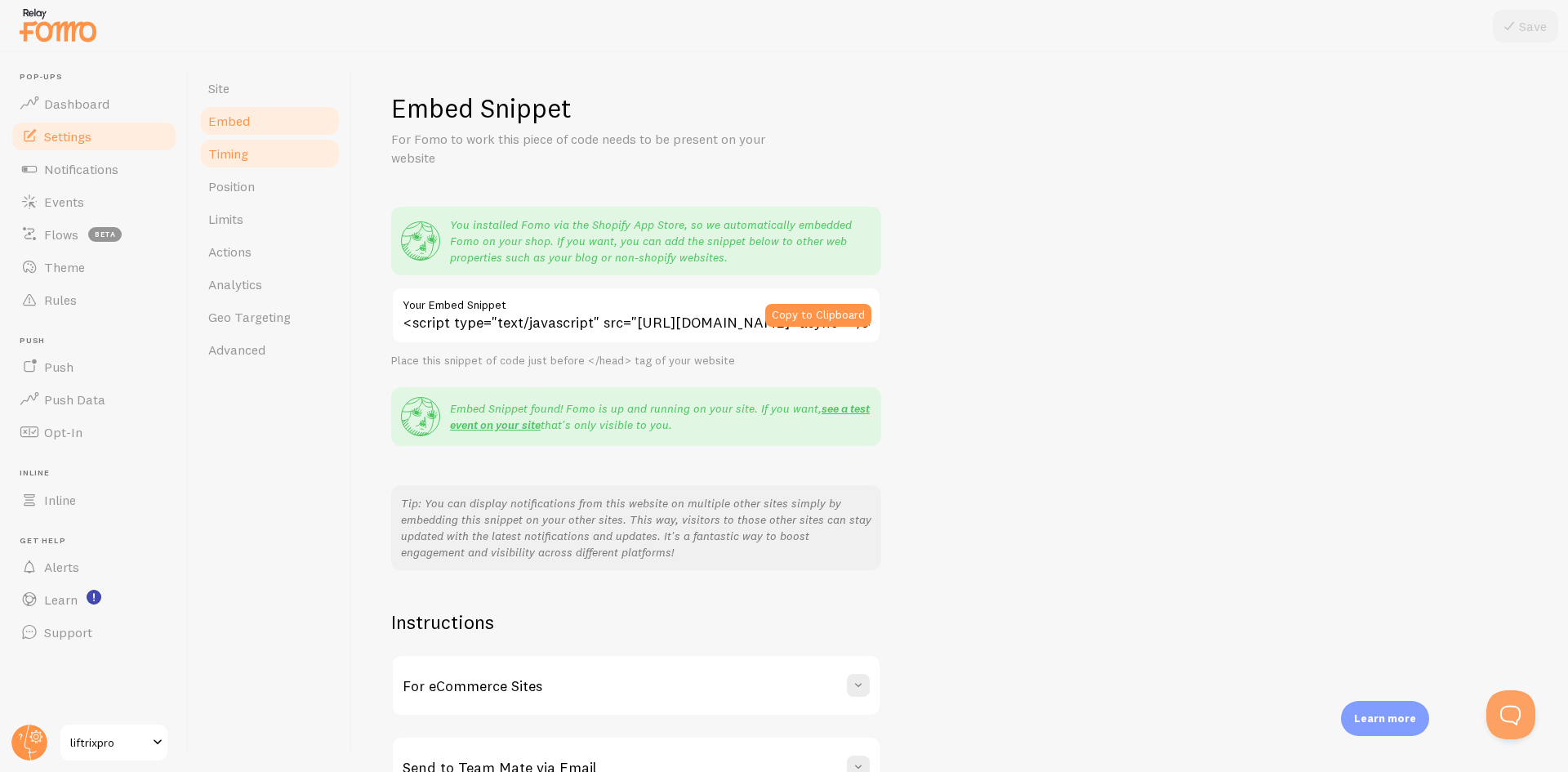
click at [259, 162] on link "Timing" at bounding box center [269, 154] width 143 height 33
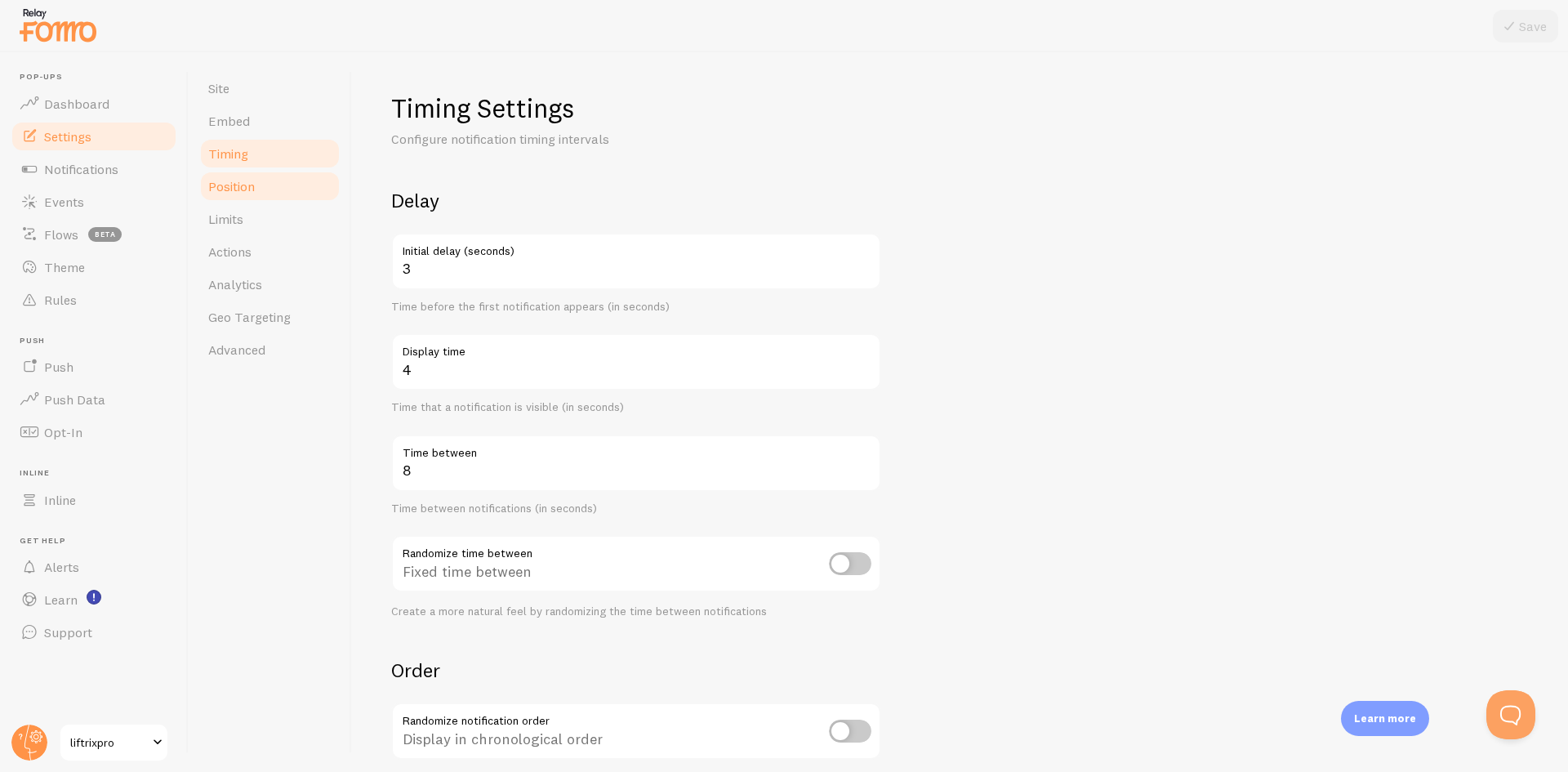
click at [267, 187] on link "Position" at bounding box center [269, 187] width 143 height 33
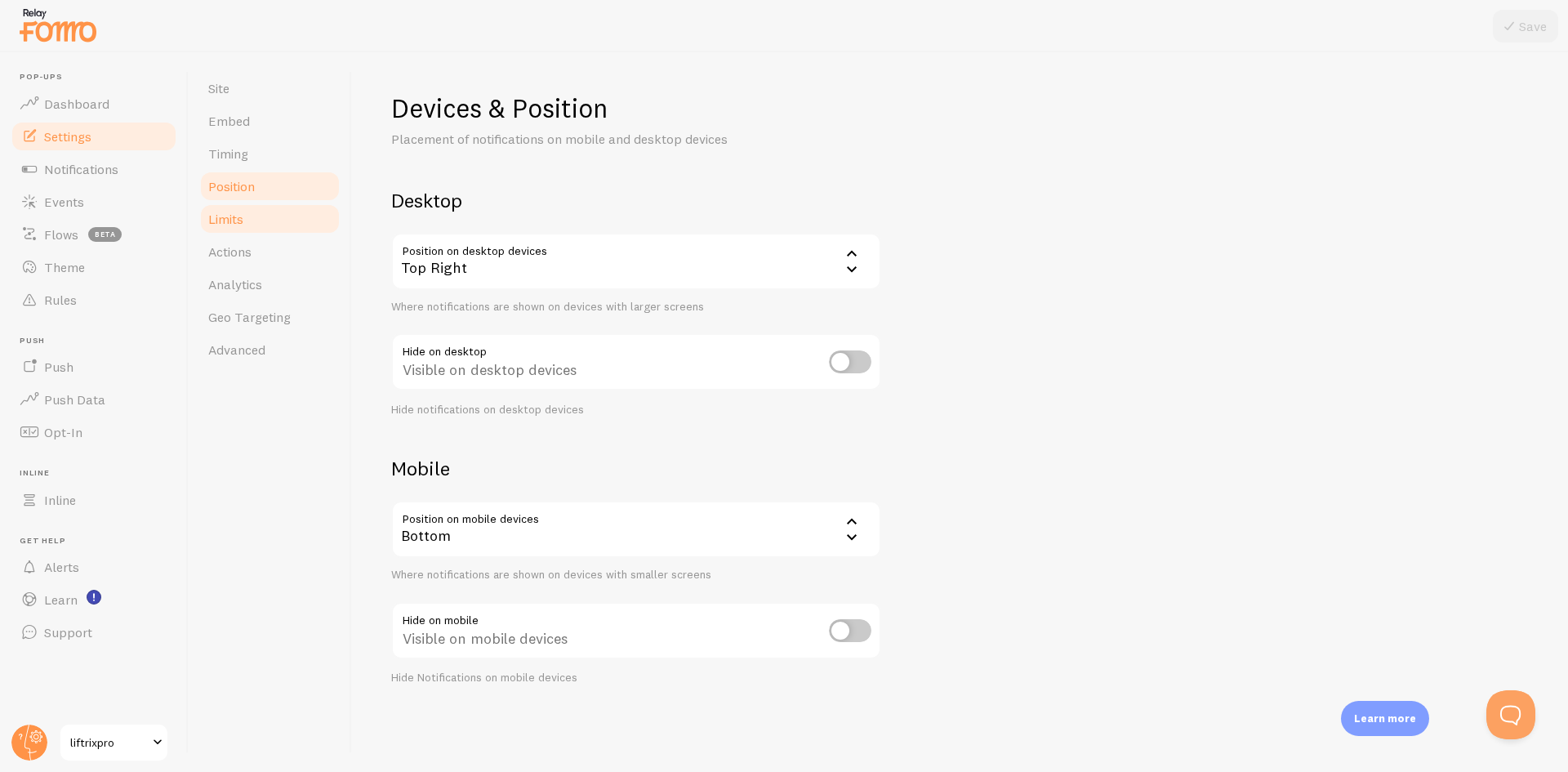
click at [265, 221] on link "Limits" at bounding box center [269, 219] width 143 height 33
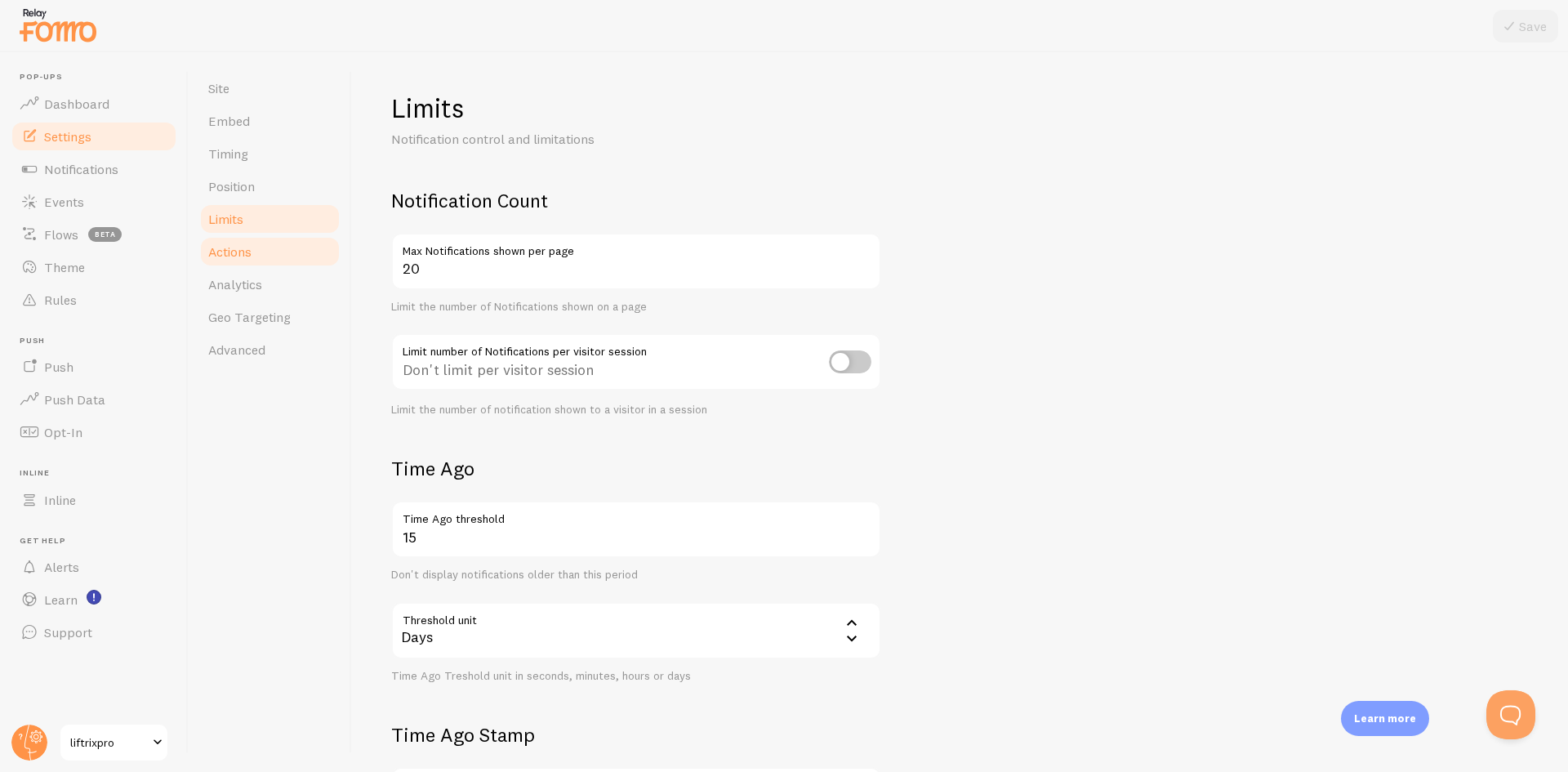
click at [266, 266] on link "Actions" at bounding box center [269, 252] width 143 height 33
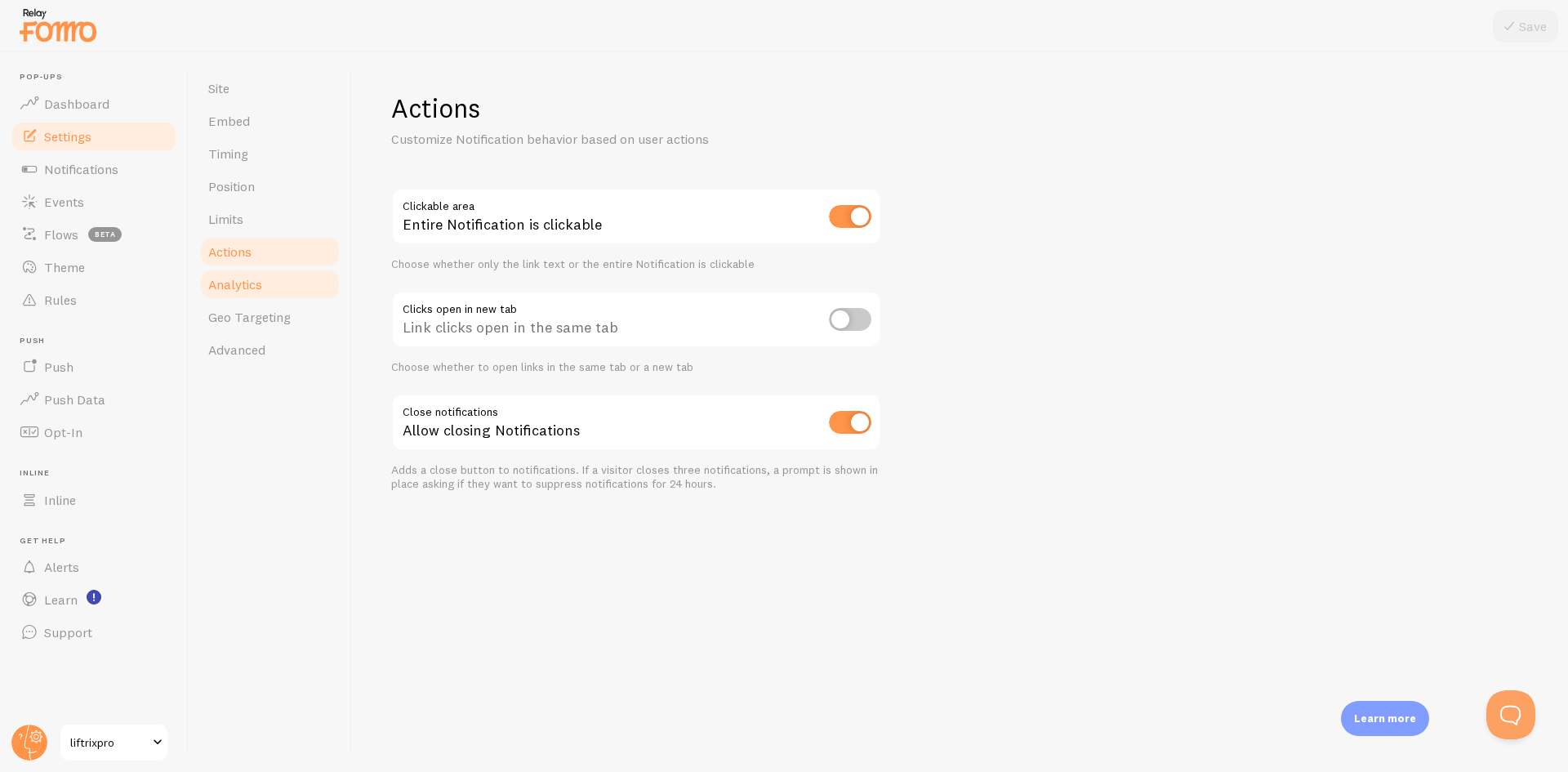
click at [261, 284] on span "Analytics" at bounding box center [234, 284] width 53 height 17
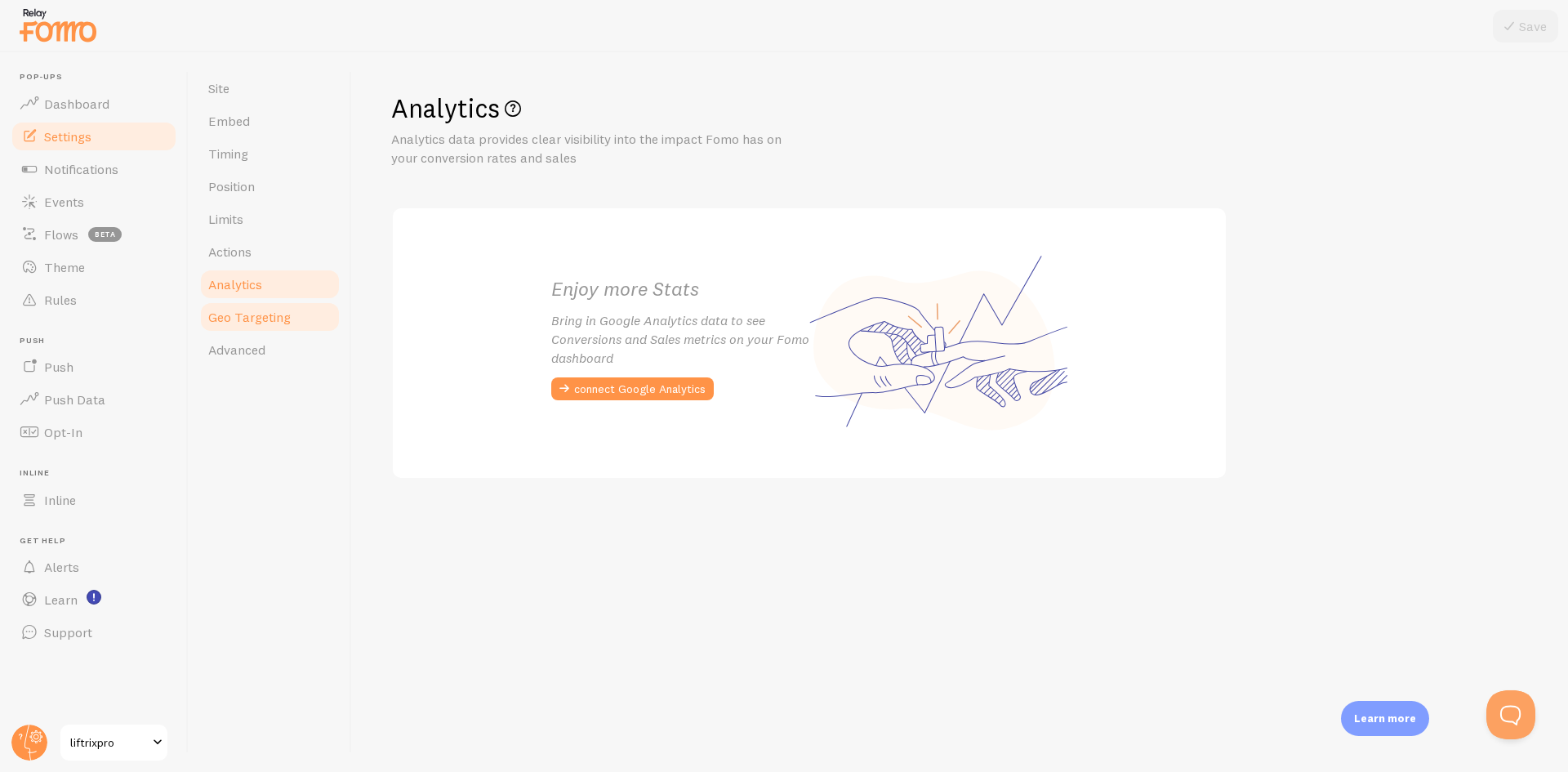
click at [256, 300] on link "Geo Targeting" at bounding box center [269, 317] width 143 height 33
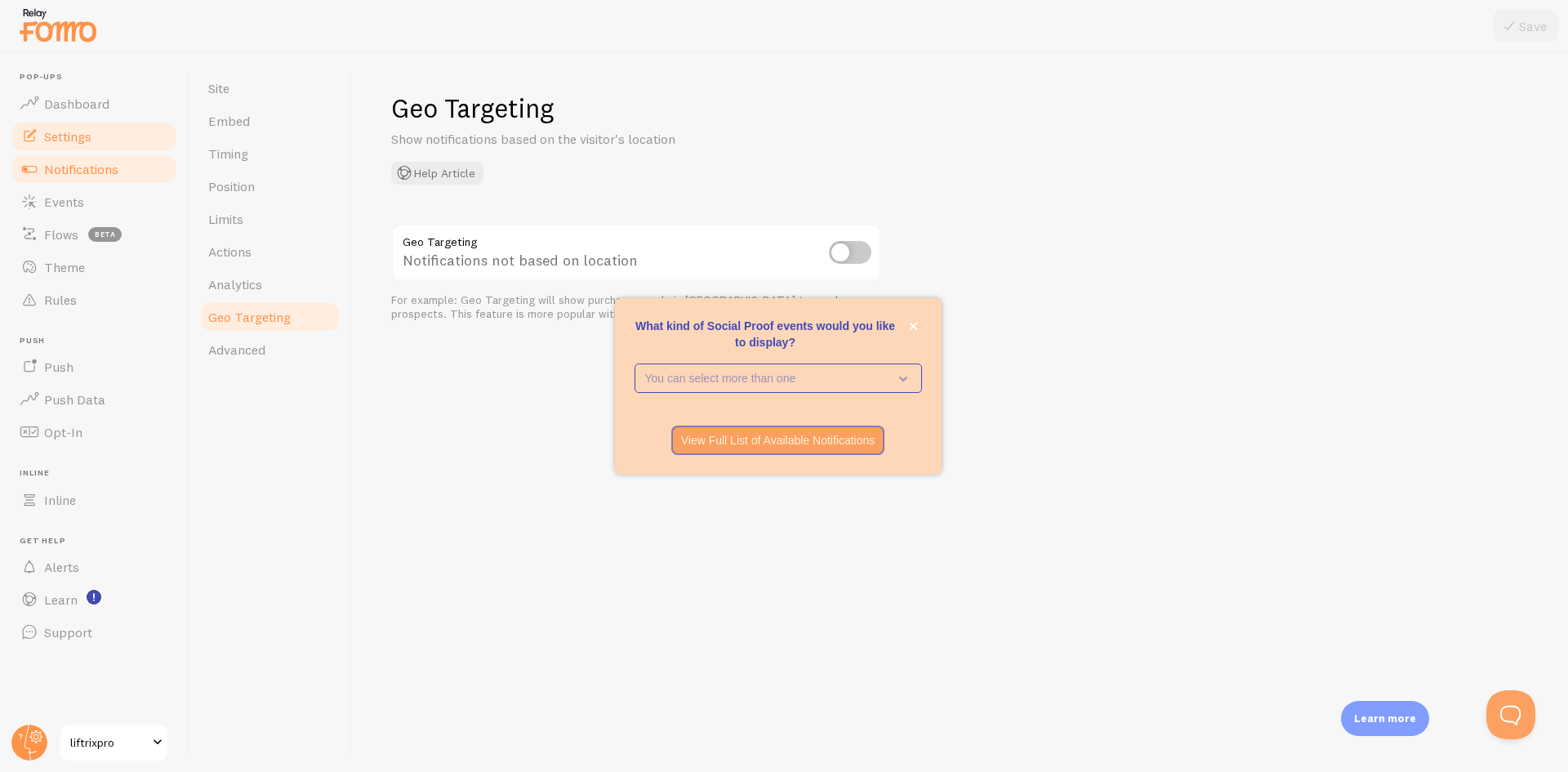
click at [70, 167] on span "Notifications" at bounding box center [81, 169] width 74 height 17
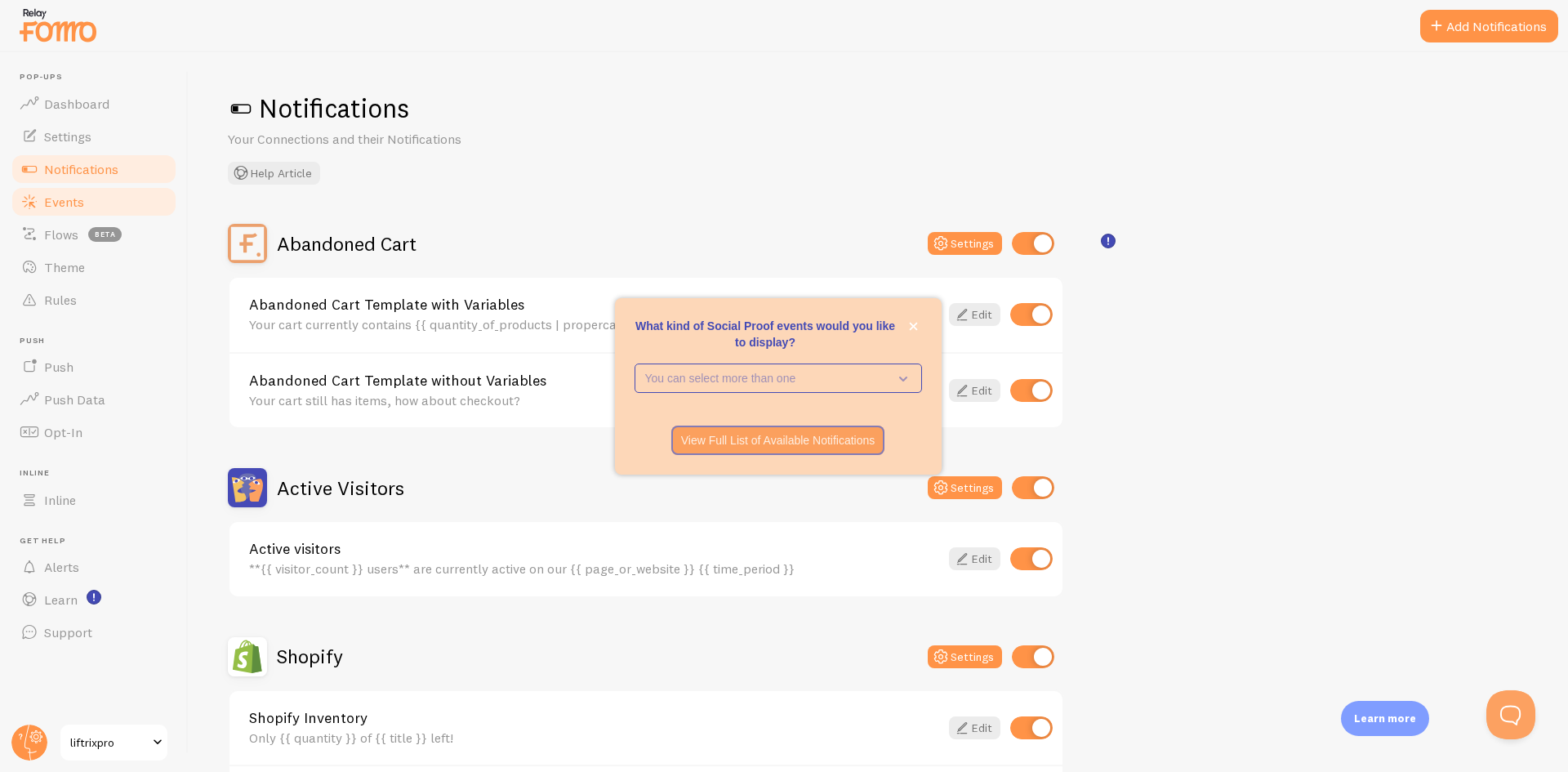
click at [75, 201] on span "Events" at bounding box center [63, 201] width 40 height 17
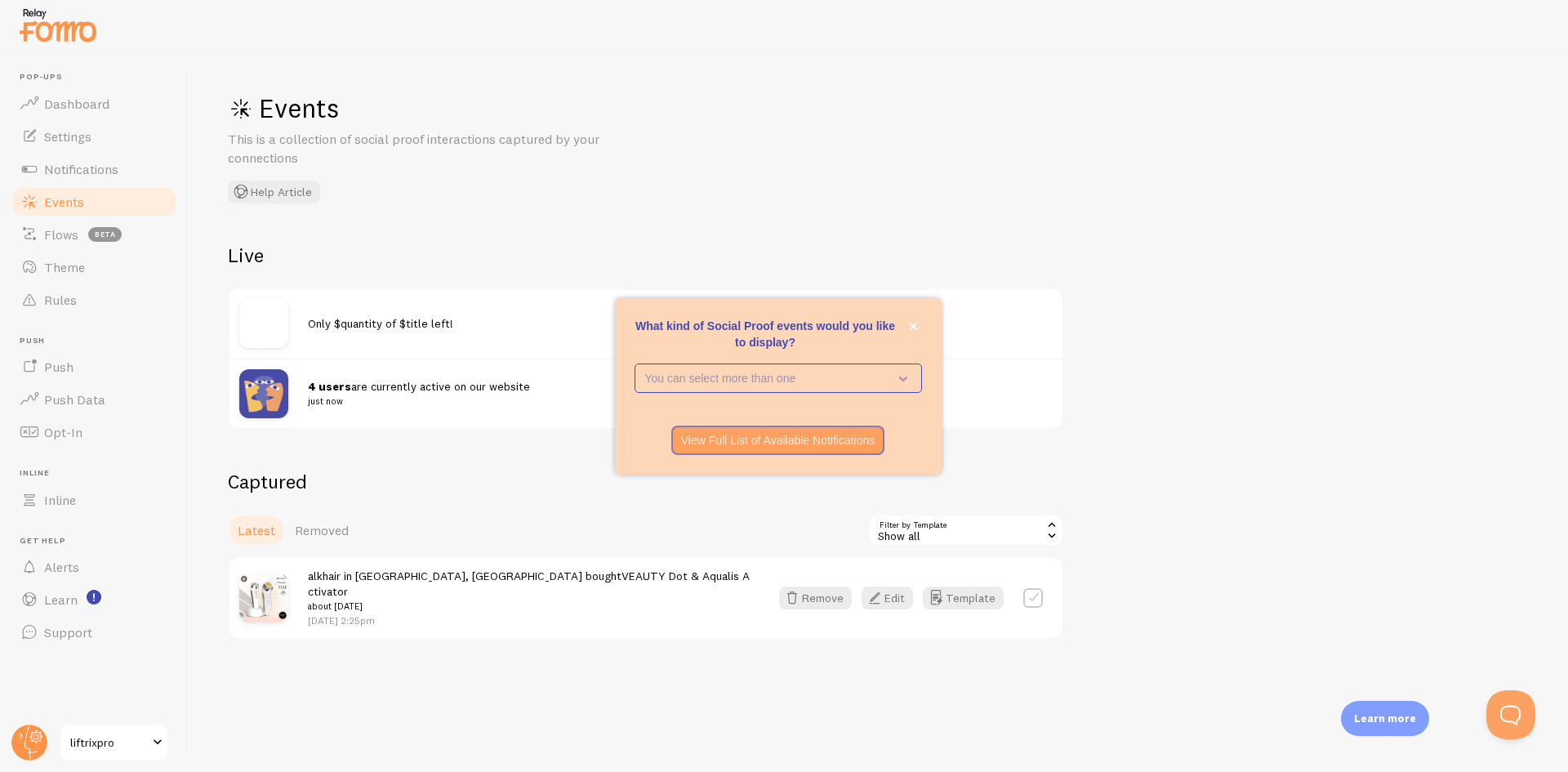
click at [1365, 267] on div "Events This is a collection of social proof interactions captured by your conne…" at bounding box center [878, 412] width 1379 height 719
click at [920, 327] on button "close," at bounding box center [914, 327] width 17 height 18
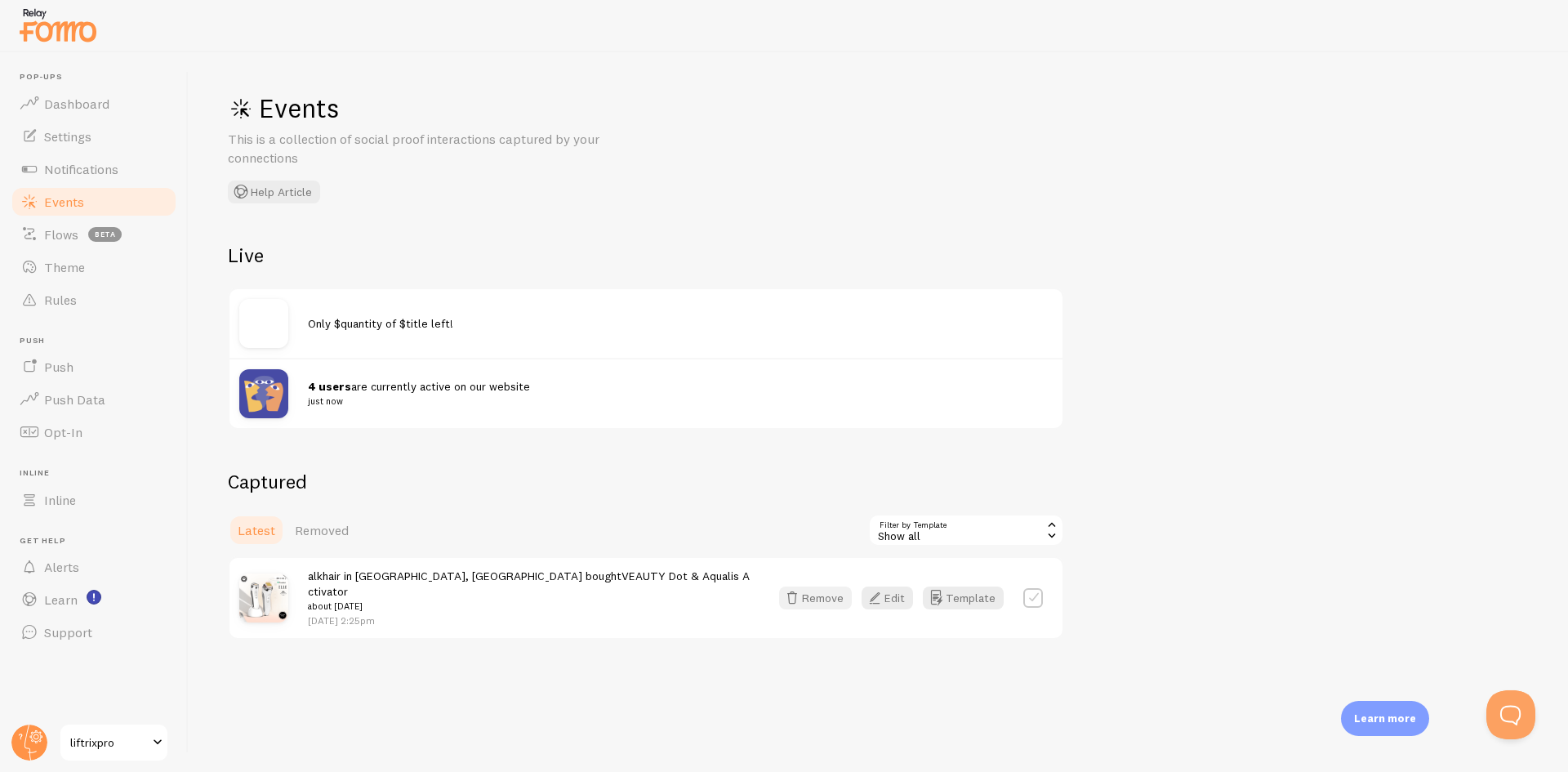
click at [826, 591] on button "Remove" at bounding box center [816, 598] width 73 height 23
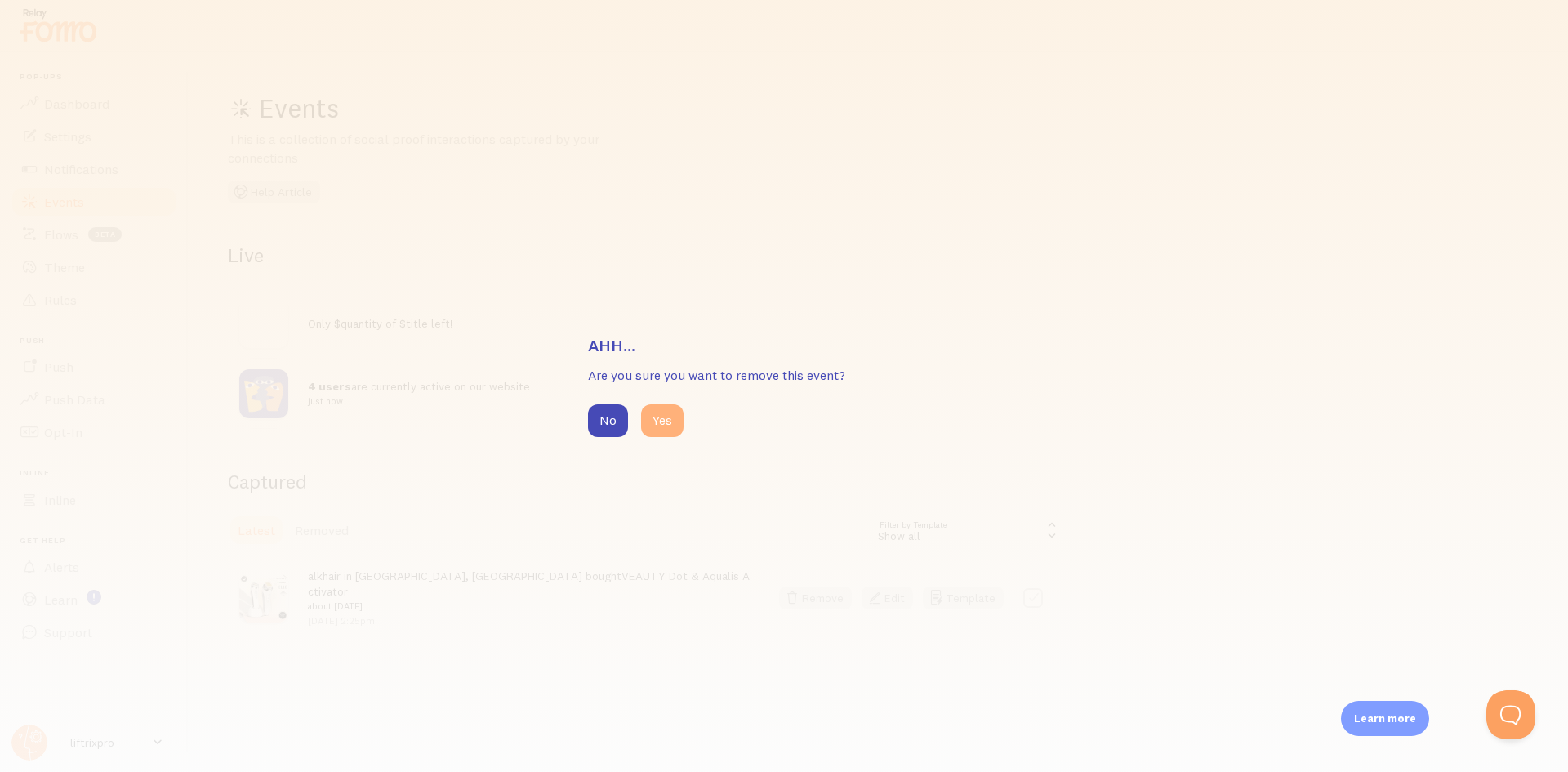
click at [657, 420] on button "Yes" at bounding box center [663, 421] width 43 height 33
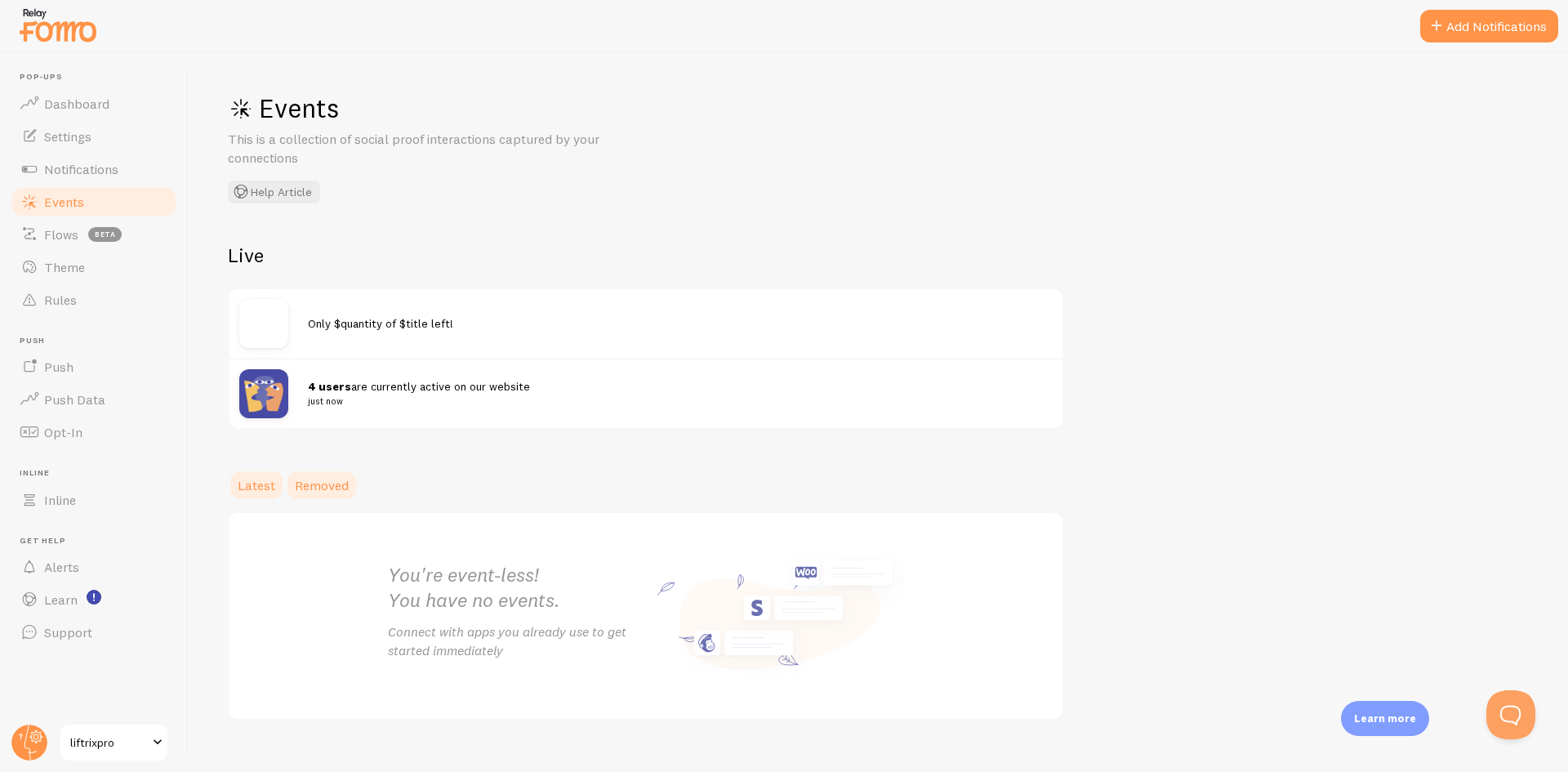
click at [332, 480] on span "Removed" at bounding box center [321, 485] width 53 height 17
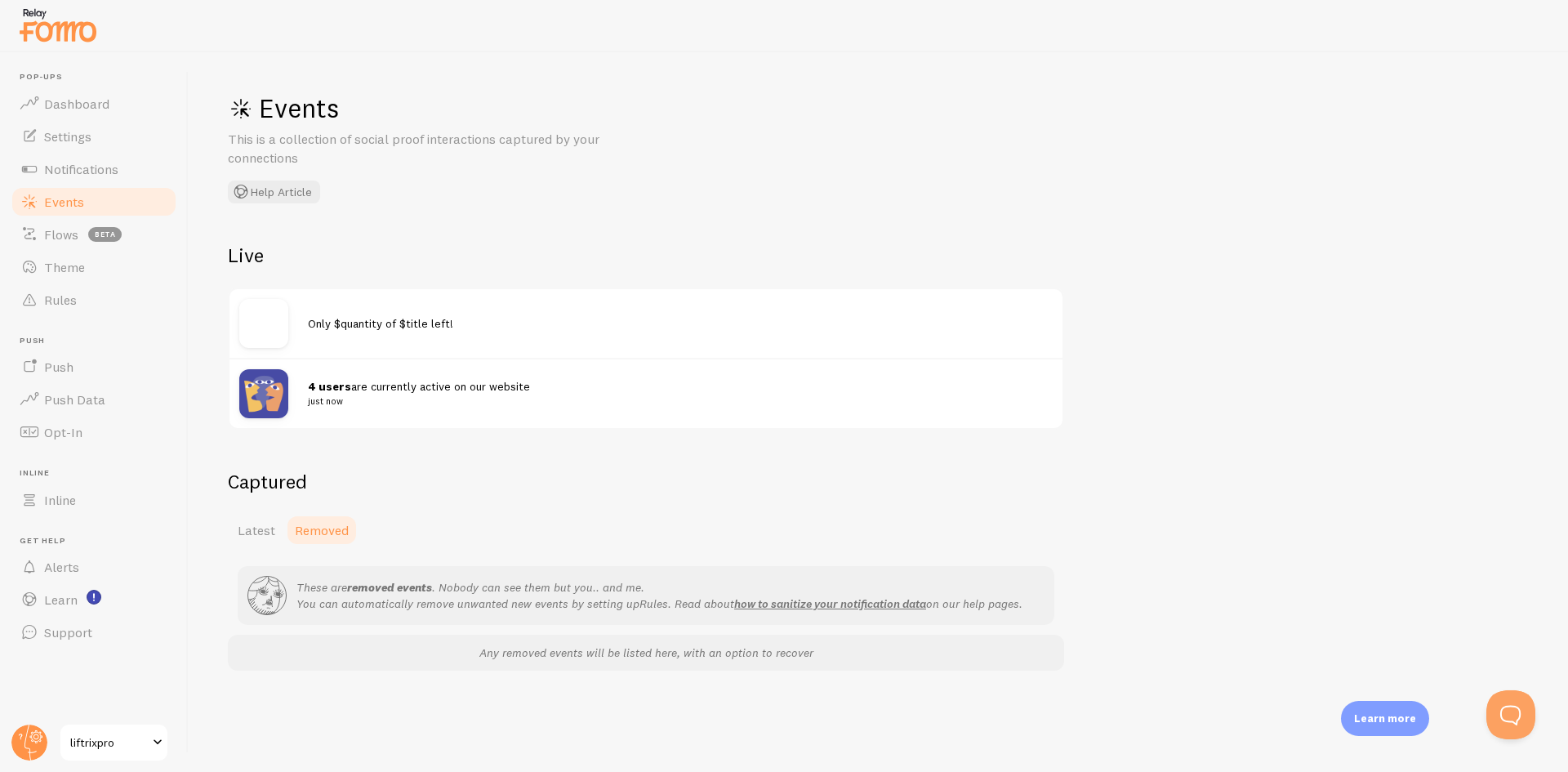
click at [245, 473] on h2 "Captured" at bounding box center [645, 481] width 836 height 25
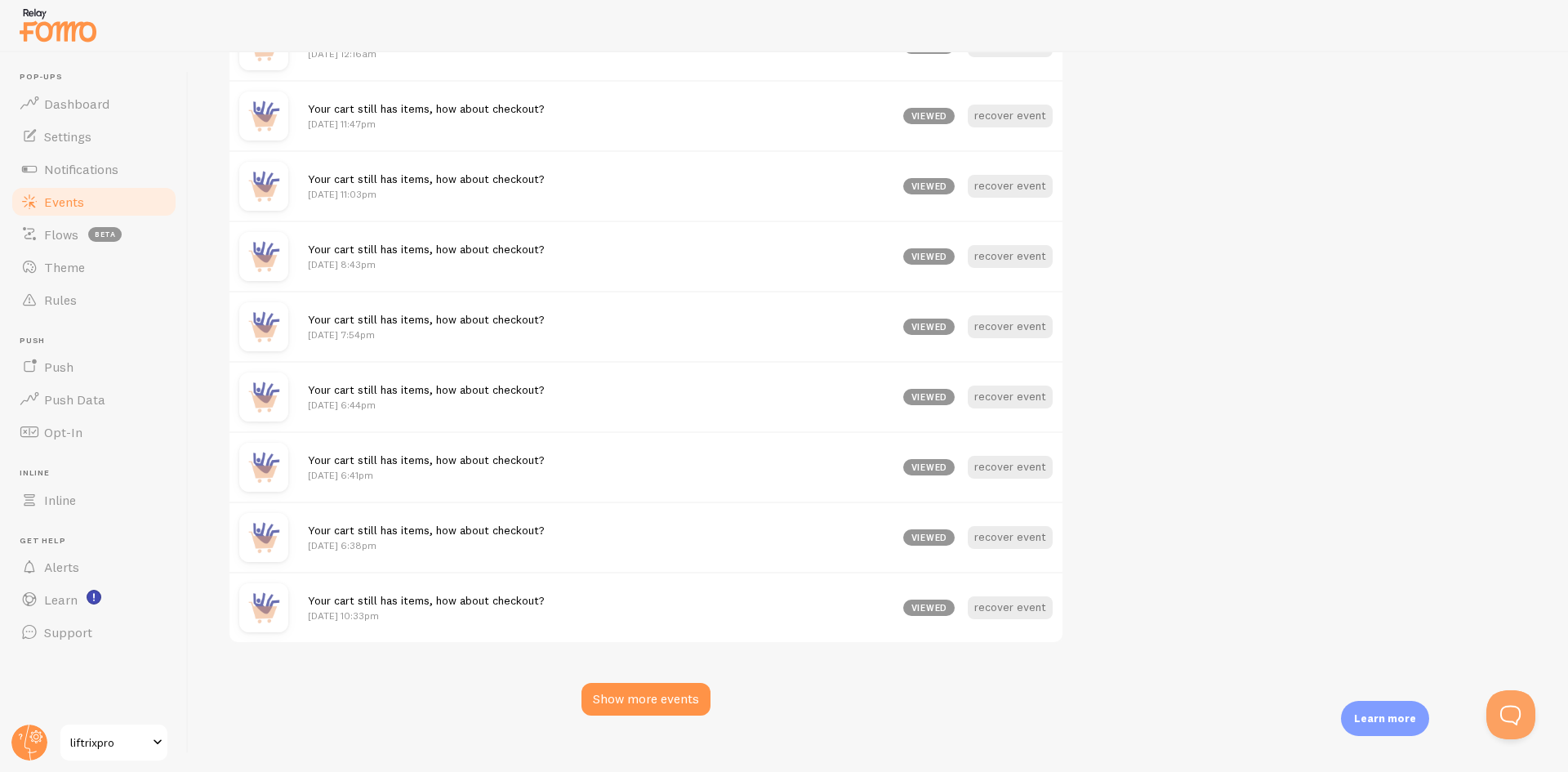
scroll to position [2135, 0]
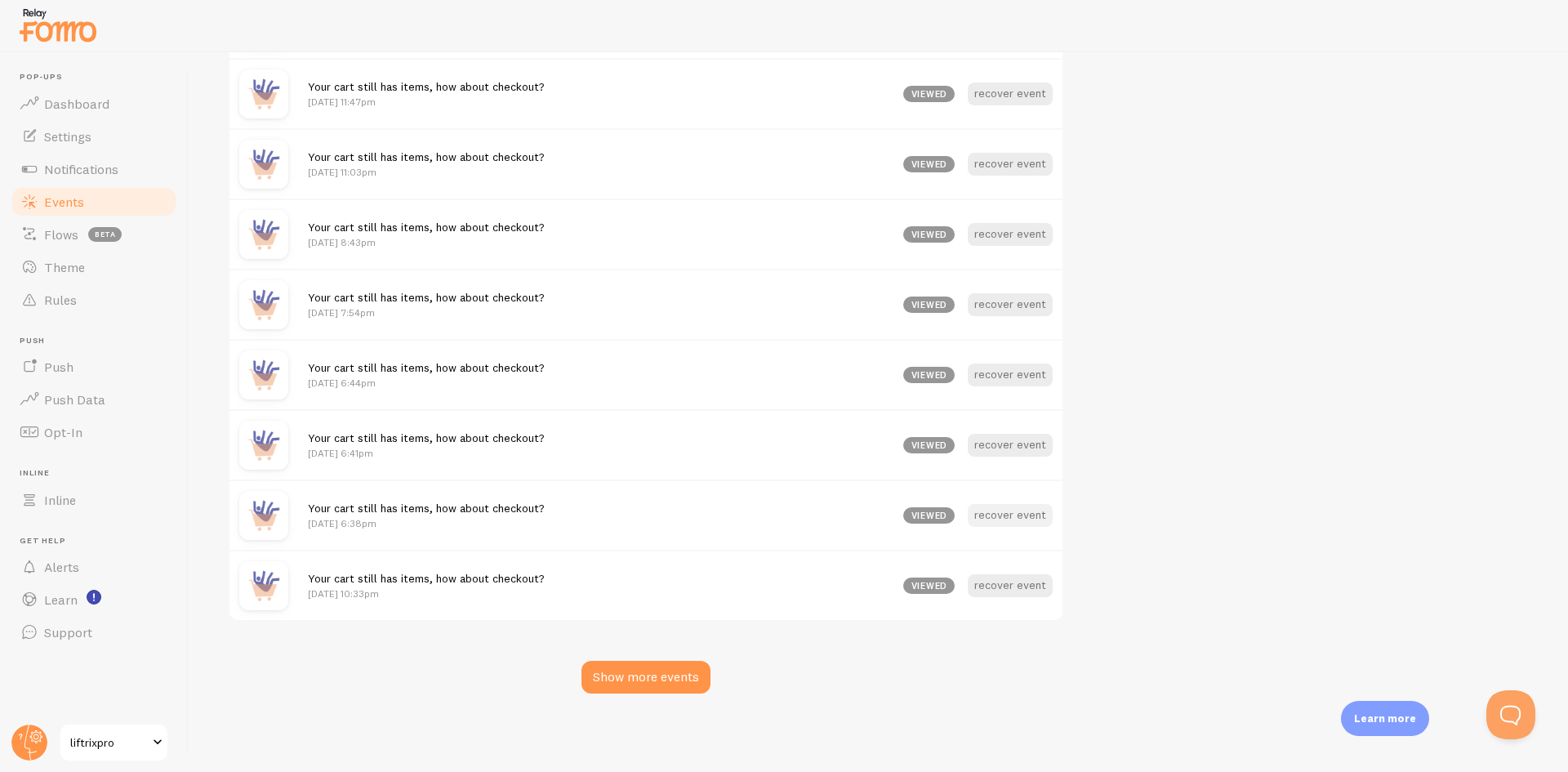
click at [1017, 513] on button "recover event" at bounding box center [1010, 515] width 85 height 23
click at [673, 678] on div "Show more events" at bounding box center [645, 678] width 129 height 33
